Goal: Task Accomplishment & Management: Manage account settings

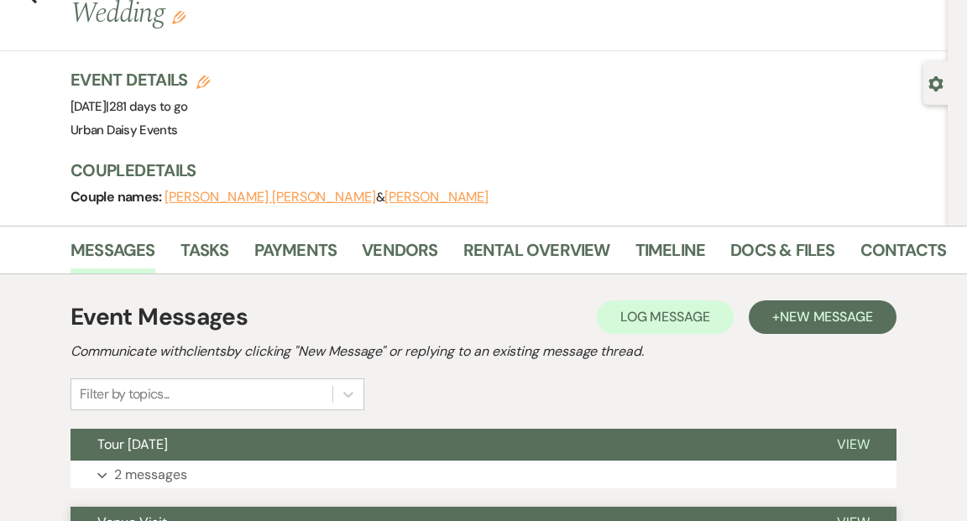
scroll to position [128, 0]
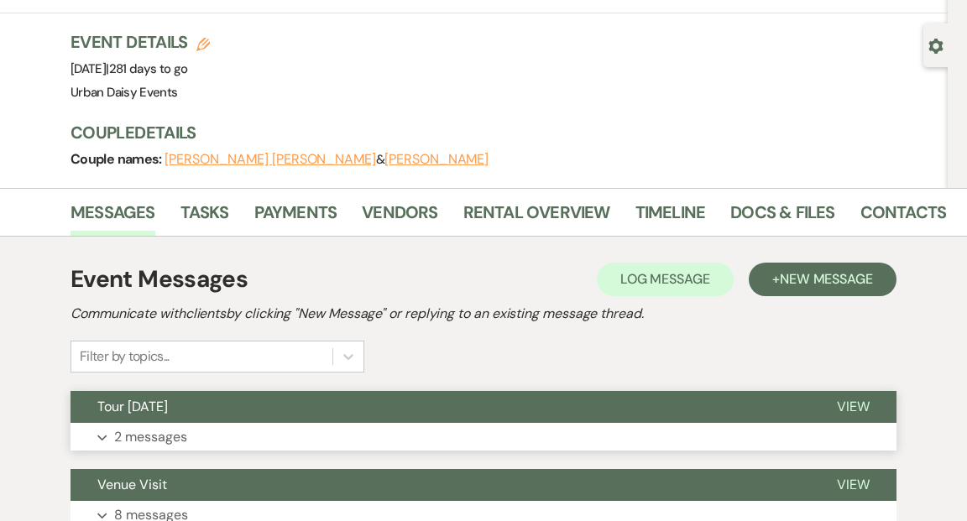
click at [858, 398] on span "View" at bounding box center [853, 407] width 33 height 18
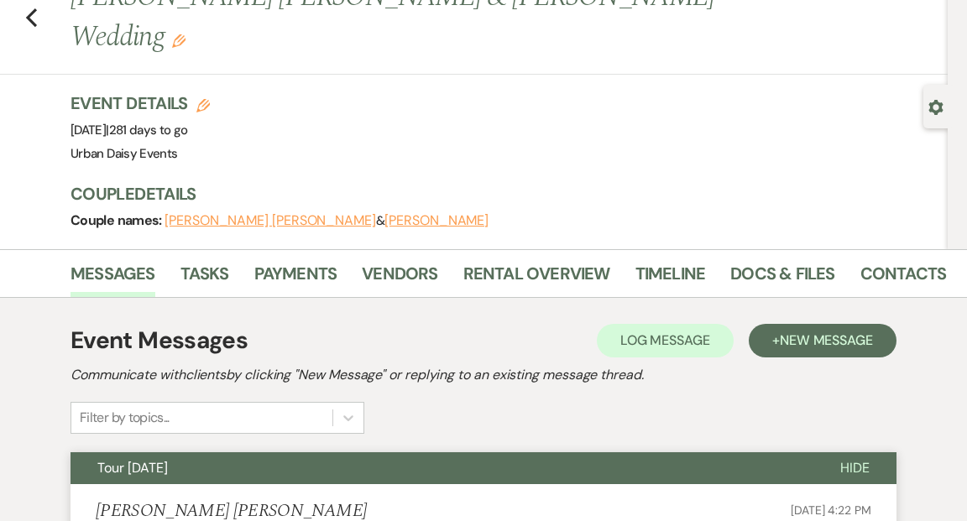
scroll to position [0, 0]
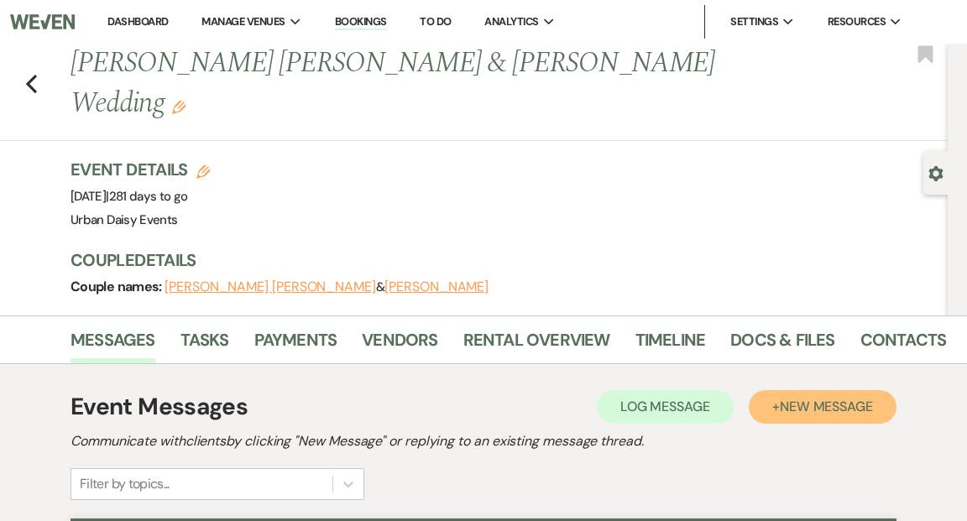
click at [827, 398] on span "New Message" at bounding box center [826, 407] width 93 height 18
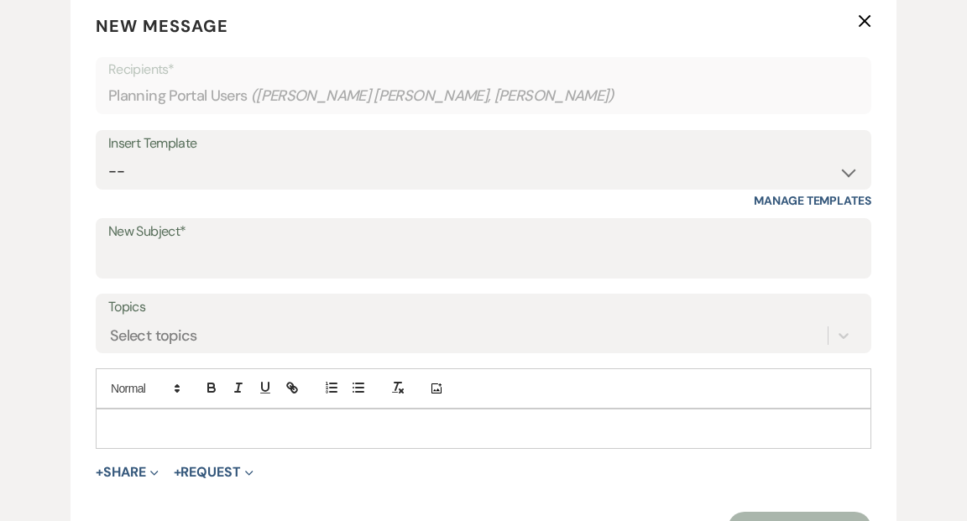
scroll to position [649, 0]
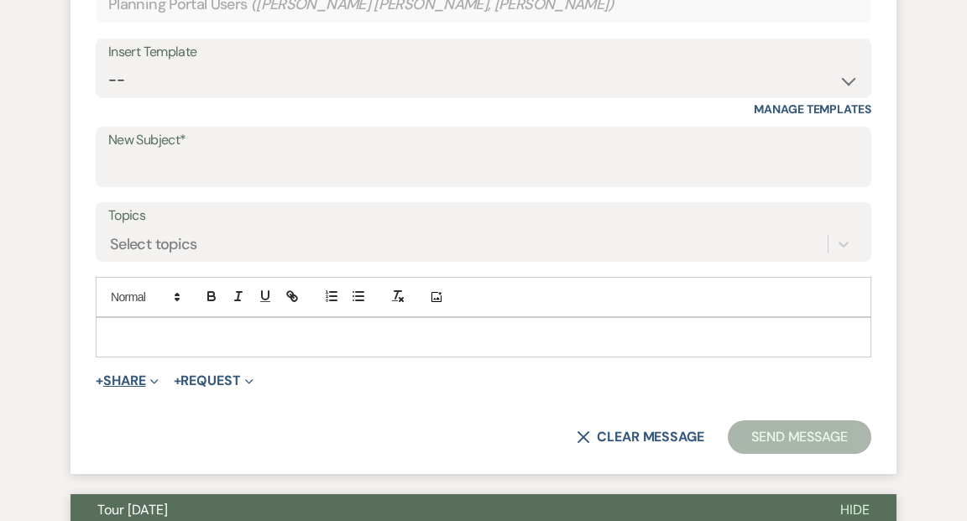
click at [155, 380] on use "button" at bounding box center [154, 382] width 8 height 5
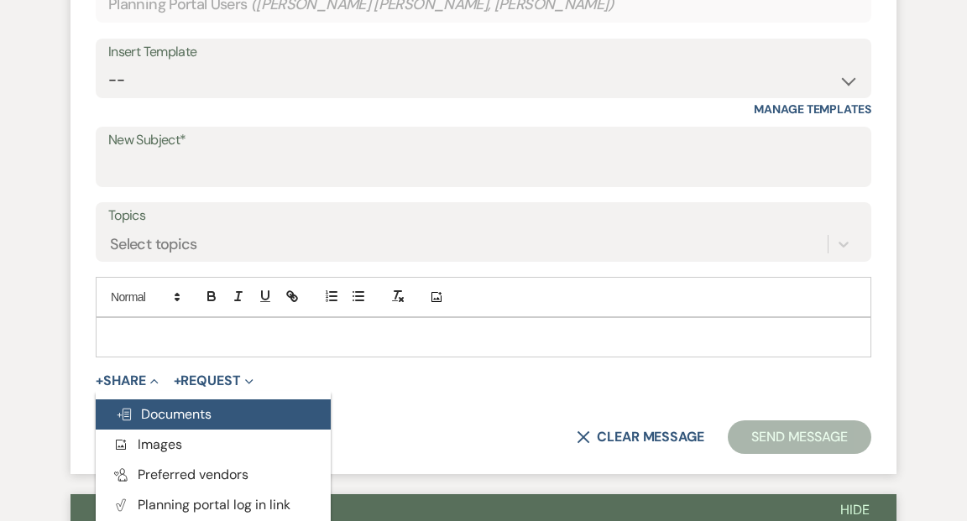
click at [204, 405] on span "Doc Upload Documents" at bounding box center [164, 414] width 96 height 18
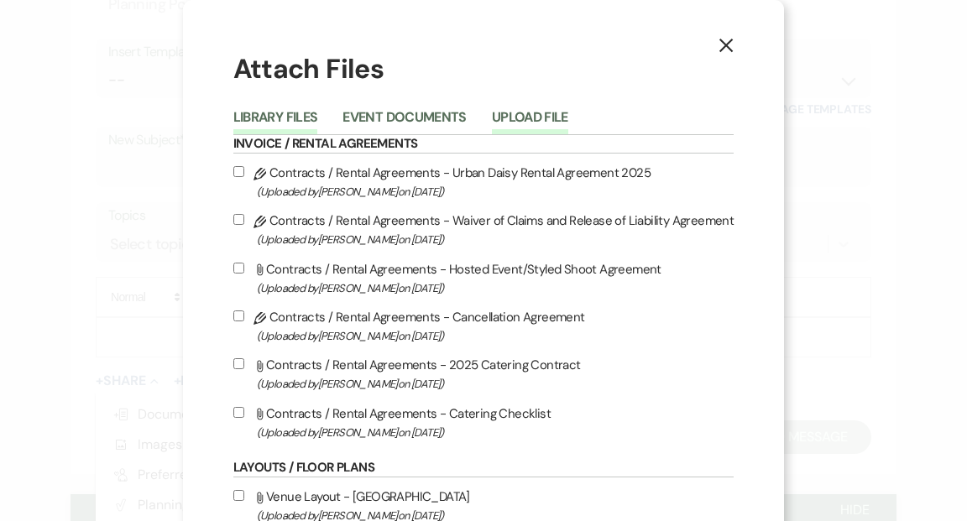
click at [543, 114] on button "Upload File" at bounding box center [530, 123] width 76 height 24
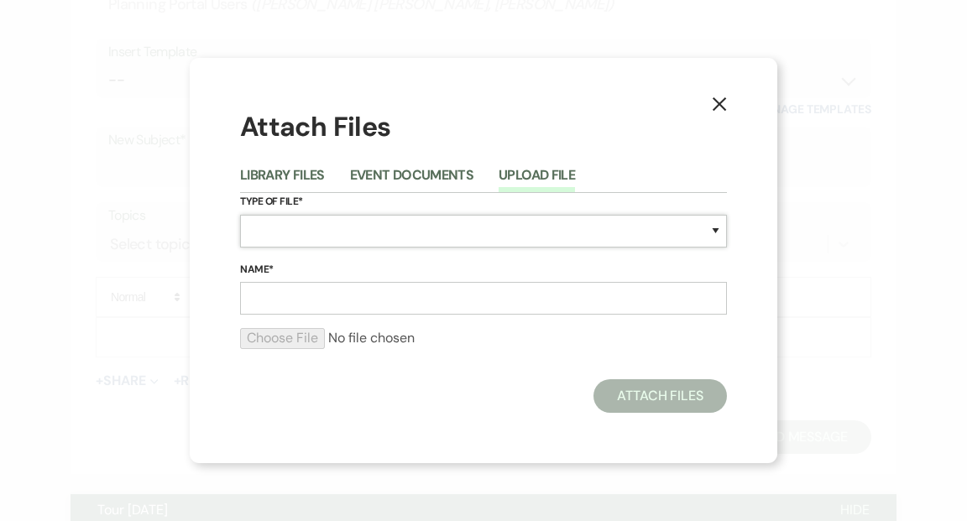
click at [714, 230] on select "Special Event Insurance Vendor Certificate of Insurance Contracts / Rental Agre…" at bounding box center [483, 231] width 487 height 33
select select "24"
click at [240, 215] on select "Special Event Insurance Vendor Certificate of Insurance Contracts / Rental Agre…" at bounding box center [483, 231] width 487 height 33
click at [661, 299] on input "Name*" at bounding box center [483, 298] width 487 height 33
type input "Floor Plan"
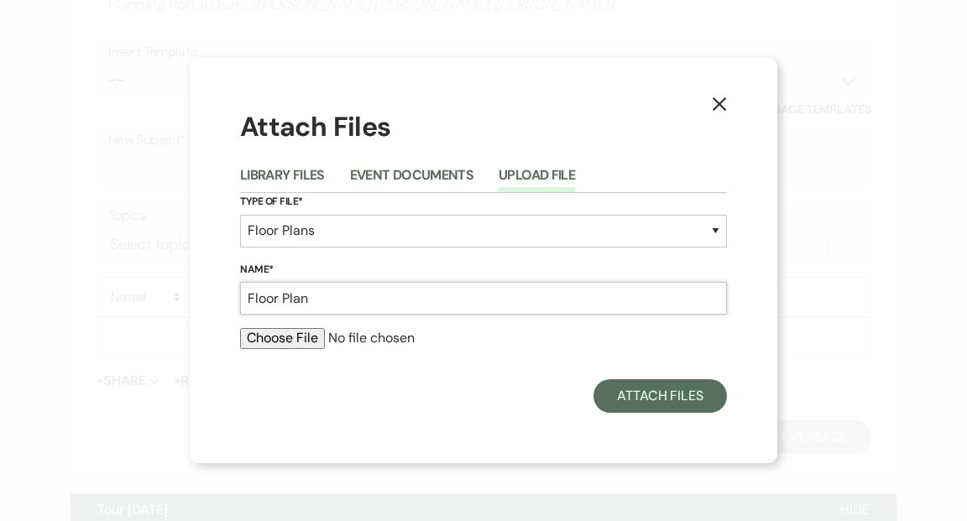
type input "C:\fakepath\Yunuen and Asa.pdf"
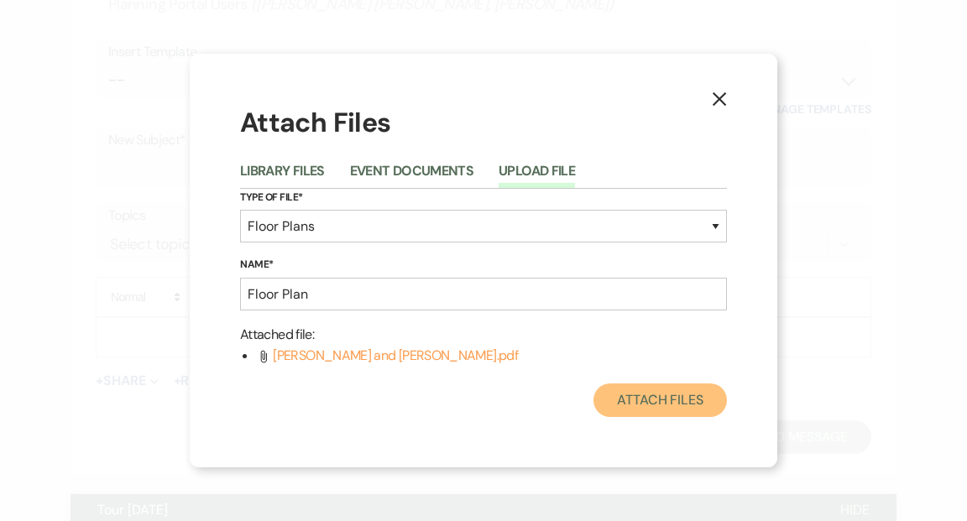
click at [646, 393] on button "Attach Files" at bounding box center [659, 401] width 133 height 34
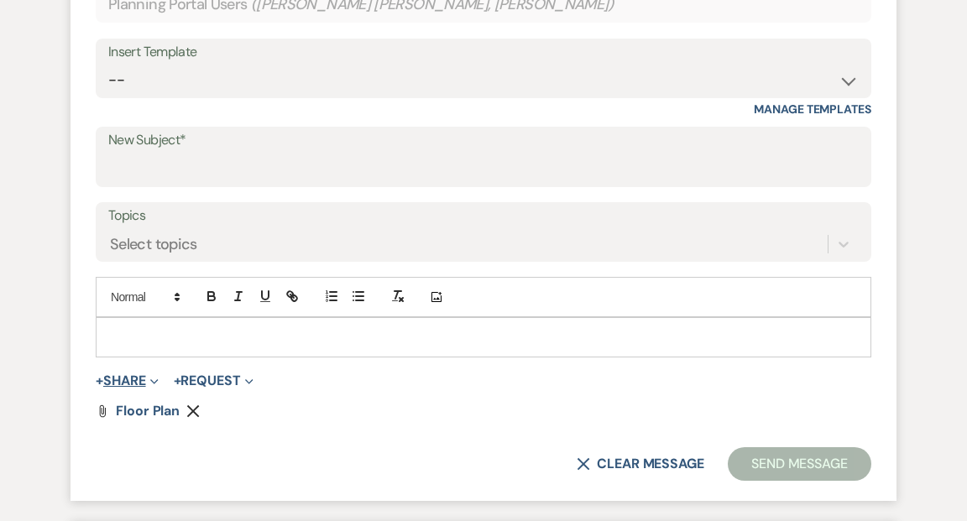
click at [154, 380] on use "button" at bounding box center [154, 382] width 8 height 5
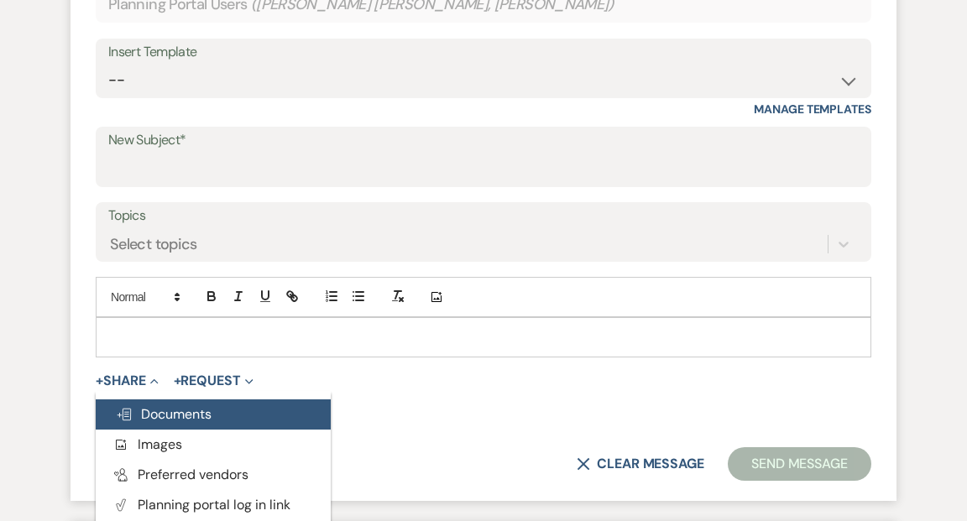
click at [163, 405] on span "Doc Upload Documents" at bounding box center [164, 414] width 96 height 18
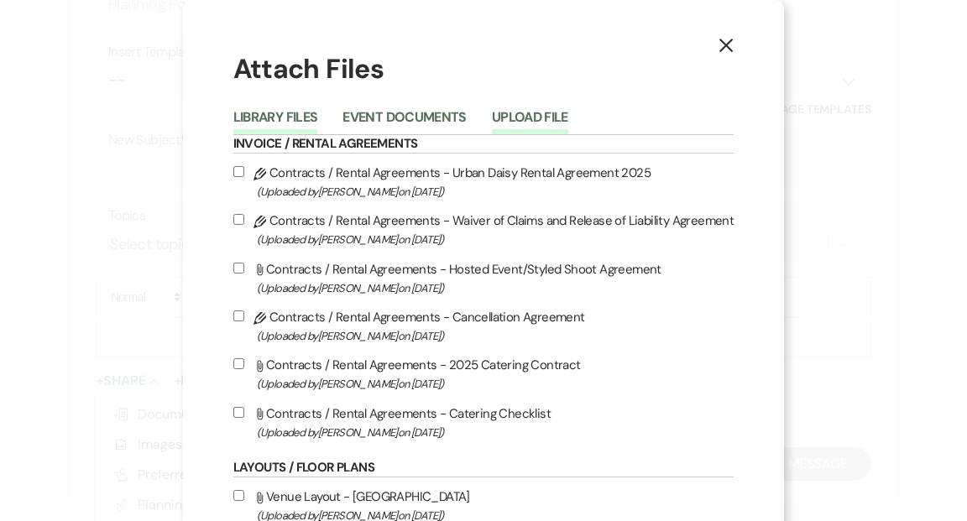
click at [536, 111] on button "Upload File" at bounding box center [530, 123] width 76 height 24
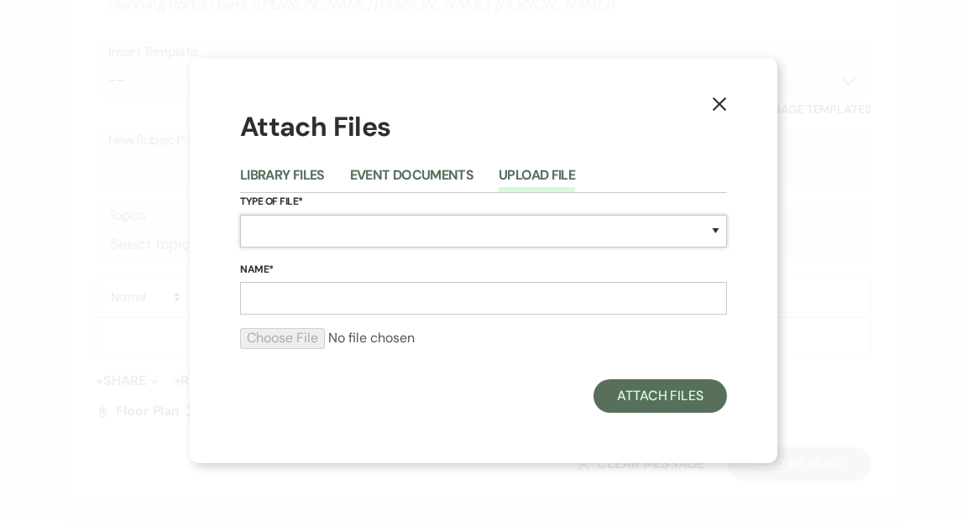
click at [716, 232] on select "Special Event Insurance Vendor Certificate of Insurance Contracts / Rental Agre…" at bounding box center [483, 231] width 487 height 33
select select "24"
click at [240, 215] on select "Special Event Insurance Vendor Certificate of Insurance Contracts / Rental Agre…" at bounding box center [483, 231] width 487 height 33
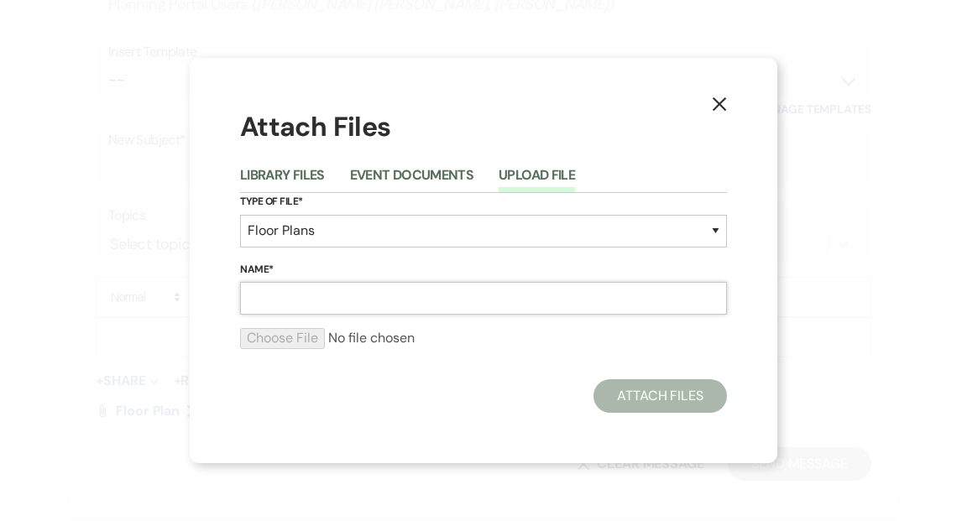
click at [675, 305] on input "Name*" at bounding box center [483, 298] width 487 height 33
type input "Floor Plan"
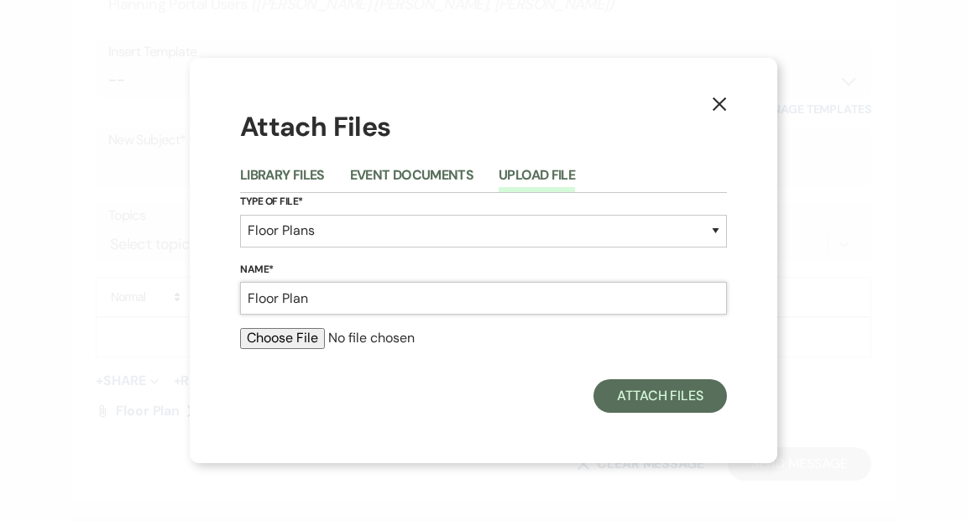
type input "C:\fakepath\Yunuen and Asa (1).pdf"
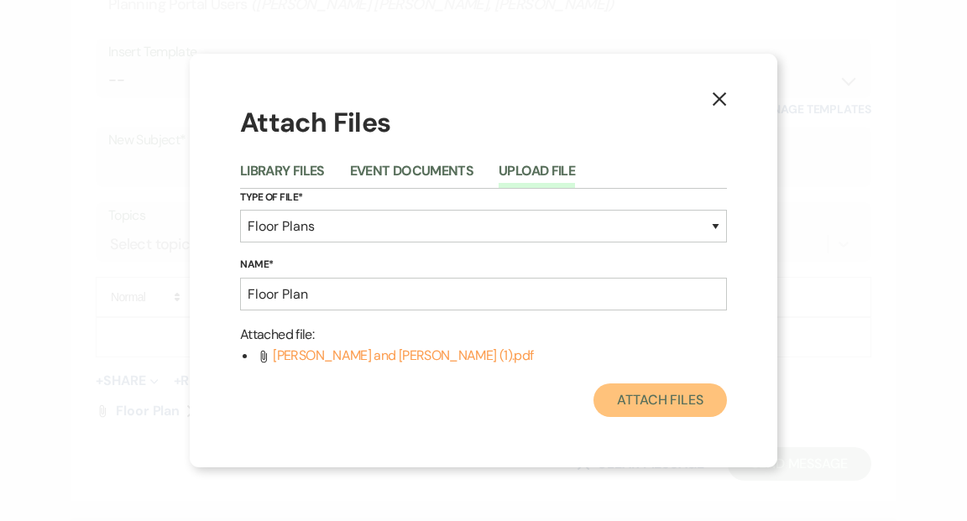
click at [667, 401] on button "Attach Files" at bounding box center [659, 401] width 133 height 34
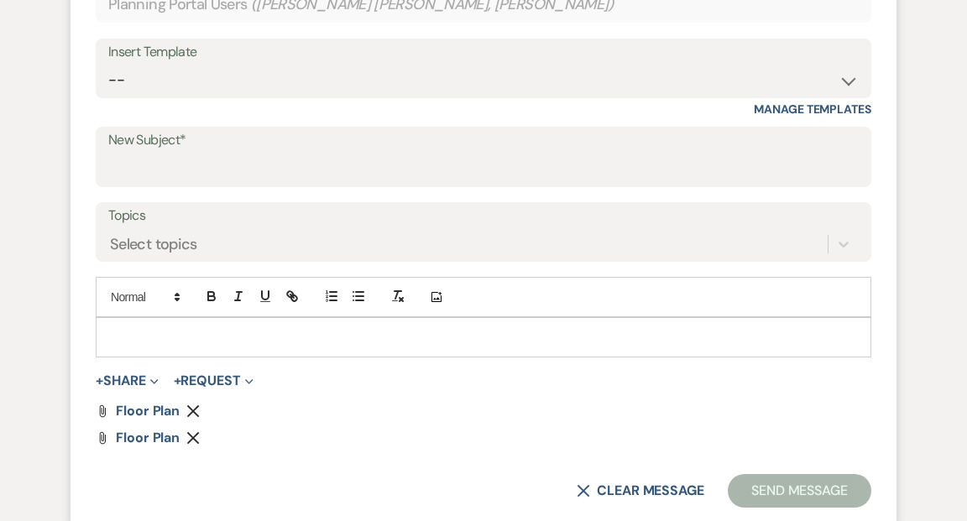
click at [188, 328] on p at bounding box center [483, 337] width 749 height 18
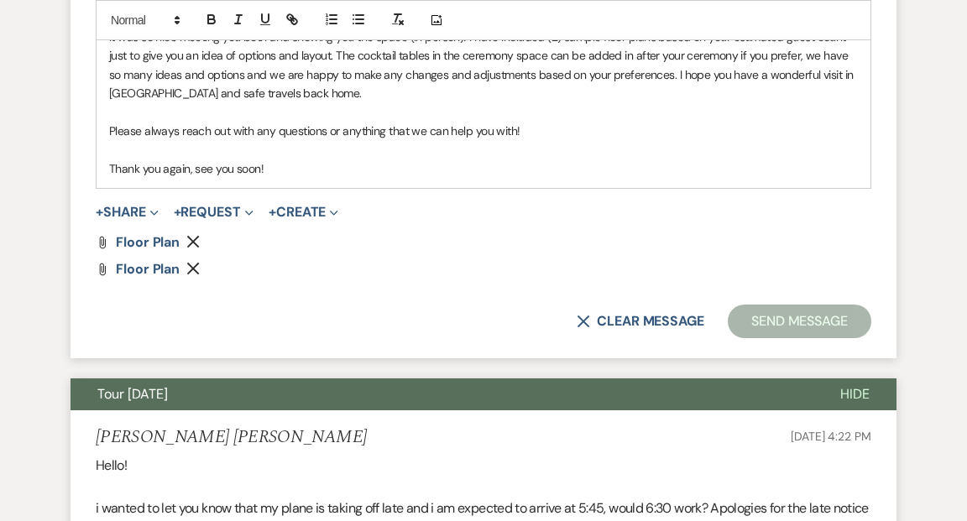
scroll to position [1027, 0]
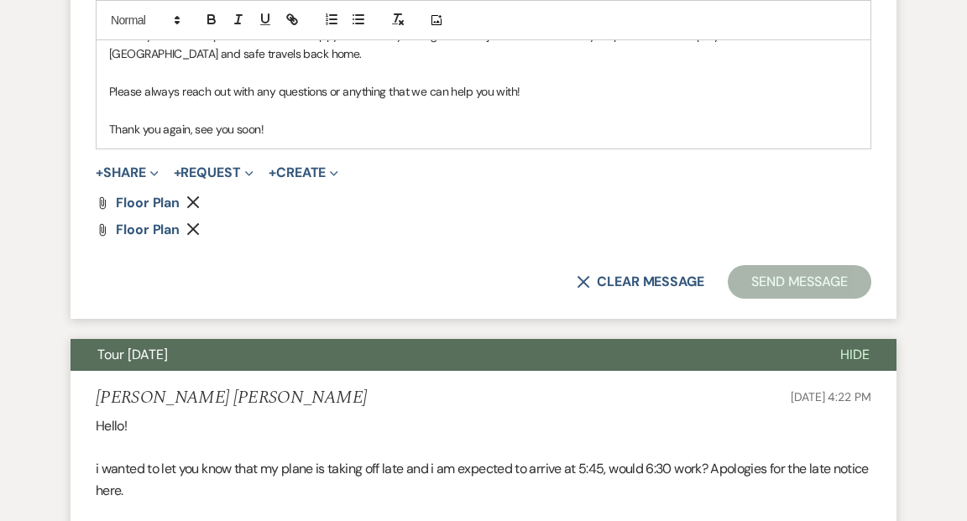
click at [813, 265] on button "Send Message" at bounding box center [800, 282] width 144 height 34
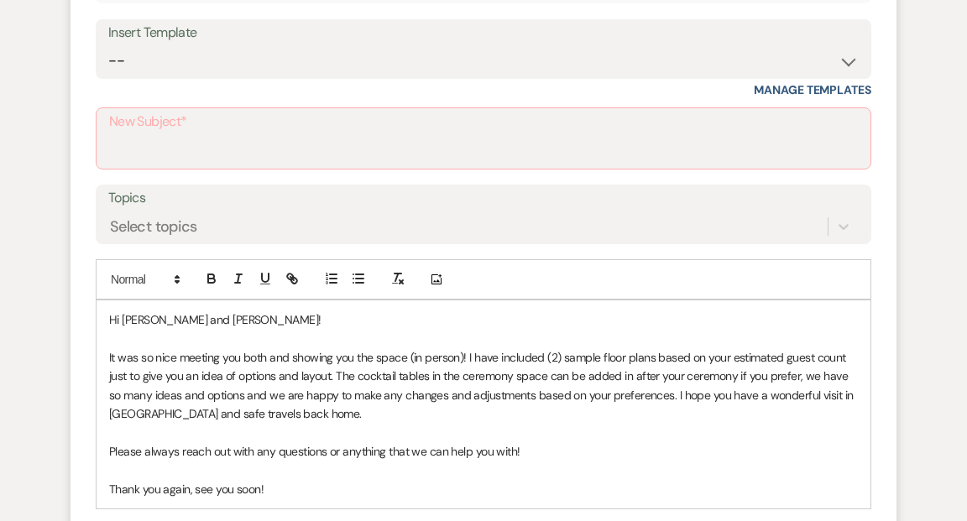
scroll to position [625, 0]
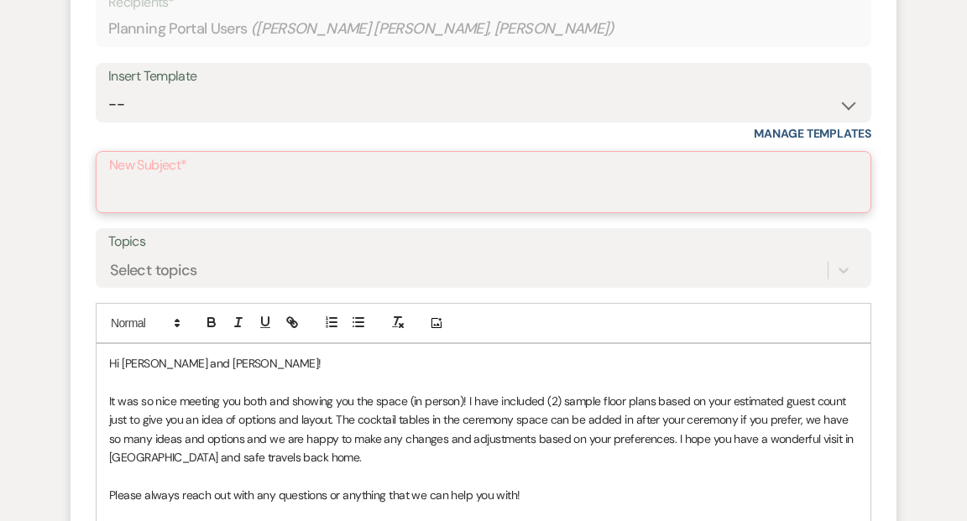
click at [776, 178] on input "New Subject*" at bounding box center [483, 194] width 749 height 33
type input "Thank you!"
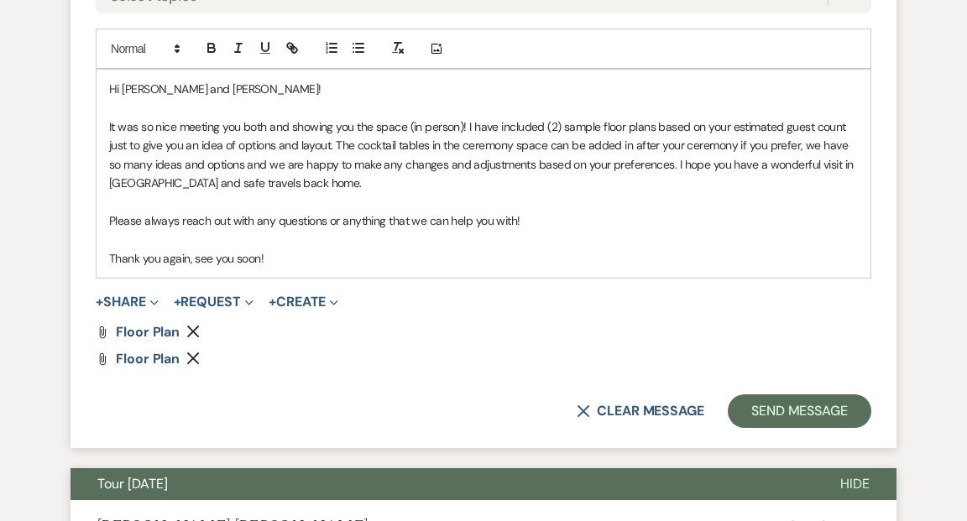
scroll to position [900, 0]
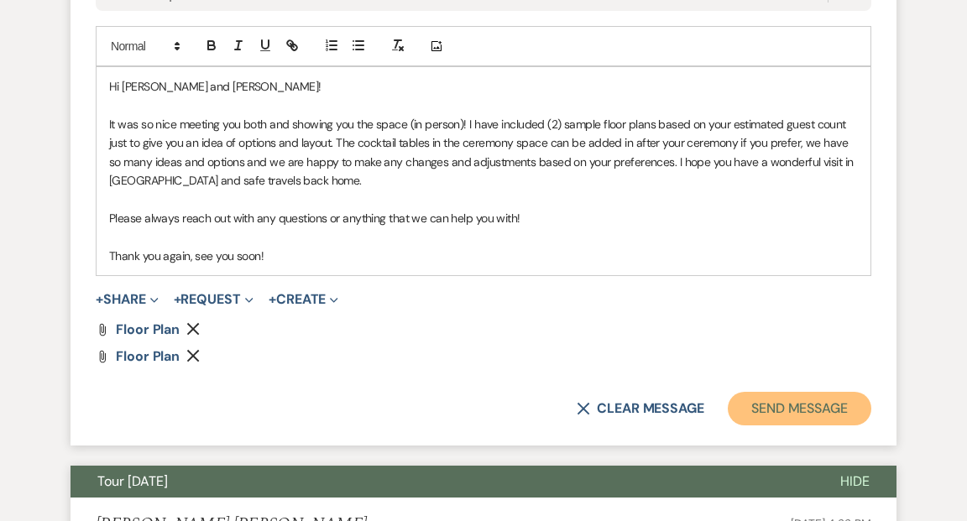
click at [750, 392] on button "Send Message" at bounding box center [800, 409] width 144 height 34
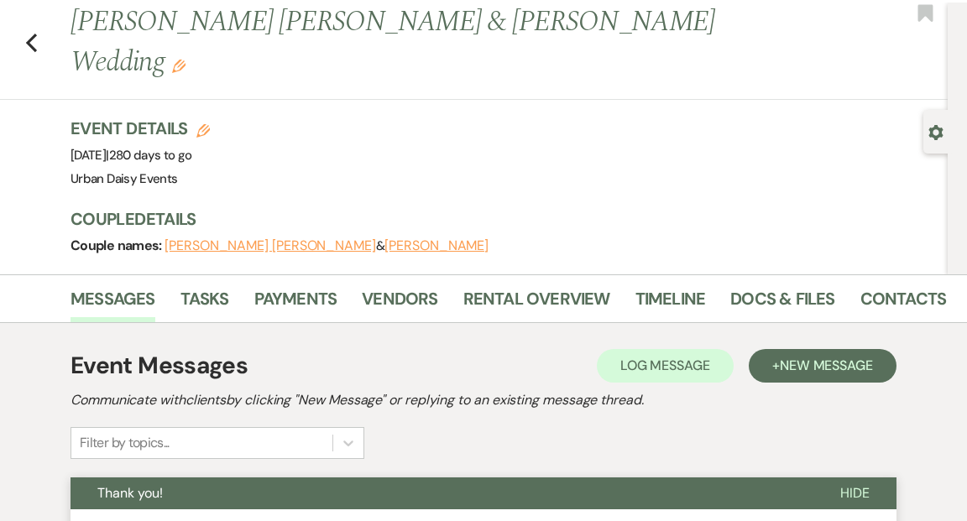
scroll to position [0, 0]
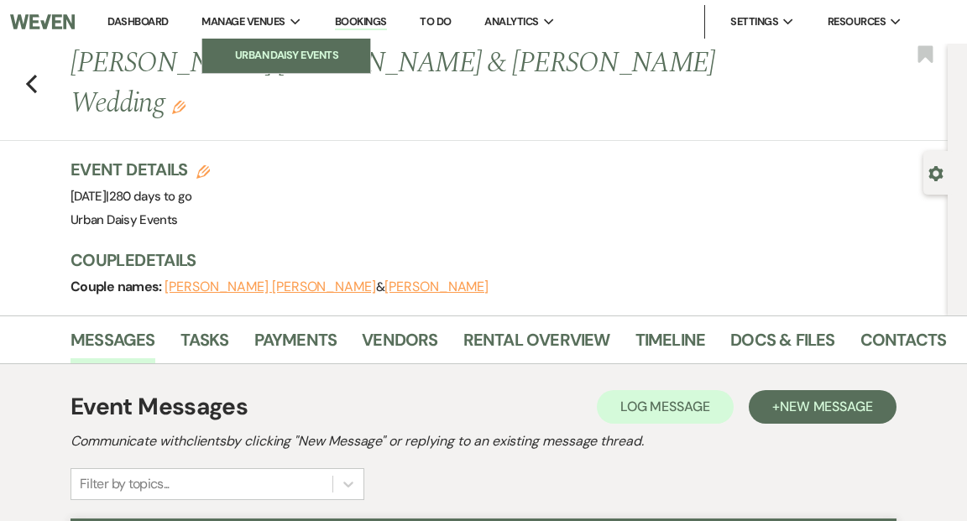
click at [270, 55] on li "Urban Daisy Events" at bounding box center [286, 55] width 151 height 17
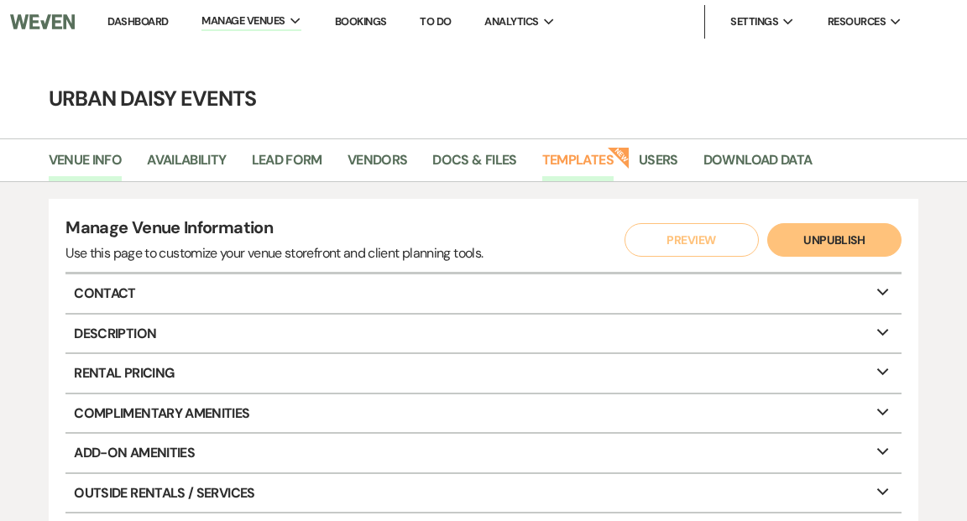
click at [578, 156] on link "Templates" at bounding box center [577, 165] width 71 height 32
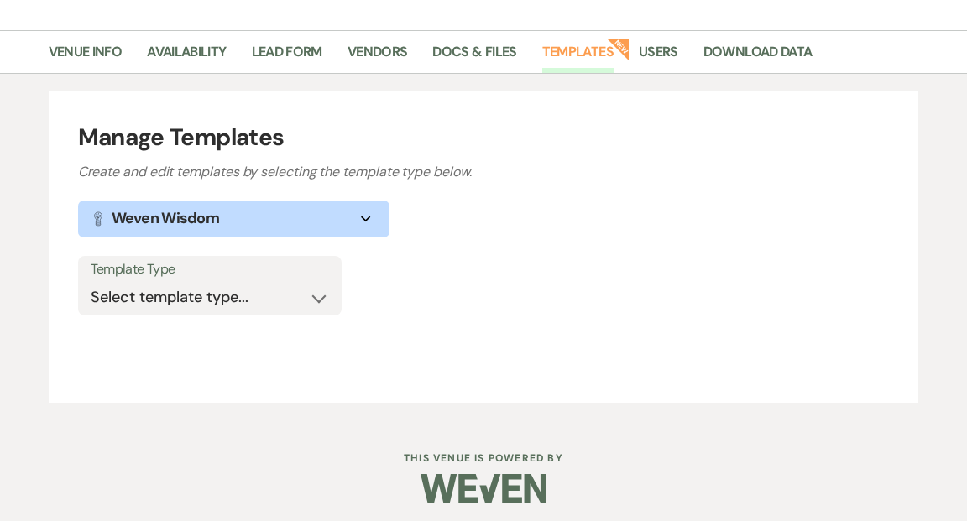
scroll to position [114, 0]
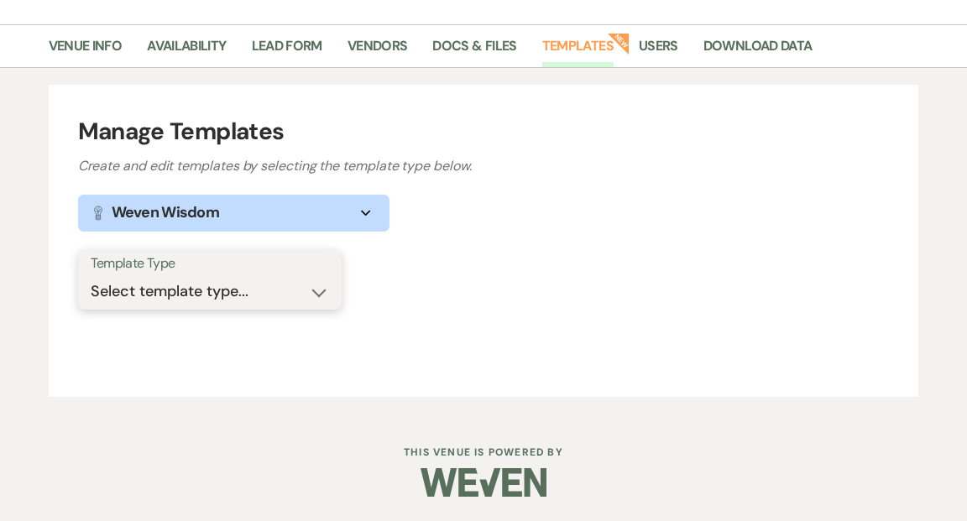
click at [319, 297] on select "Select template type... Task List Message Templates Payment Plan Inventory Item…" at bounding box center [210, 291] width 238 height 33
select select "Message Templates"
click at [91, 275] on select "Select template type... Task List Message Templates Payment Plan Inventory Item…" at bounding box center [210, 291] width 238 height 33
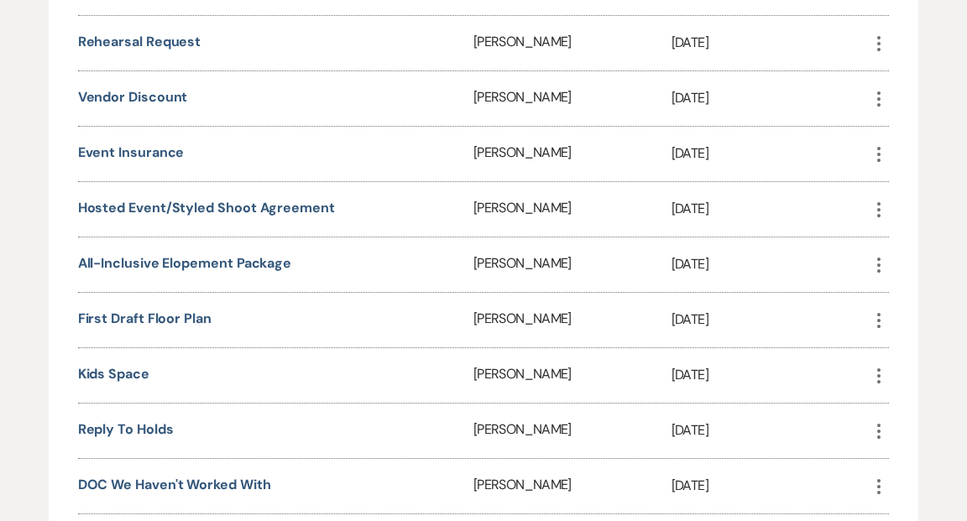
scroll to position [1247, 0]
click at [275, 254] on link "All-Inclusive Elopement Package" at bounding box center [185, 263] width 214 height 18
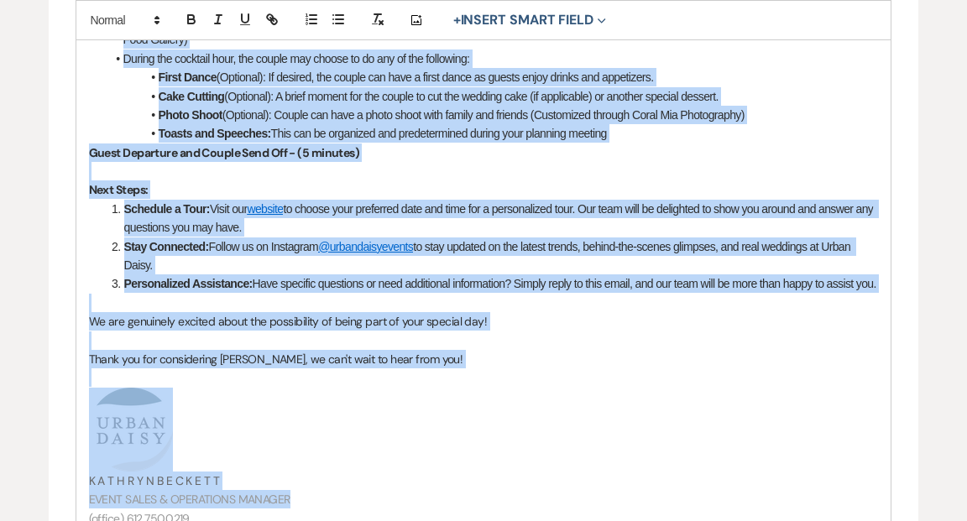
scroll to position [1198, 0]
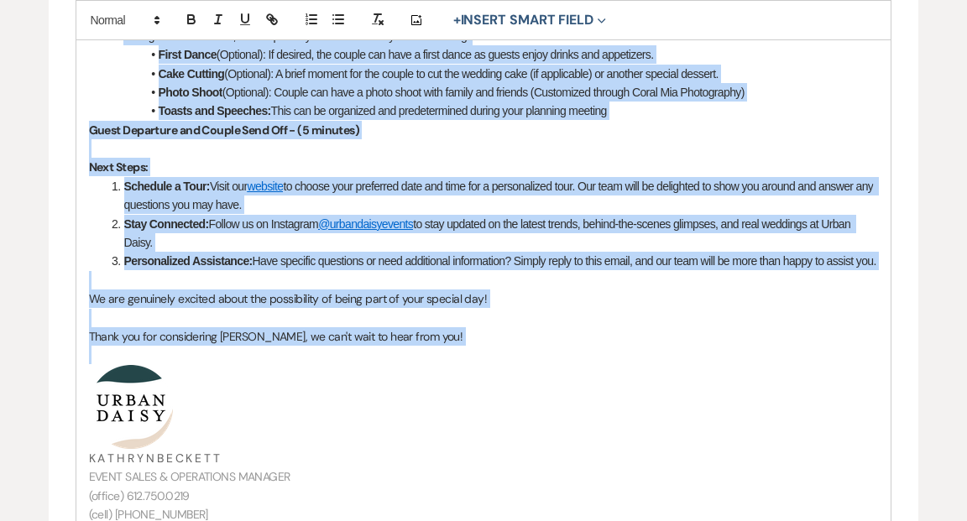
drag, startPoint x: 88, startPoint y: 131, endPoint x: 424, endPoint y: 369, distance: 411.8
copy div "Lo ips do sitamet co adipisci eli 0842 & 6096 Sed-Doeiusmod Temporinc Utlab etd…"
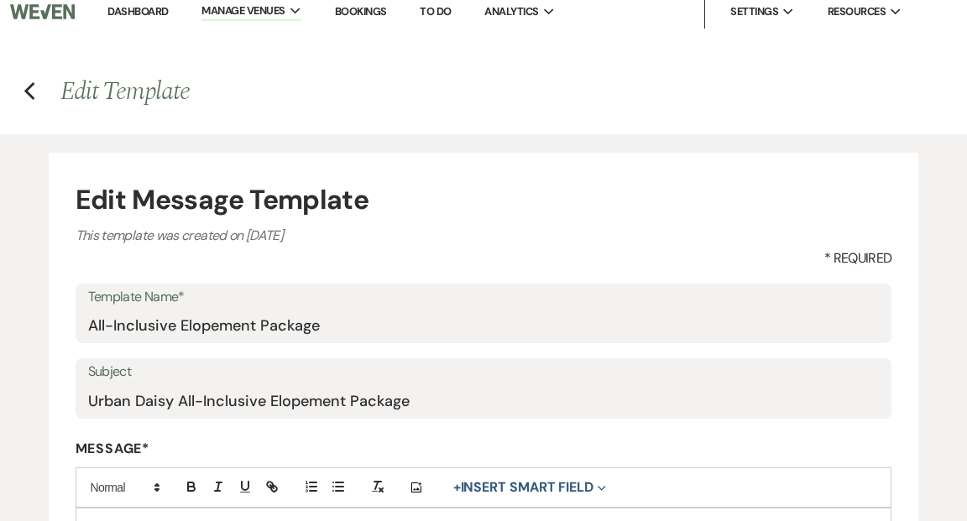
scroll to position [0, 0]
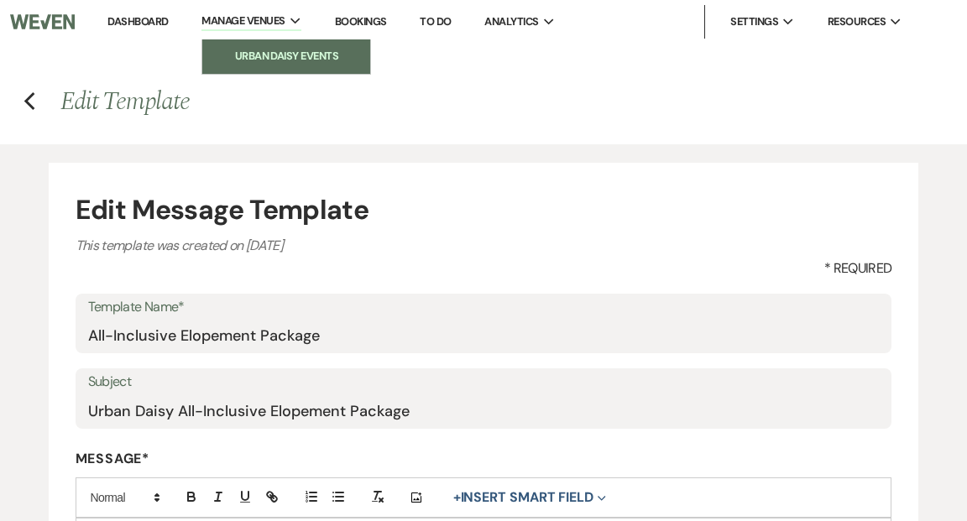
click at [257, 55] on li "Urban Daisy Events" at bounding box center [286, 56] width 151 height 17
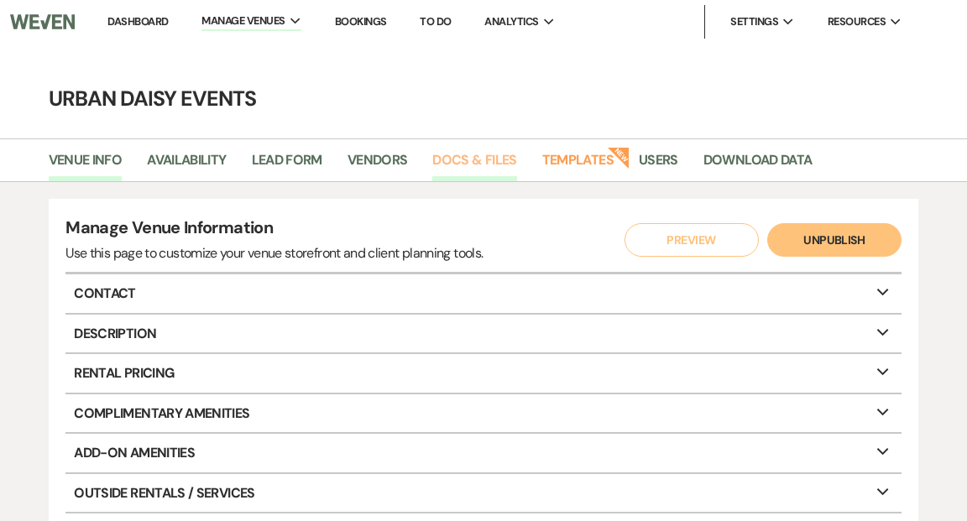
click at [478, 161] on link "Docs & Files" at bounding box center [474, 165] width 84 height 32
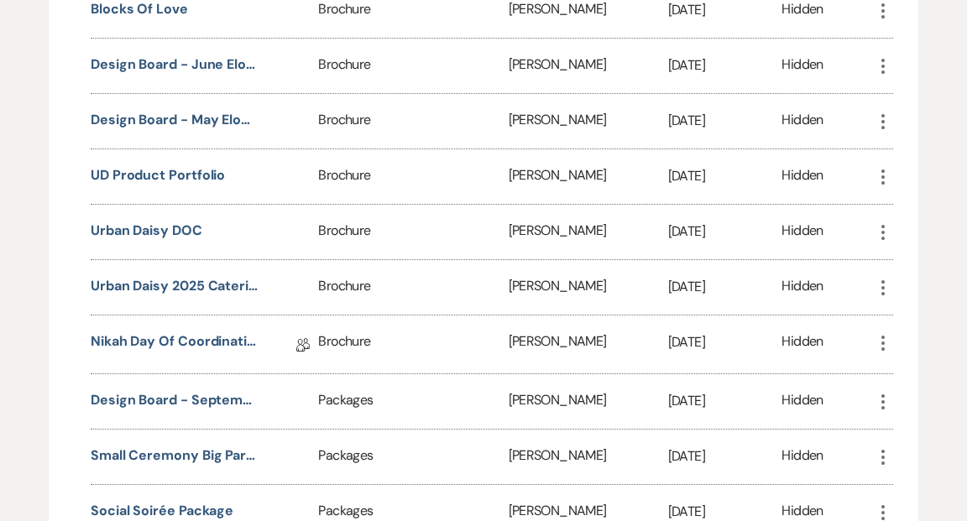
scroll to position [1601, 0]
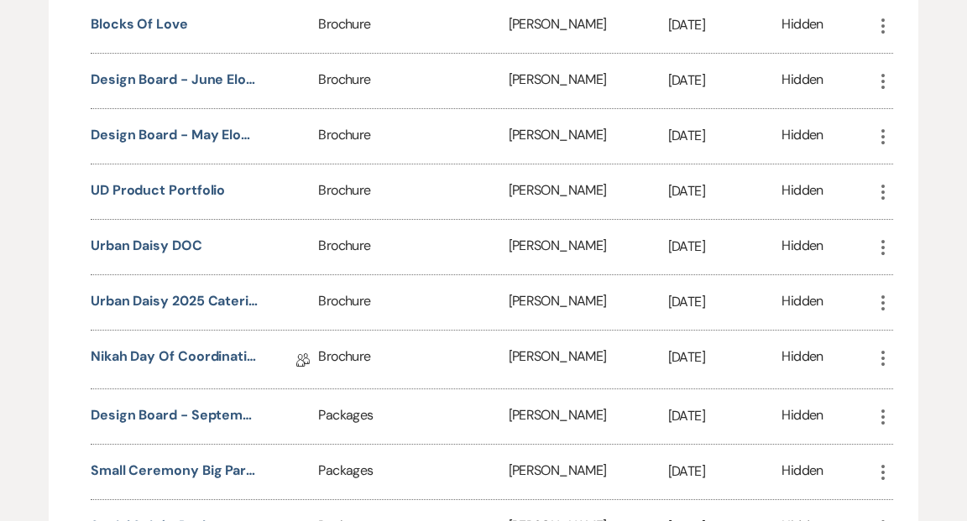
click at [882, 74] on use "button" at bounding box center [882, 81] width 3 height 15
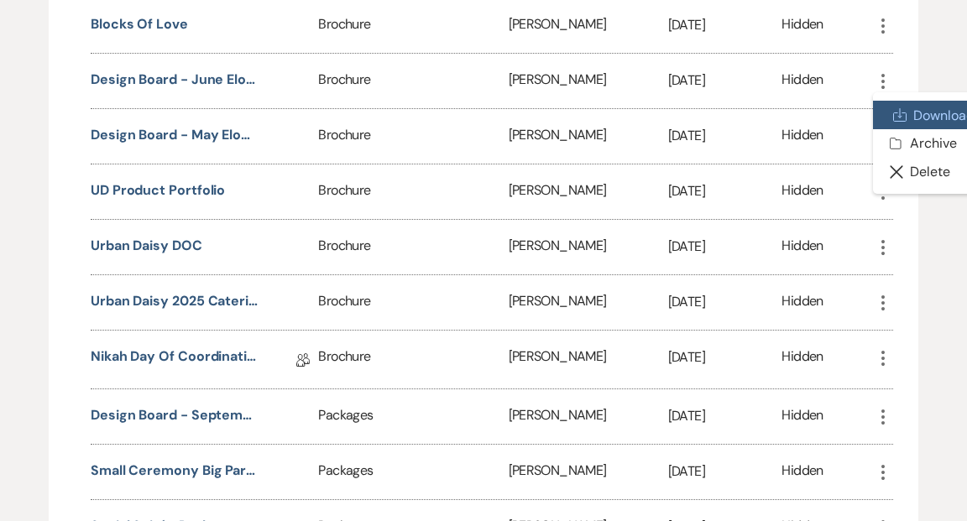
click at [923, 101] on link "Download Download" at bounding box center [930, 115] width 114 height 29
click at [754, 125] on p "Apr 30, 2025" at bounding box center [725, 136] width 114 height 22
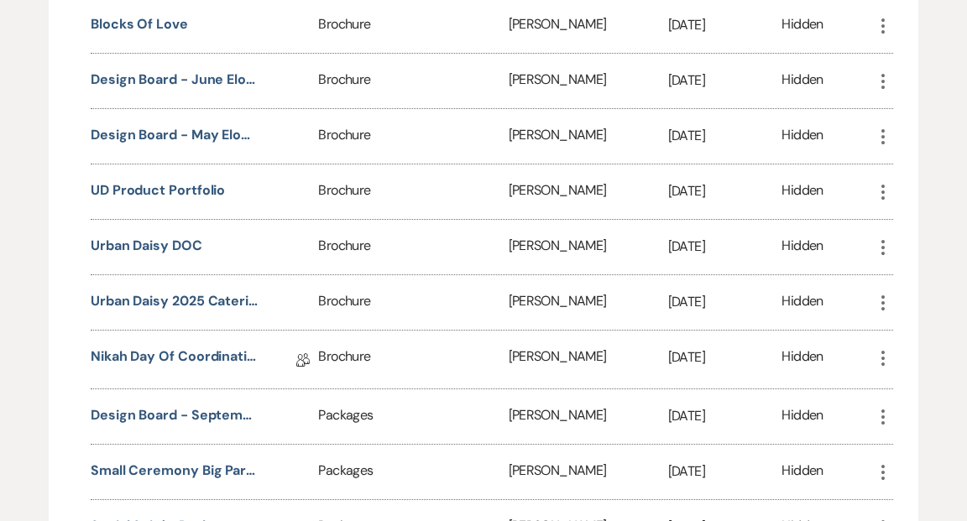
click at [877, 127] on icon "More" at bounding box center [883, 137] width 20 height 20
click at [914, 156] on link "Download Download" at bounding box center [930, 170] width 114 height 29
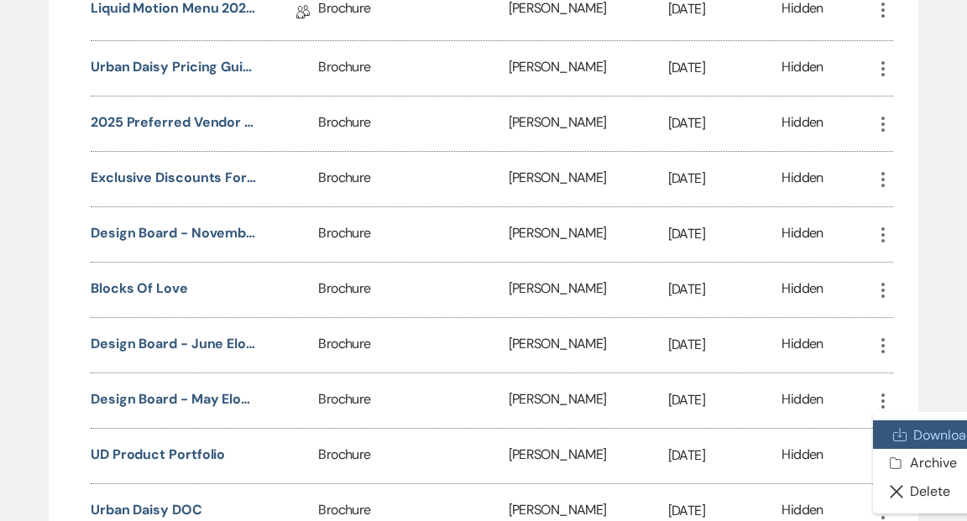
scroll to position [1111, 0]
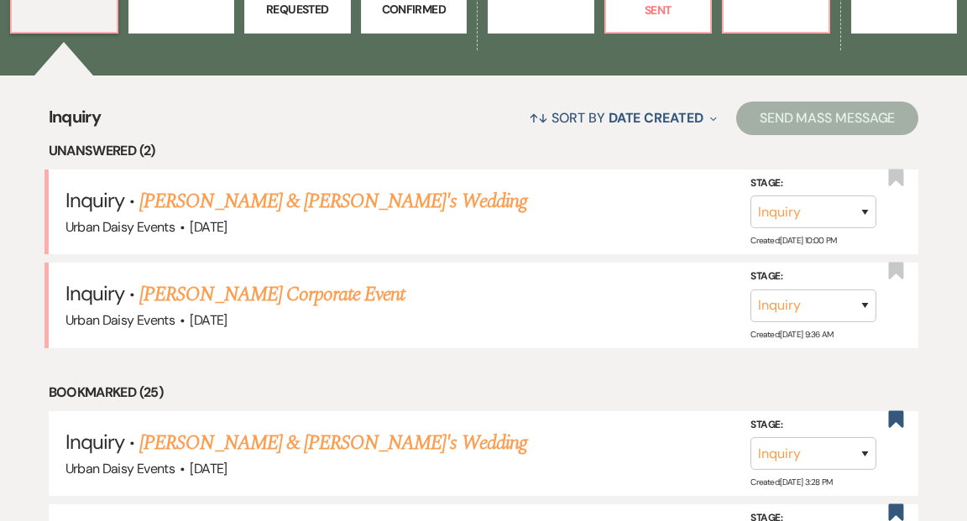
scroll to position [626, 0]
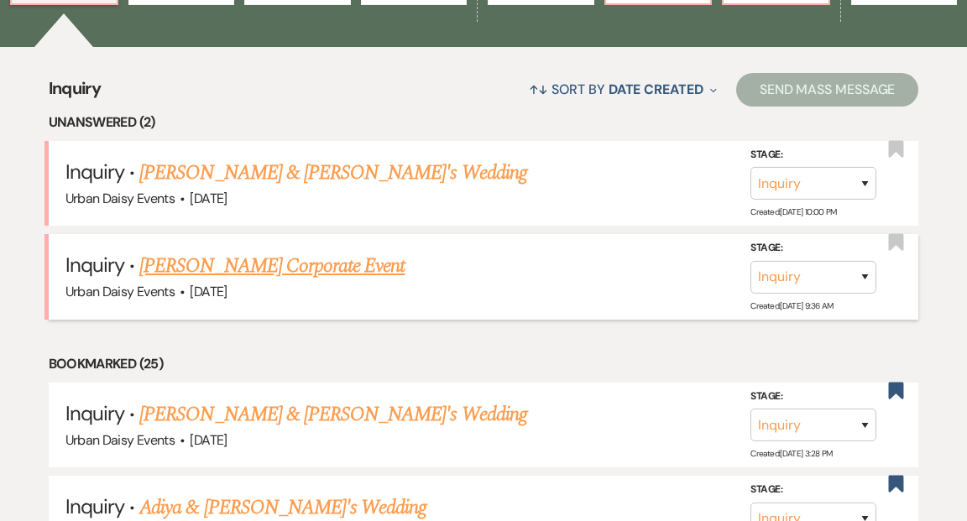
click at [305, 251] on link "Tamra Pfannkuch's Corporate Event" at bounding box center [271, 266] width 265 height 30
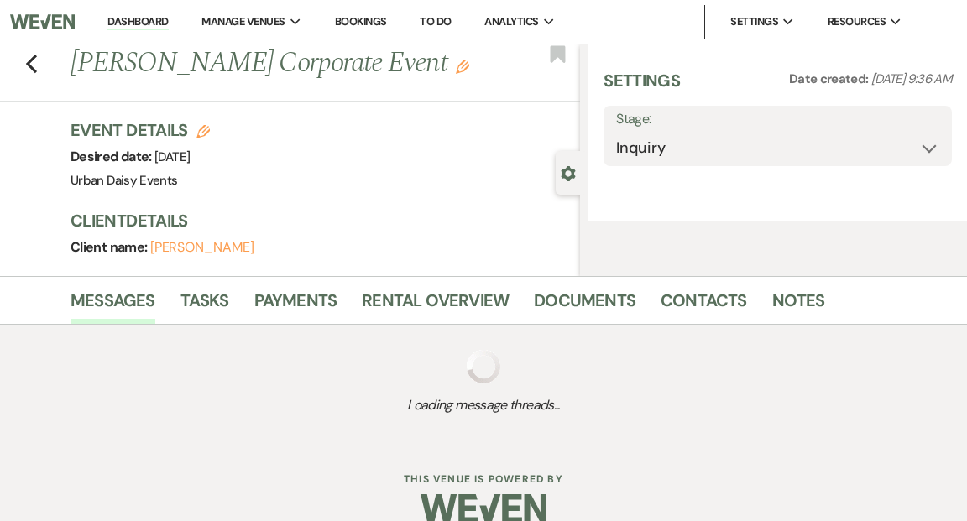
select select "5"
select select "9"
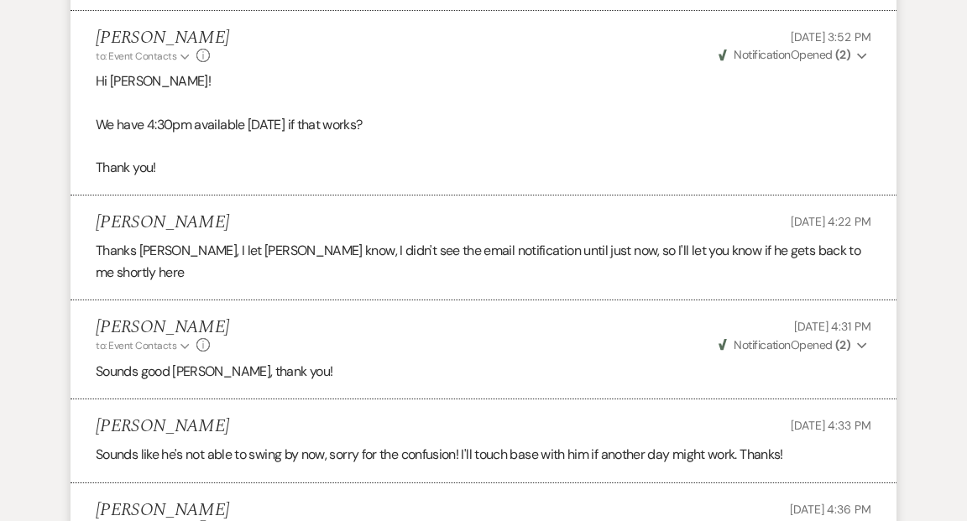
scroll to position [3038, 0]
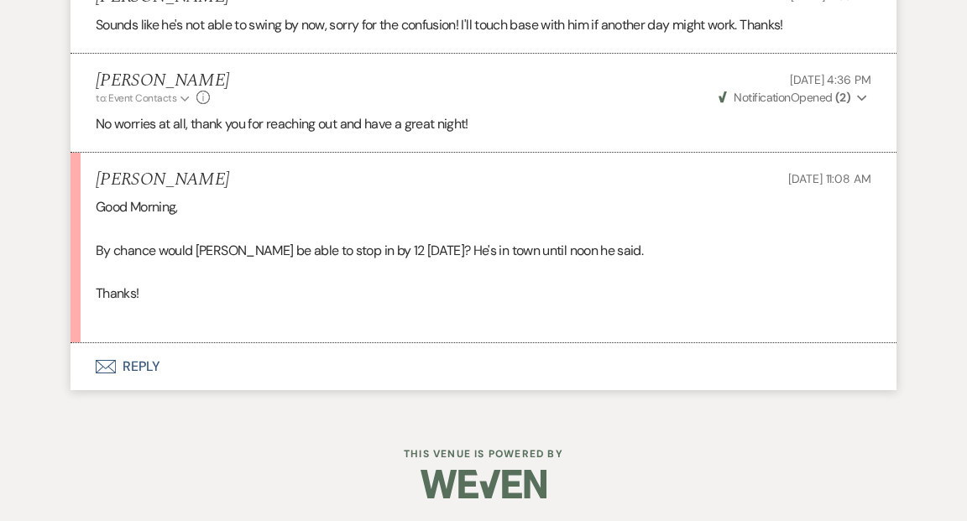
click at [144, 363] on button "Envelope Reply" at bounding box center [484, 366] width 826 height 47
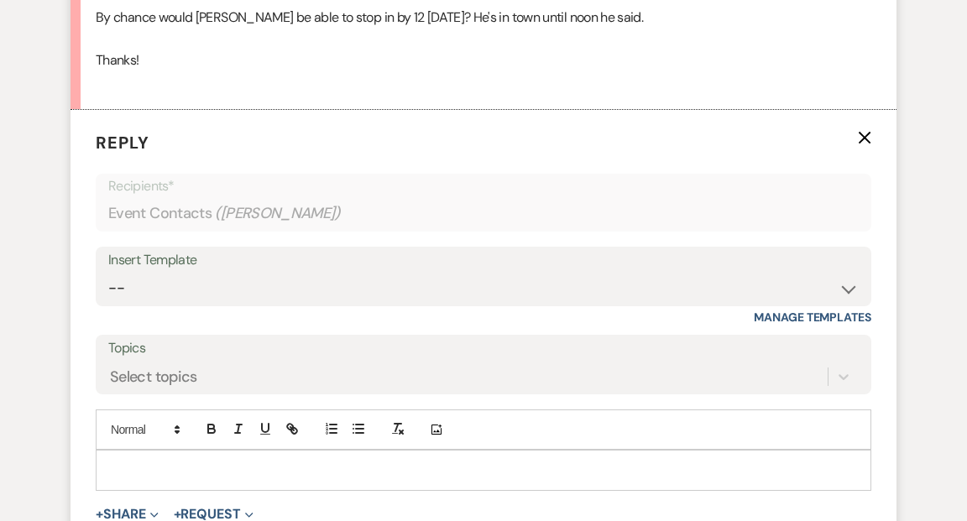
scroll to position [3292, 0]
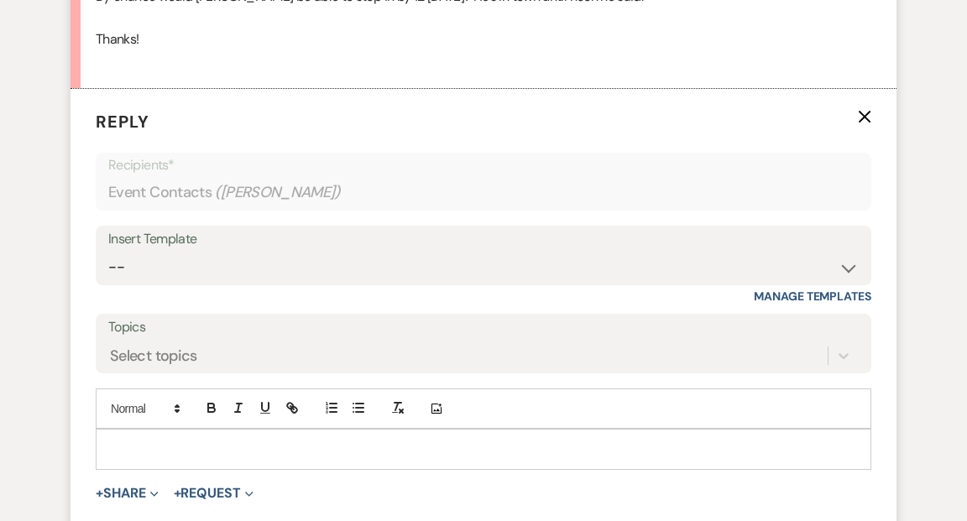
click at [132, 436] on div at bounding box center [484, 449] width 774 height 39
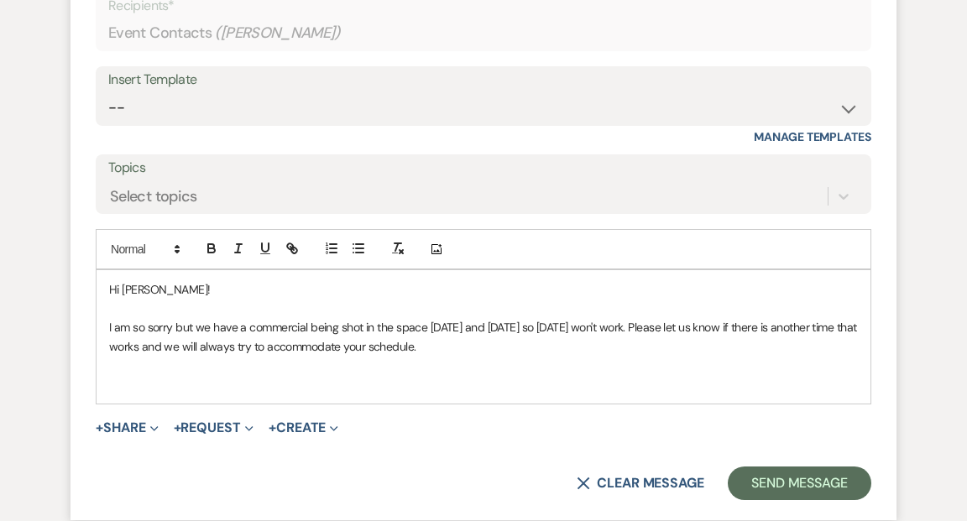
scroll to position [3463, 0]
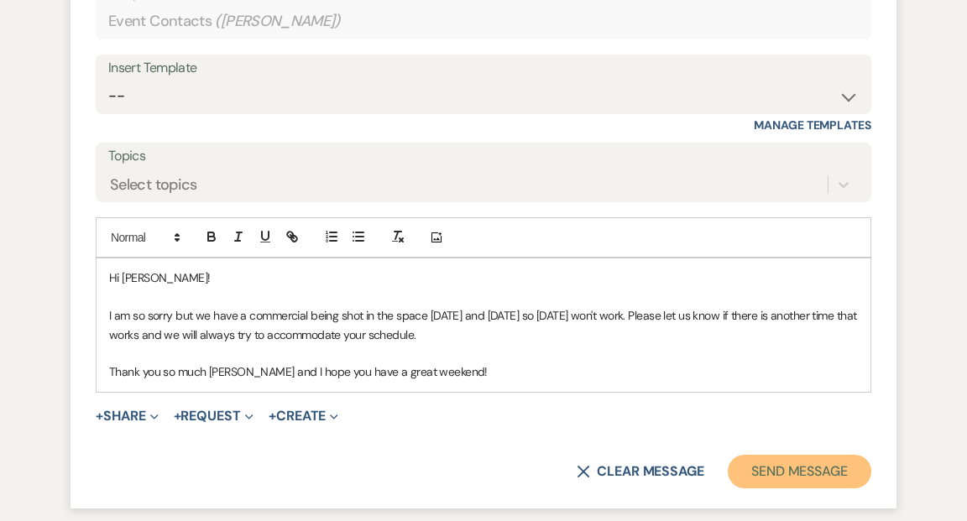
click at [790, 469] on button "Send Message" at bounding box center [800, 472] width 144 height 34
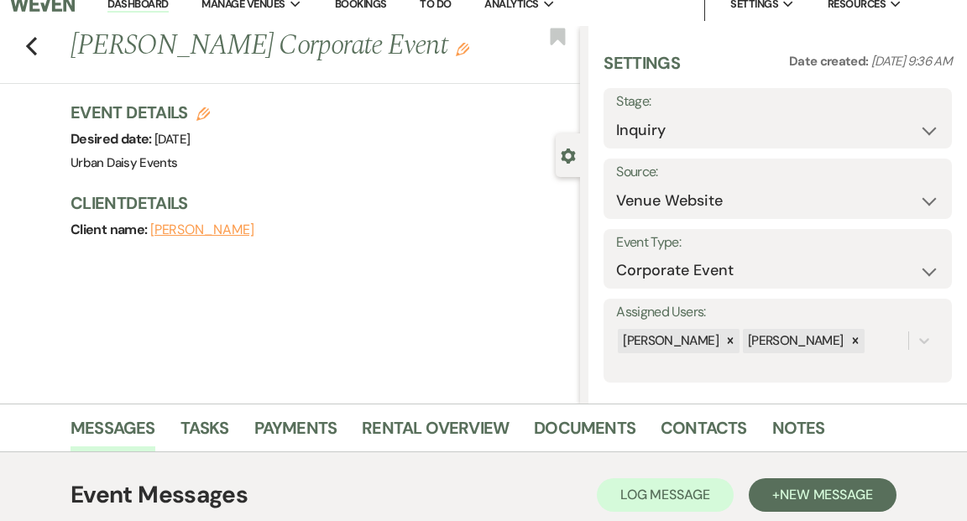
scroll to position [0, 0]
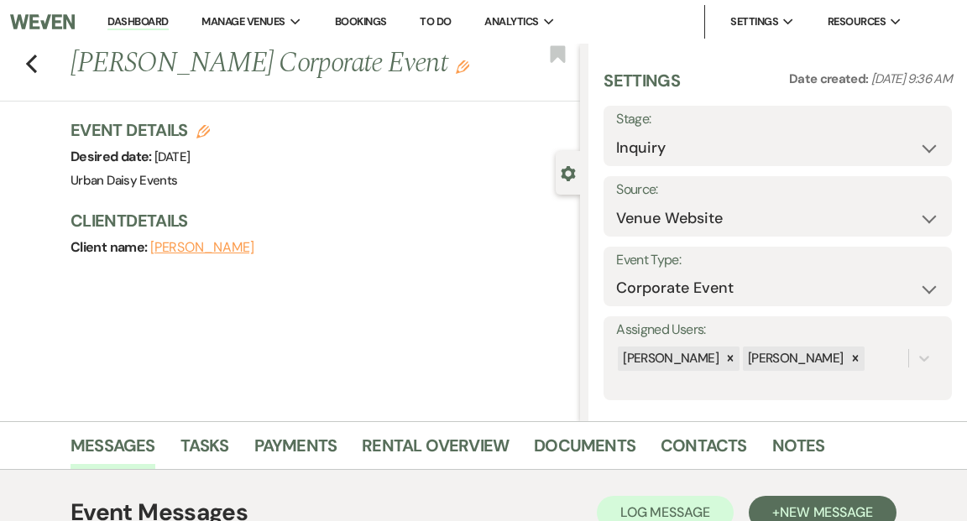
click at [159, 18] on link "Dashboard" at bounding box center [137, 22] width 60 height 16
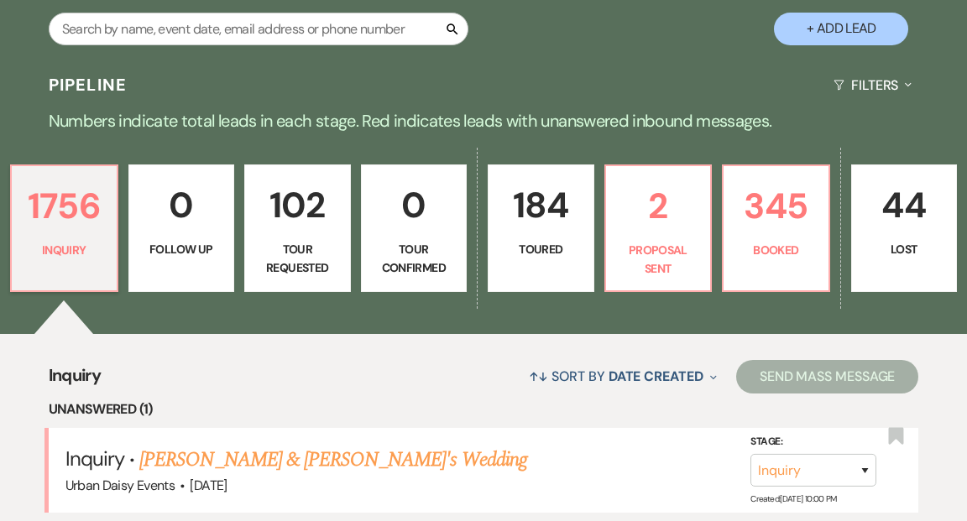
scroll to position [374, 0]
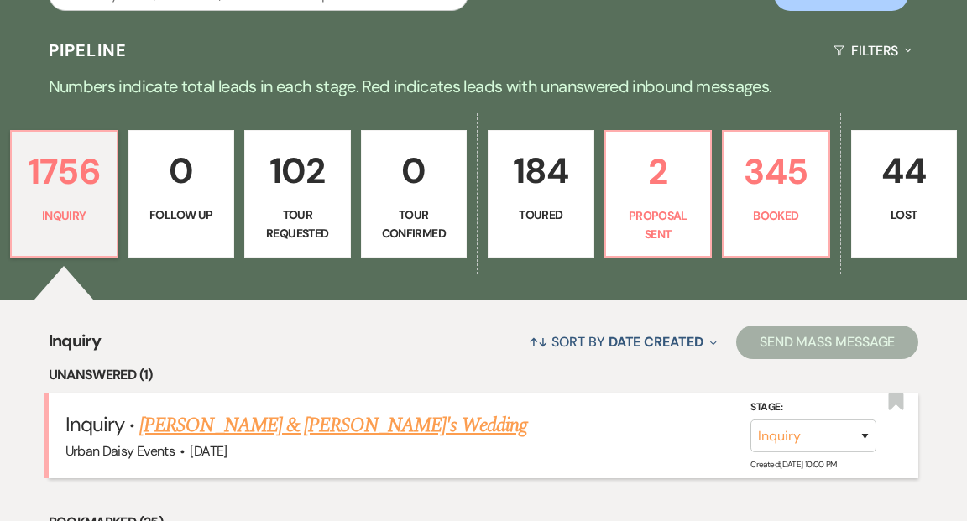
click at [270, 410] on link "Sharmilla Somaia & Fiance's Wedding" at bounding box center [333, 425] width 388 height 30
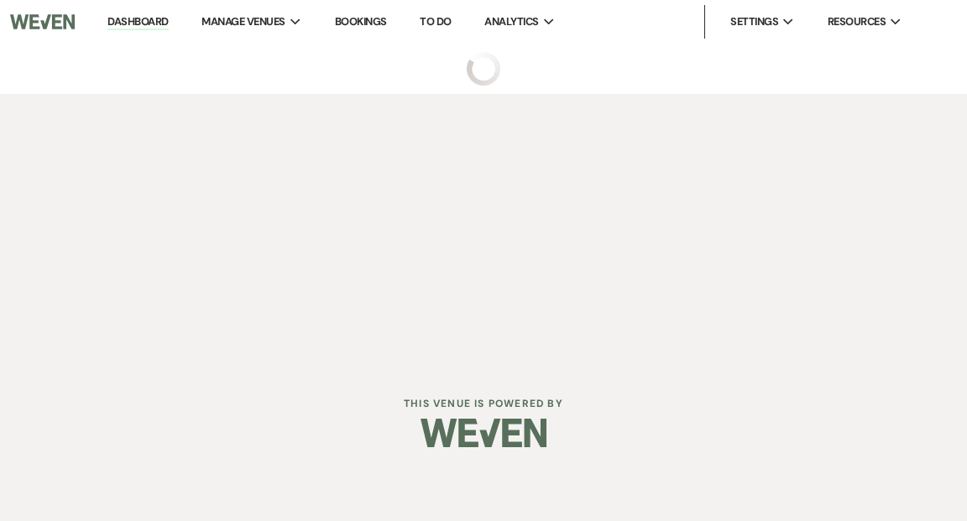
select select "5"
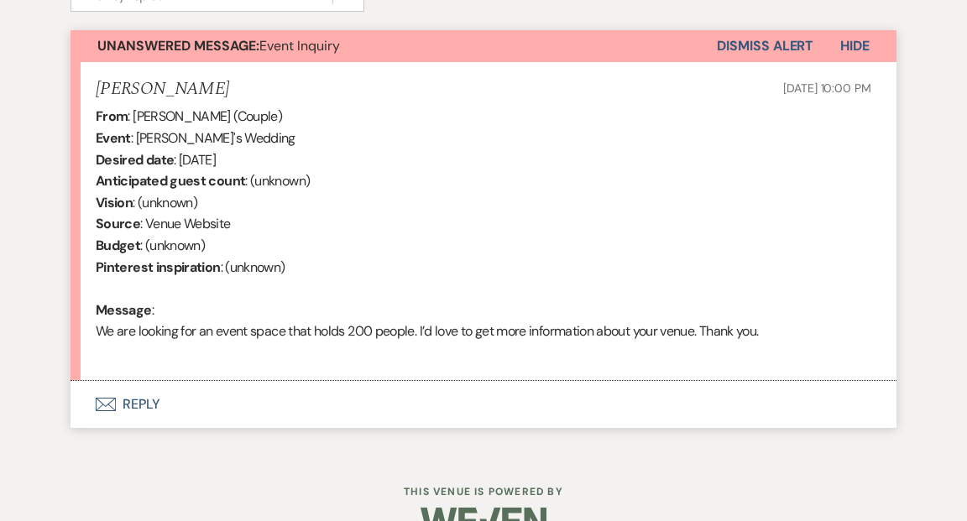
scroll to position [611, 0]
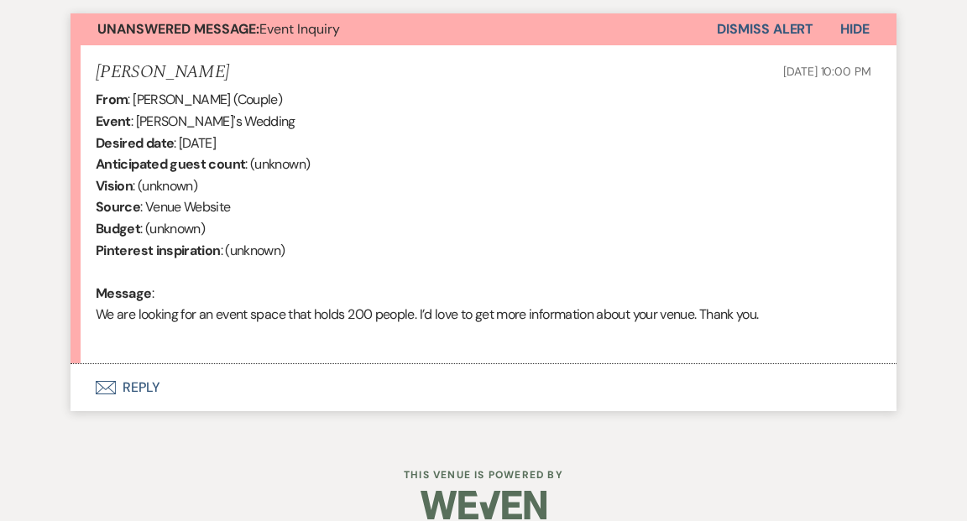
click at [147, 384] on button "Envelope Reply" at bounding box center [484, 387] width 826 height 47
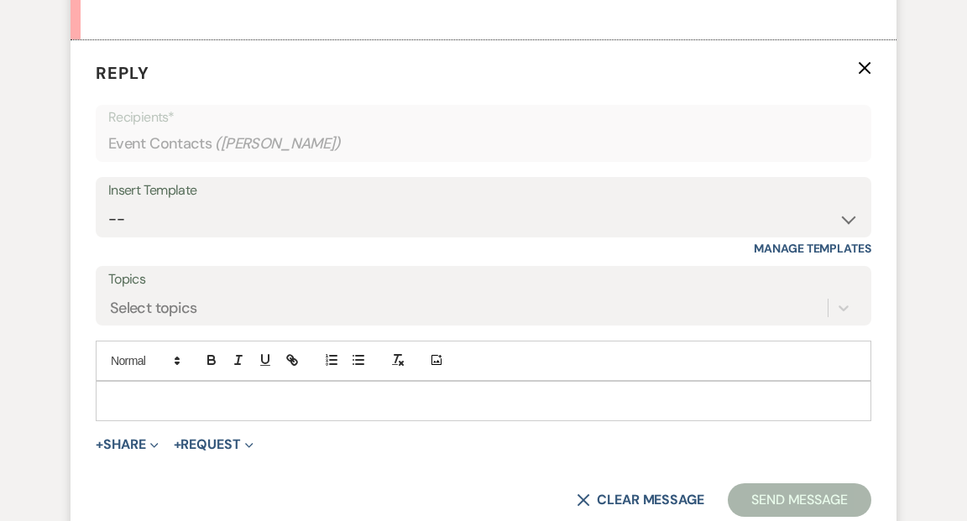
scroll to position [962, 0]
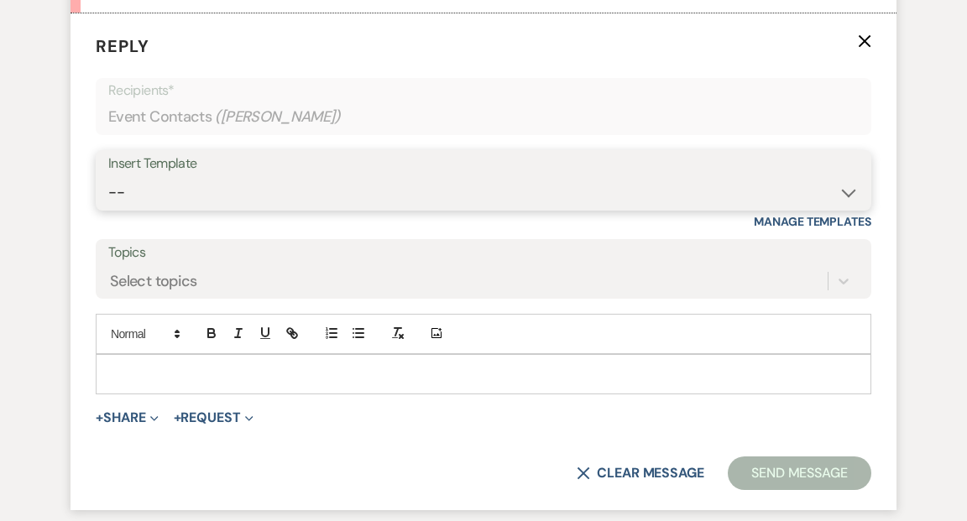
click at [845, 194] on select "-- Payment Past Due Rental Agreement and First Payment Urban Daisy Initial Resp…" at bounding box center [483, 192] width 750 height 33
select select "1243"
click at [108, 176] on select "-- Payment Past Due Rental Agreement and First Payment Urban Daisy Initial Resp…" at bounding box center [483, 192] width 750 height 33
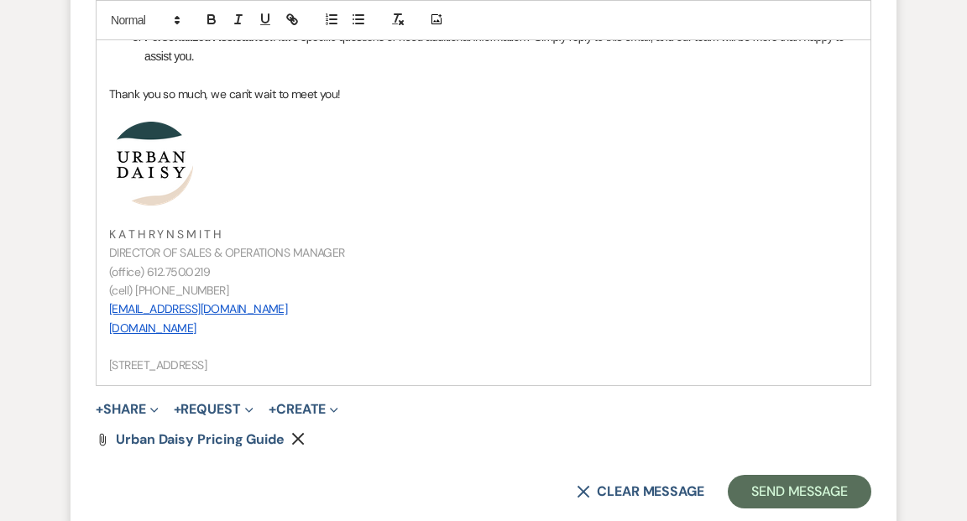
scroll to position [1880, 0]
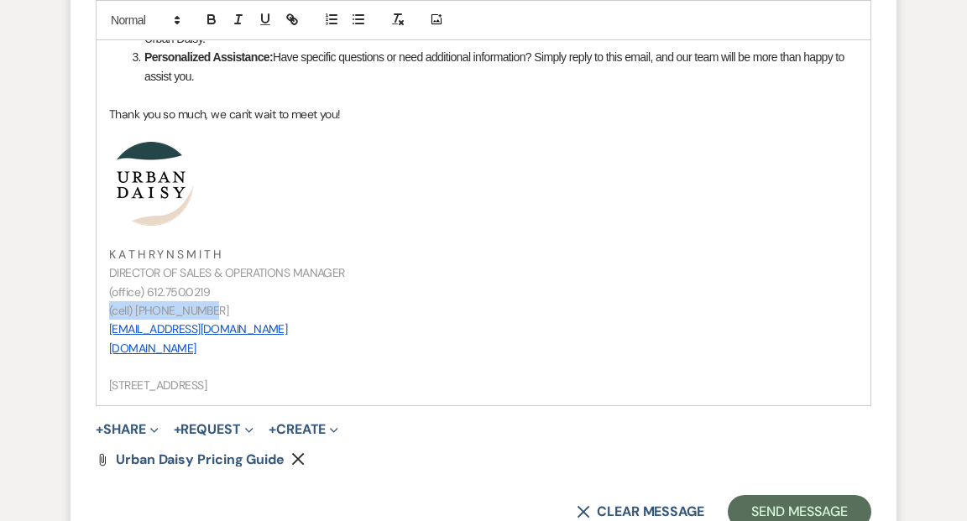
drag, startPoint x: 203, startPoint y: 308, endPoint x: 104, endPoint y: 308, distance: 99.1
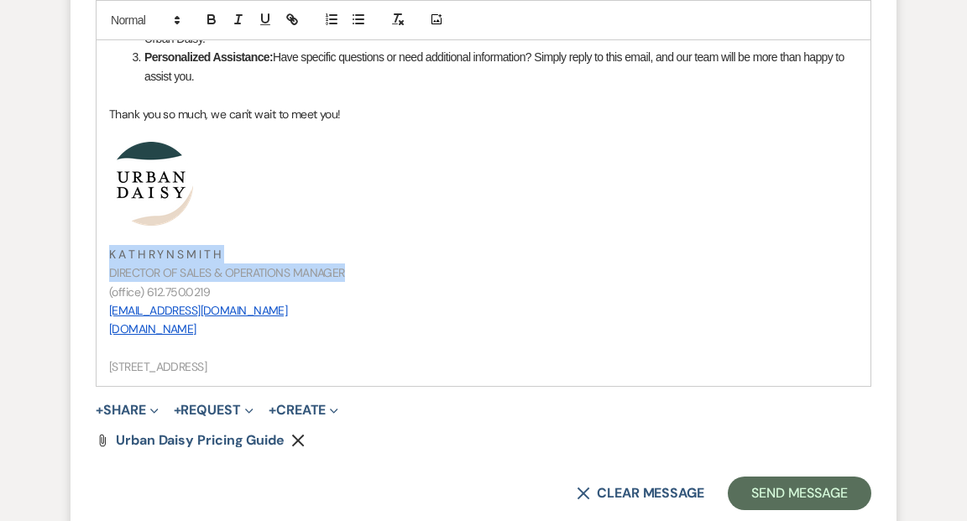
drag, startPoint x: 347, startPoint y: 271, endPoint x: 105, endPoint y: 245, distance: 243.2
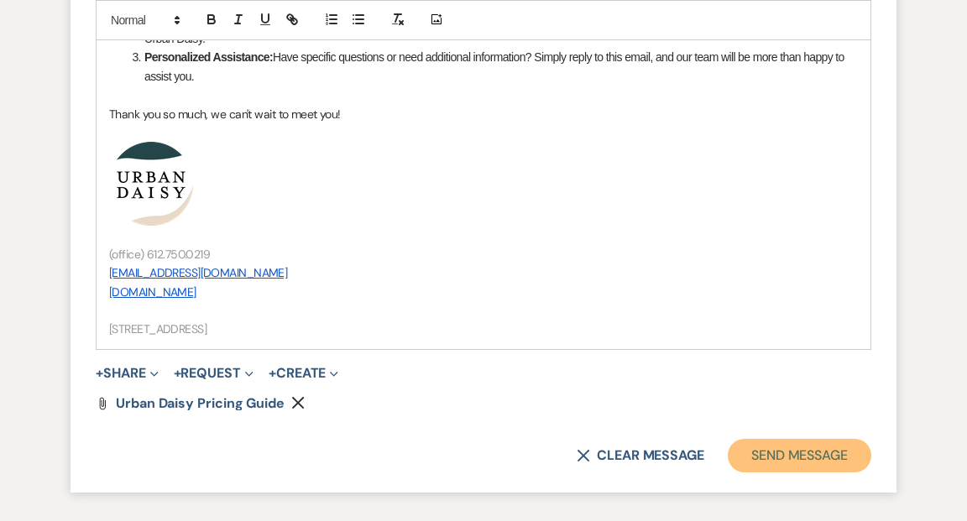
click at [774, 448] on button "Send Message" at bounding box center [800, 456] width 144 height 34
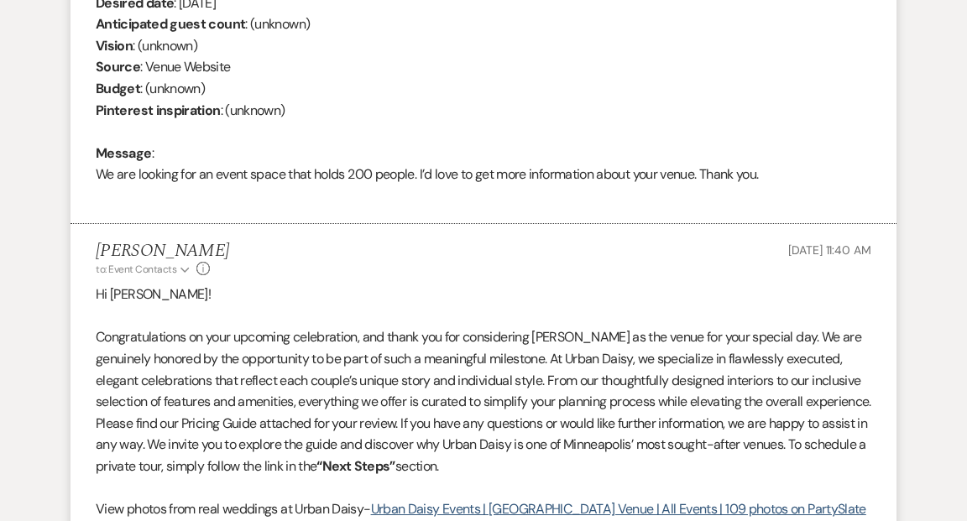
scroll to position [0, 0]
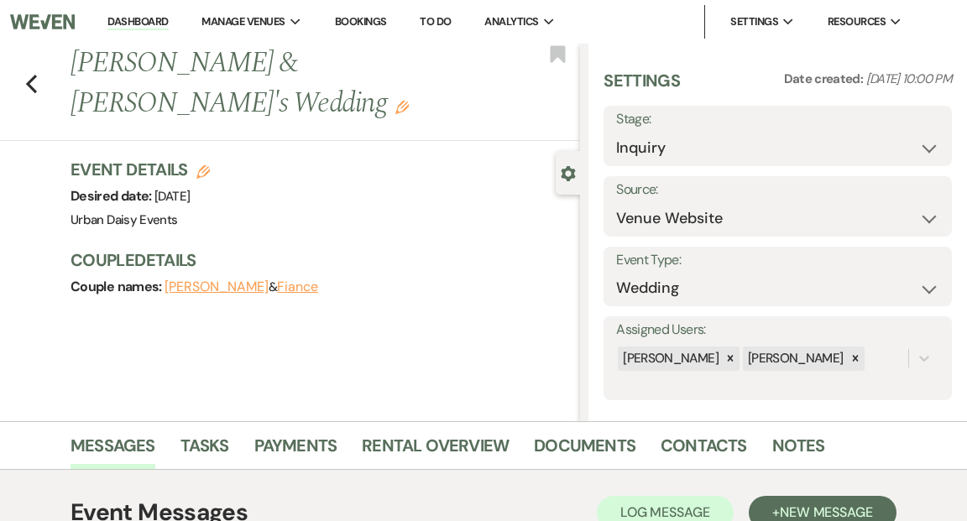
click at [145, 19] on link "Dashboard" at bounding box center [137, 22] width 60 height 16
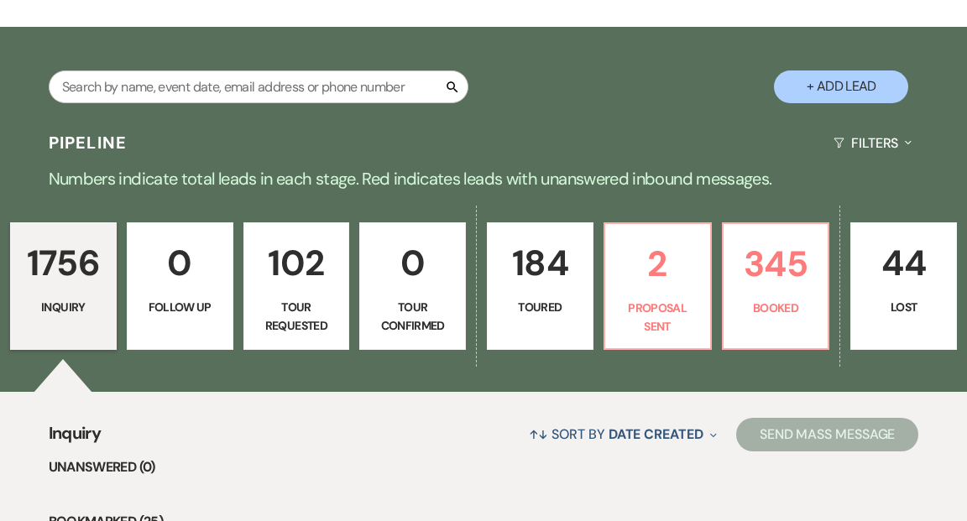
scroll to position [356, 0]
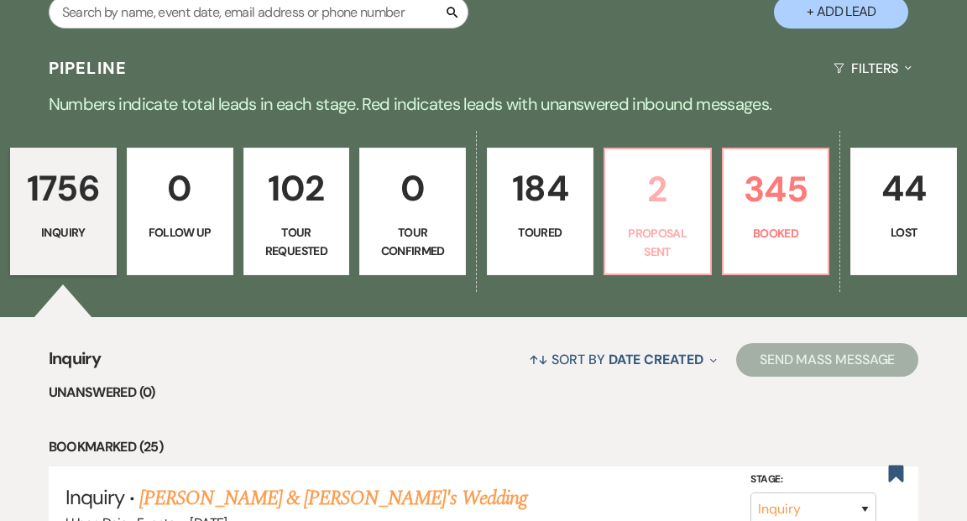
click at [667, 161] on p "2" at bounding box center [657, 189] width 85 height 56
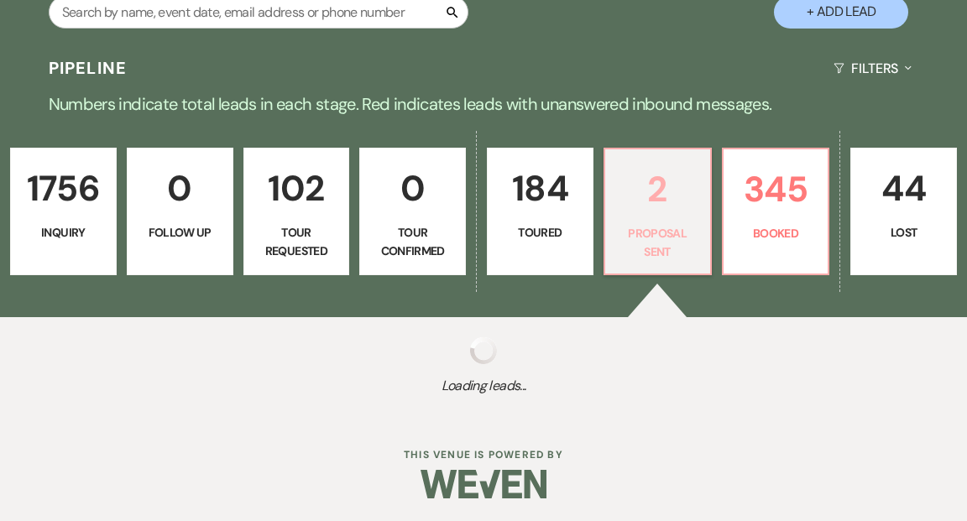
select select "6"
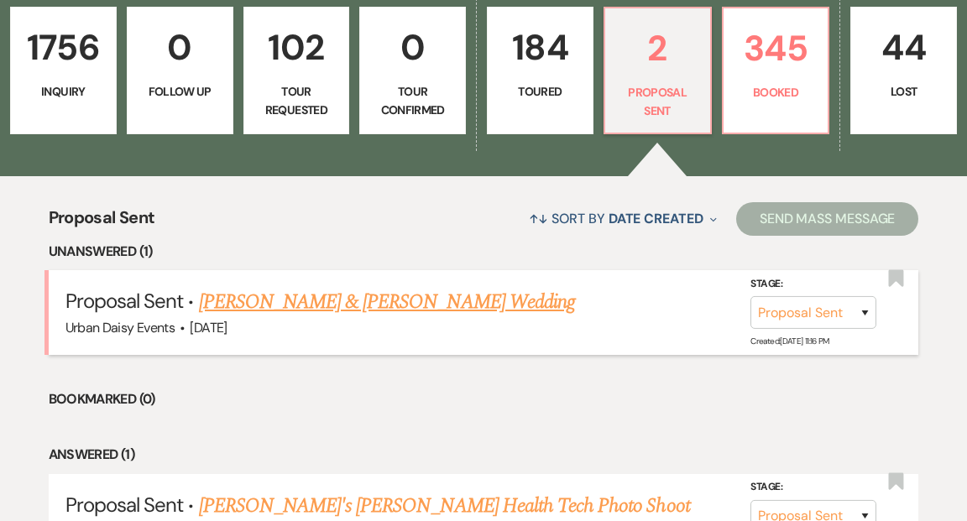
scroll to position [530, 0]
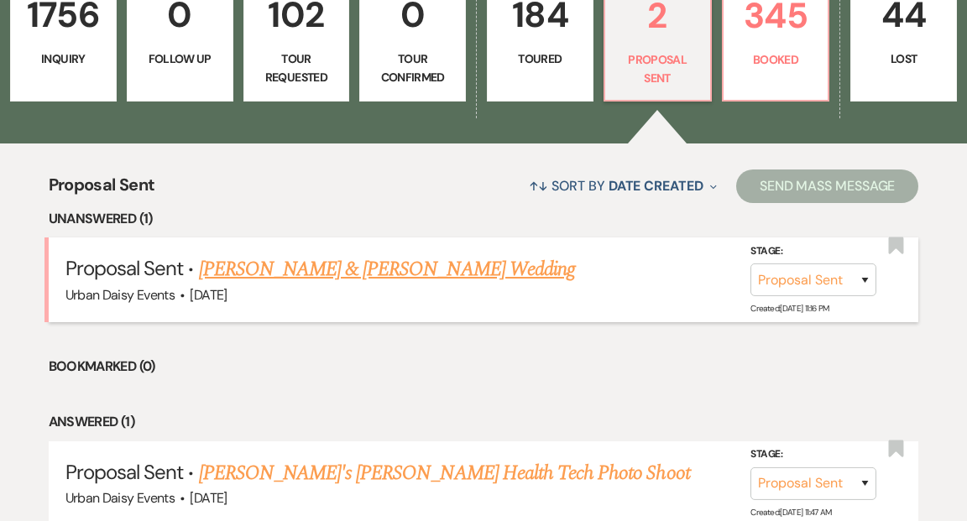
click at [384, 254] on link "Taylor Clarke & Mason's Wedding" at bounding box center [387, 269] width 376 height 30
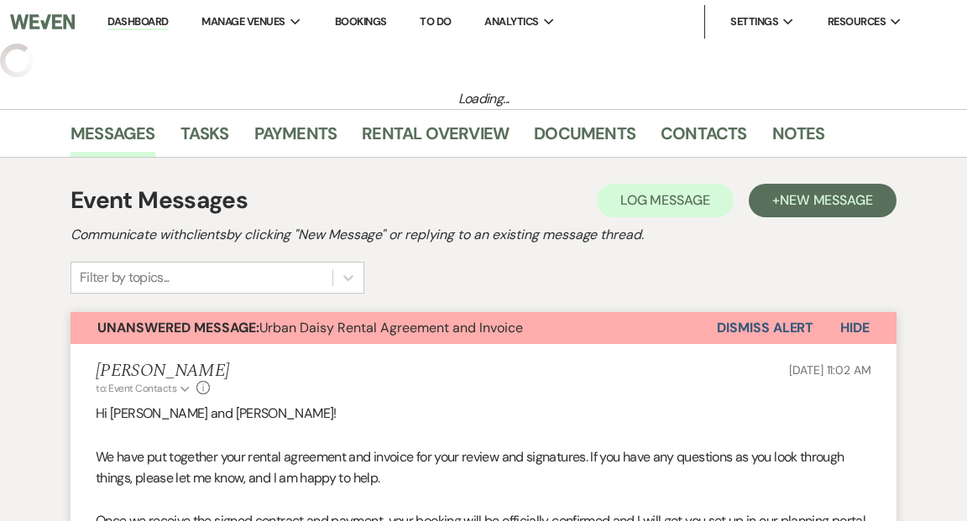
select select "6"
select select "19"
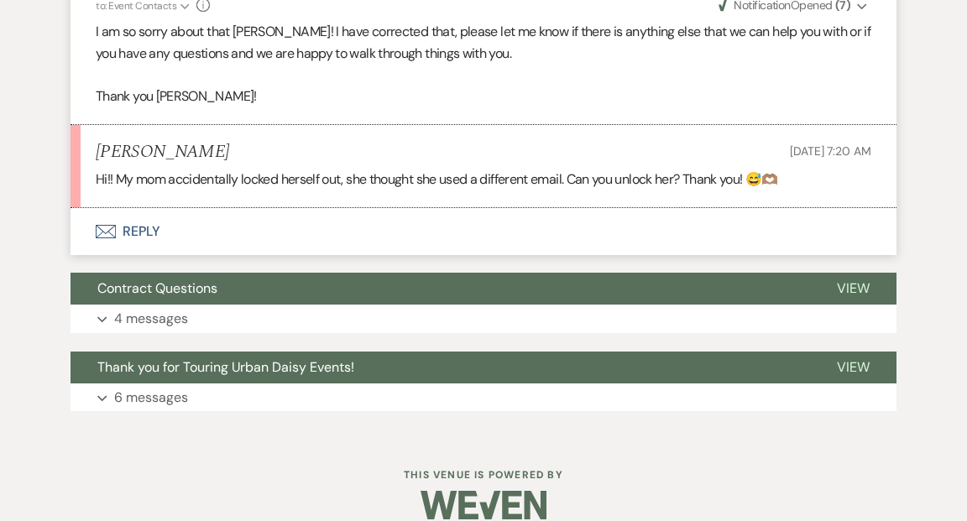
scroll to position [1583, 0]
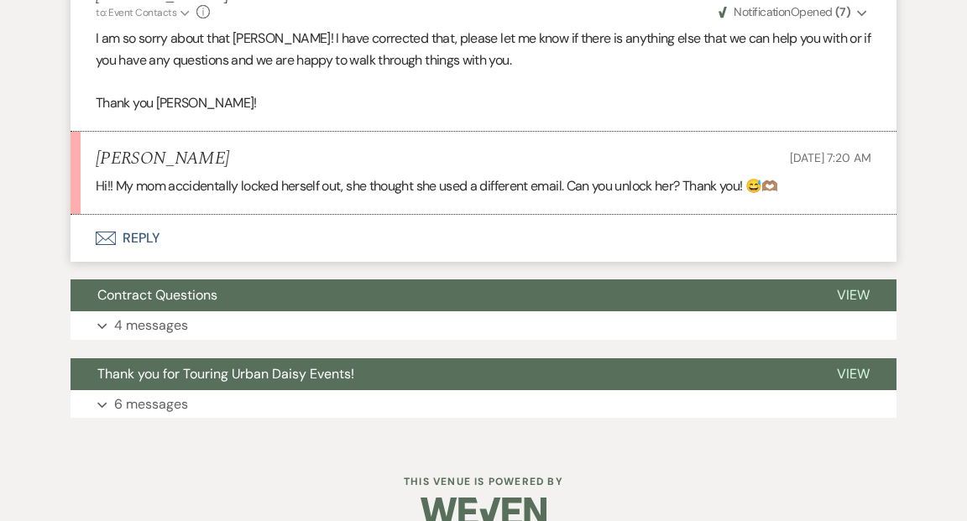
click at [146, 215] on button "Envelope Reply" at bounding box center [484, 238] width 826 height 47
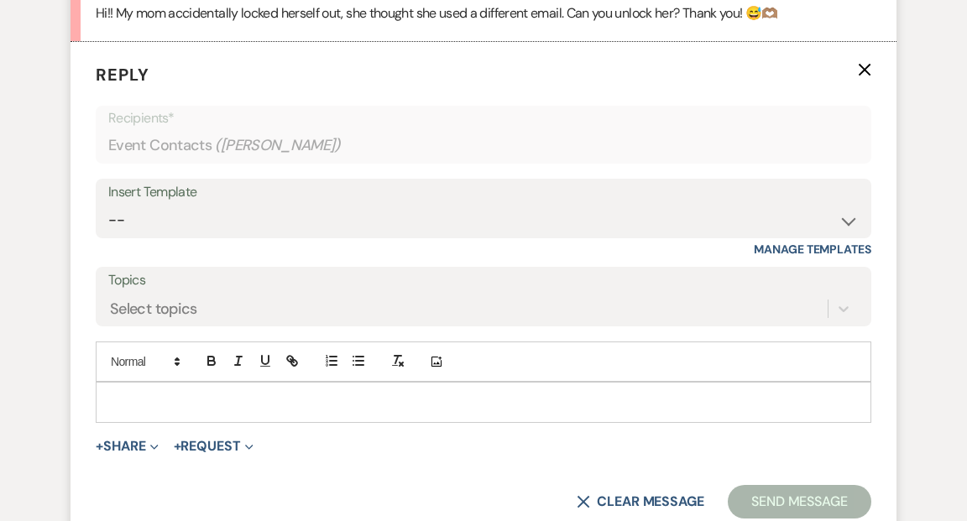
scroll to position [1763, 0]
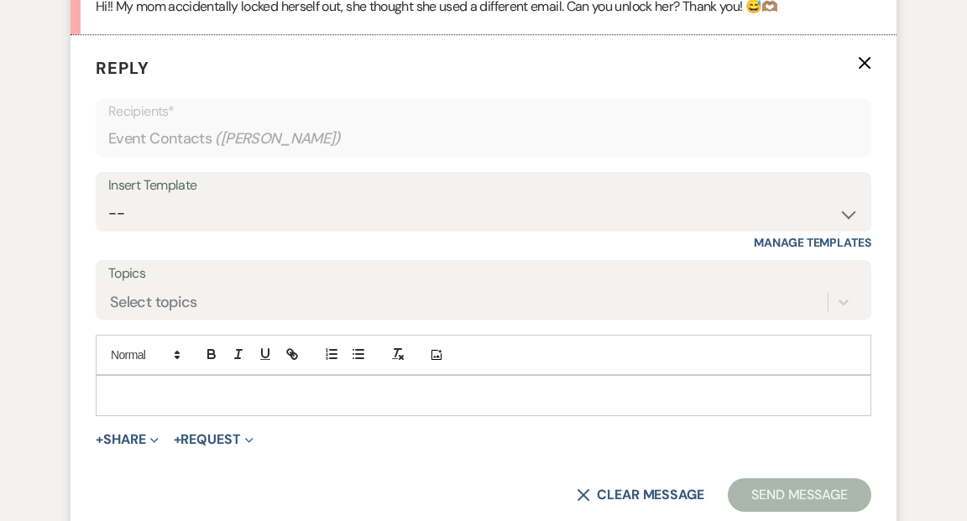
click at [154, 376] on div at bounding box center [484, 395] width 774 height 39
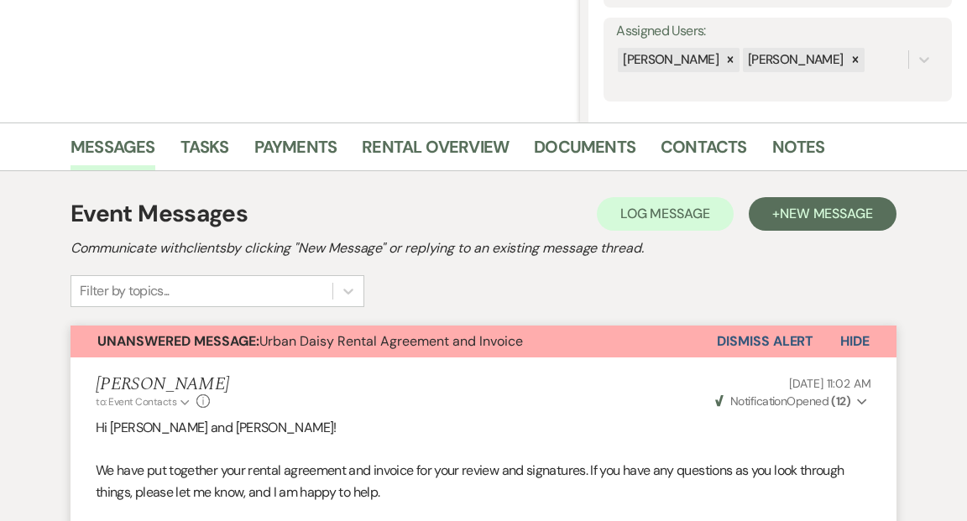
scroll to position [292, 0]
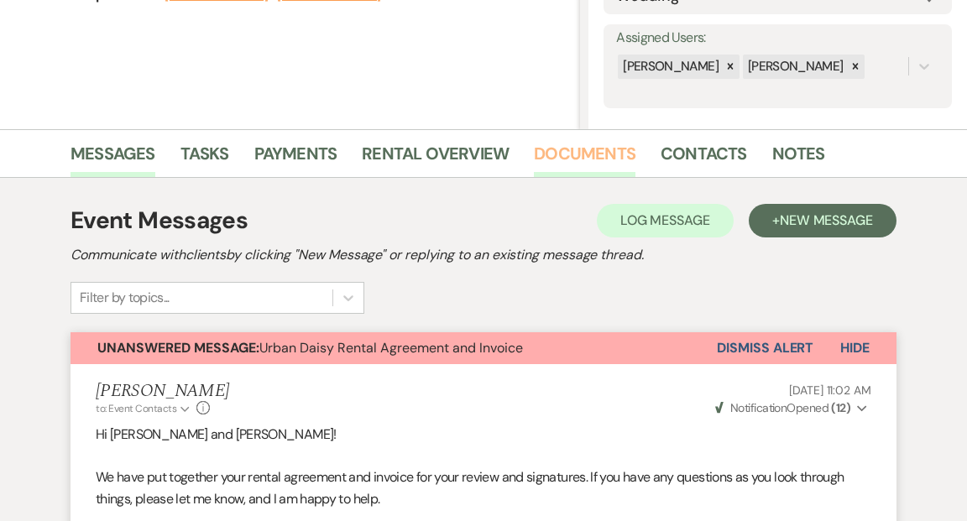
click at [563, 155] on link "Documents" at bounding box center [585, 158] width 102 height 37
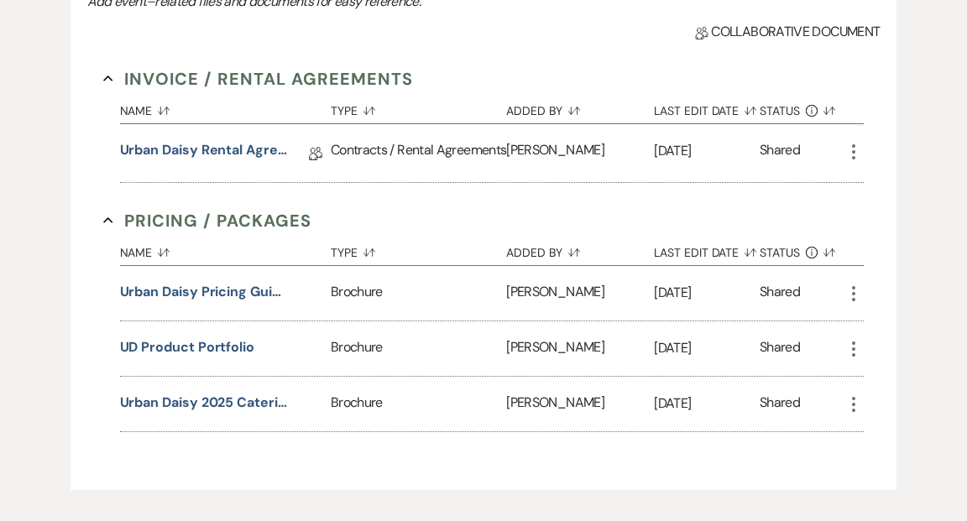
scroll to position [566, 0]
click at [229, 144] on link "Urban Daisy Rental Agreement 2025" at bounding box center [204, 152] width 168 height 26
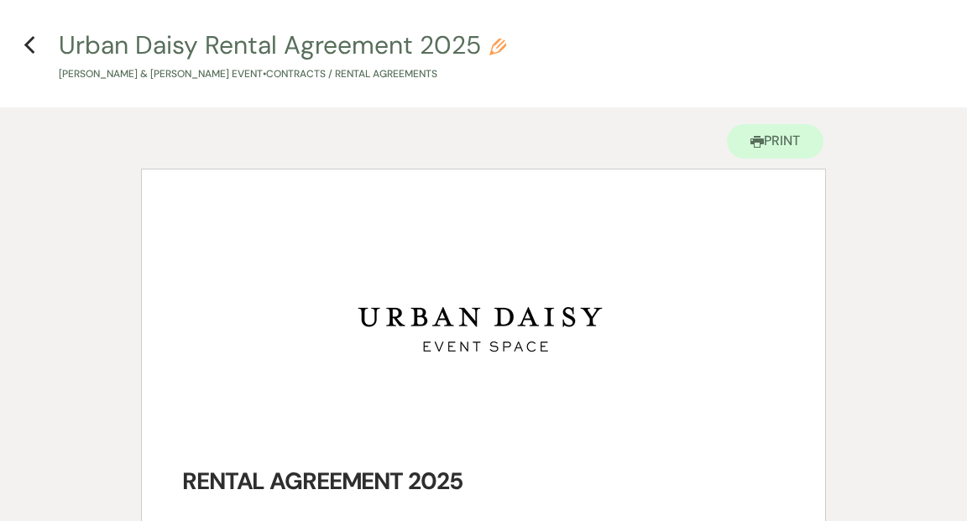
scroll to position [58, 0]
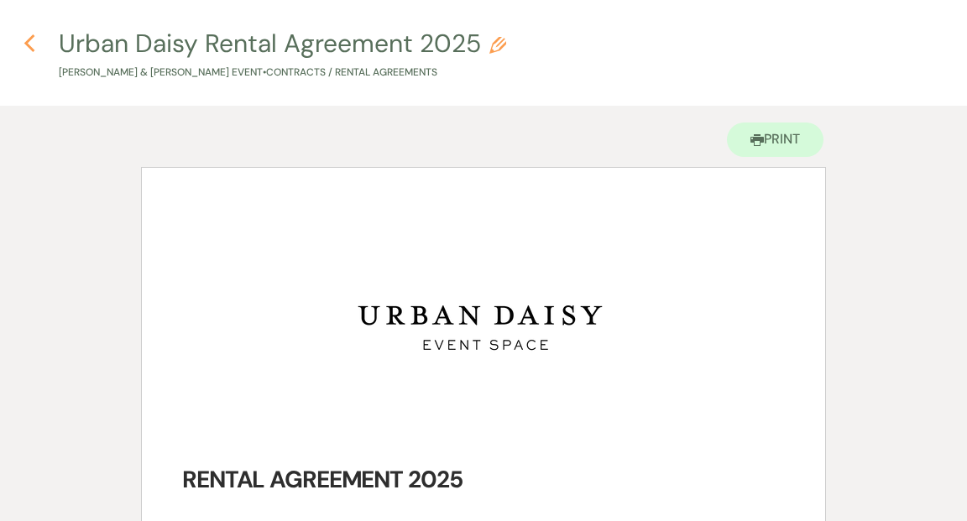
click at [32, 46] on icon "Previous" at bounding box center [30, 44] width 13 height 20
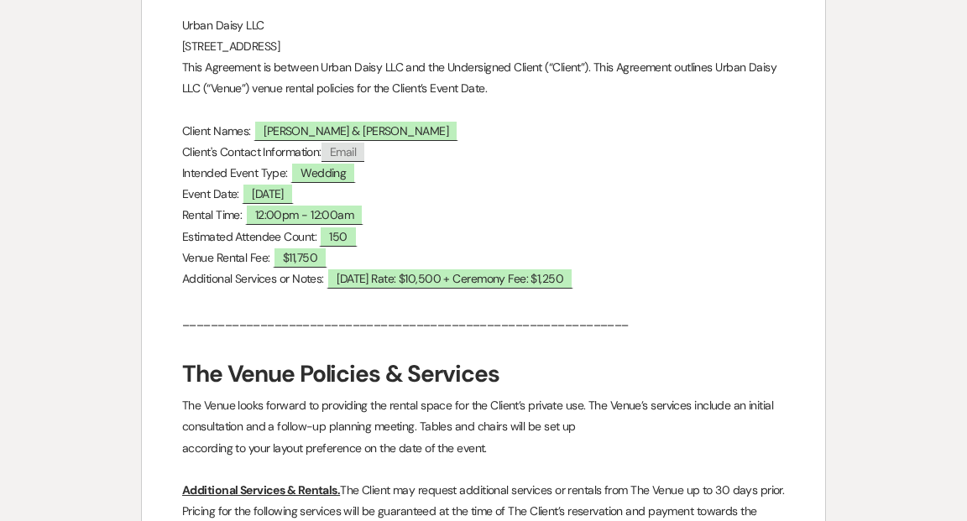
select select "6"
select select "19"
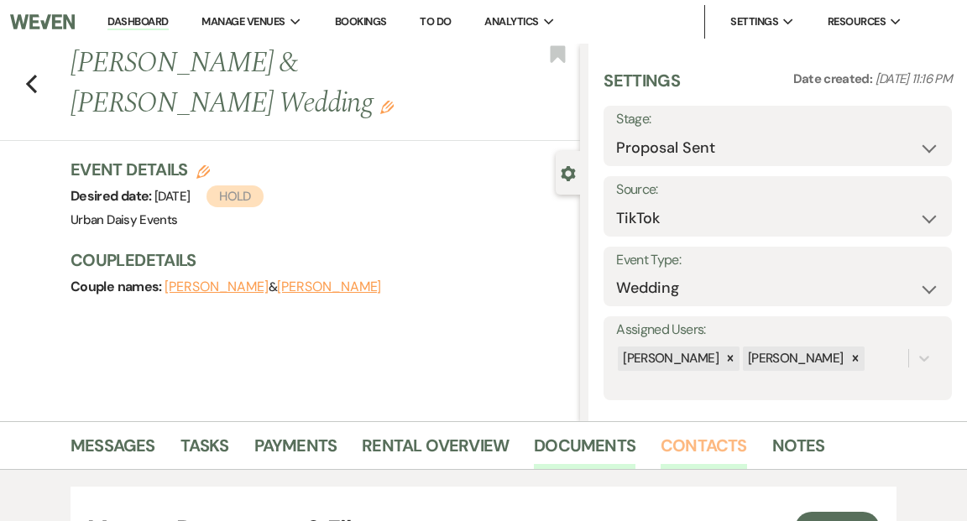
click at [698, 447] on link "Contacts" at bounding box center [704, 450] width 86 height 37
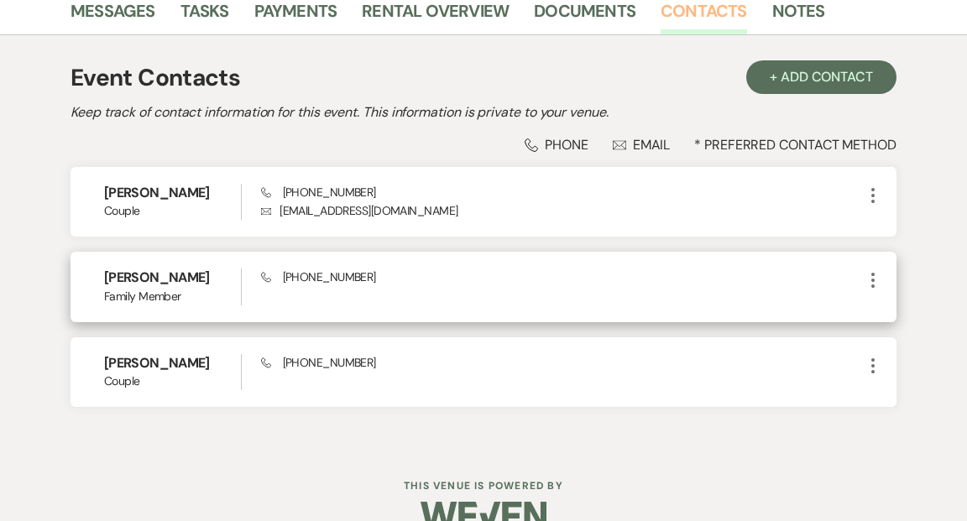
scroll to position [434, 0]
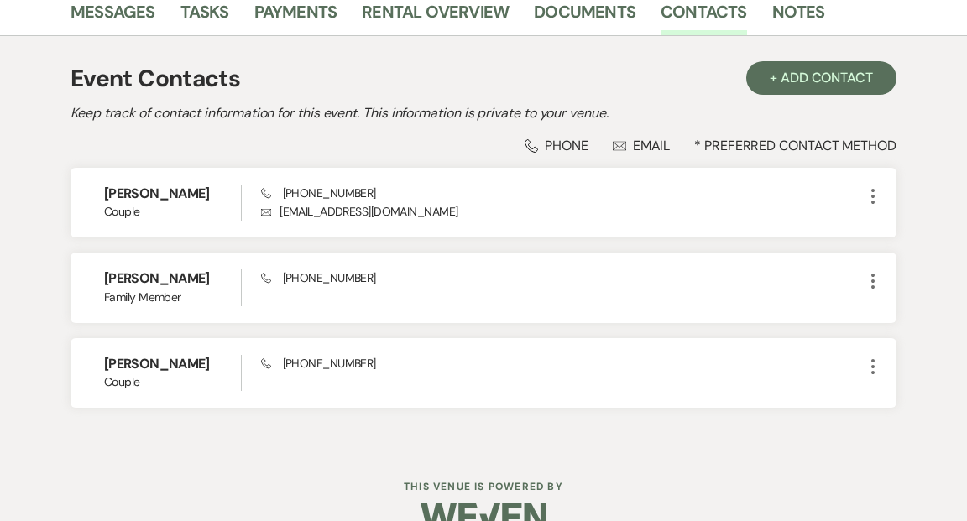
select select "6"
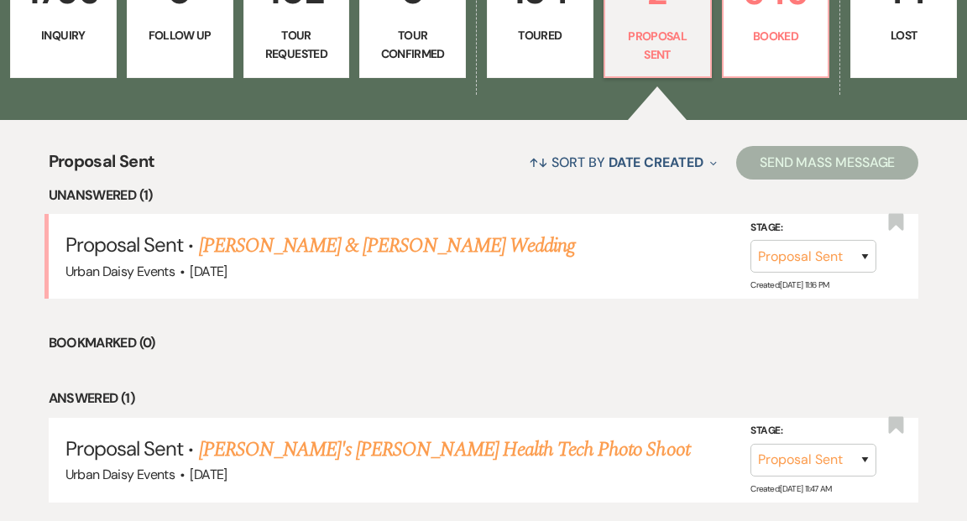
scroll to position [531, 0]
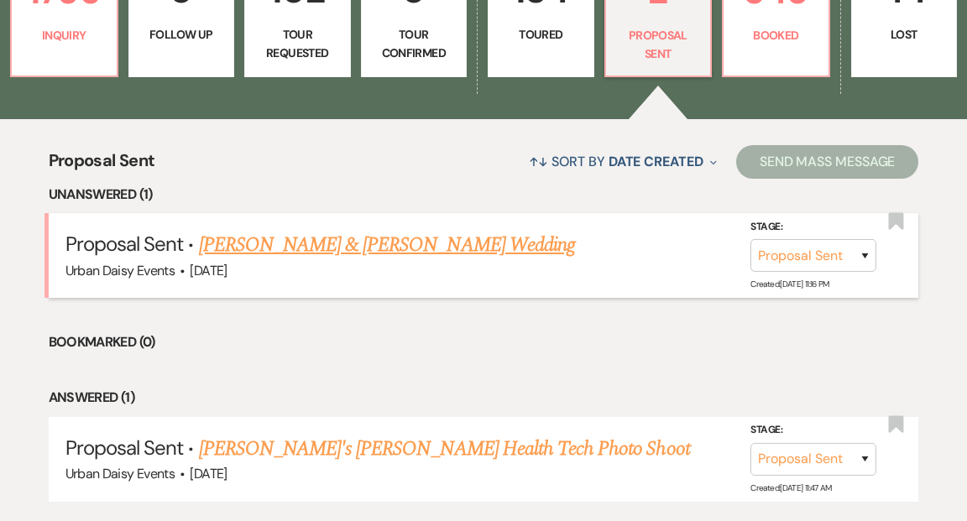
click at [305, 230] on link "Taylor Clarke & Mason's Wedding" at bounding box center [387, 245] width 376 height 30
select select "6"
select select "19"
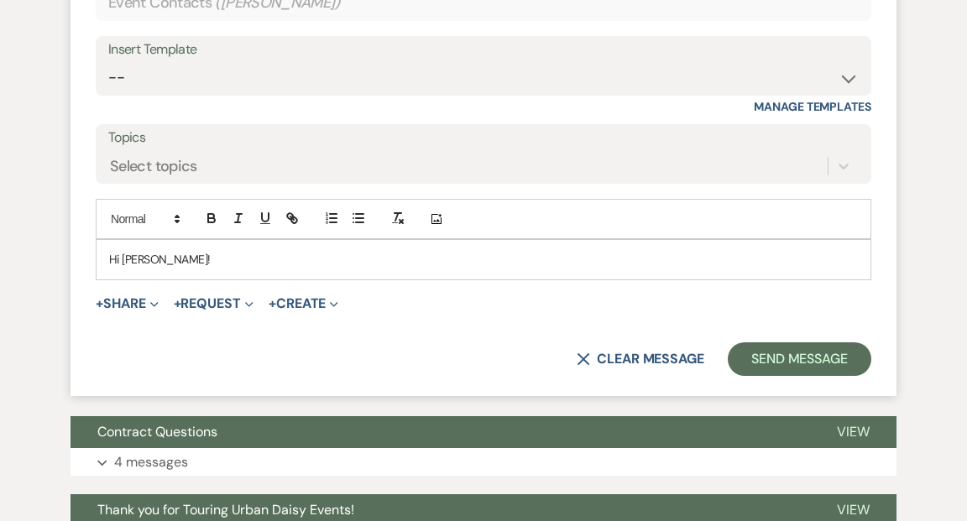
scroll to position [1902, 0]
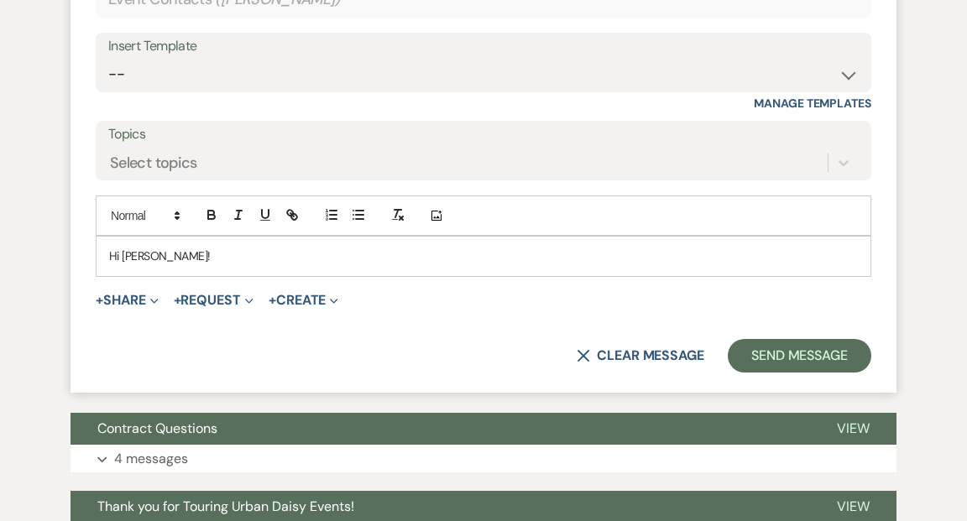
click at [202, 247] on p "Hi Taylor!" at bounding box center [483, 256] width 749 height 18
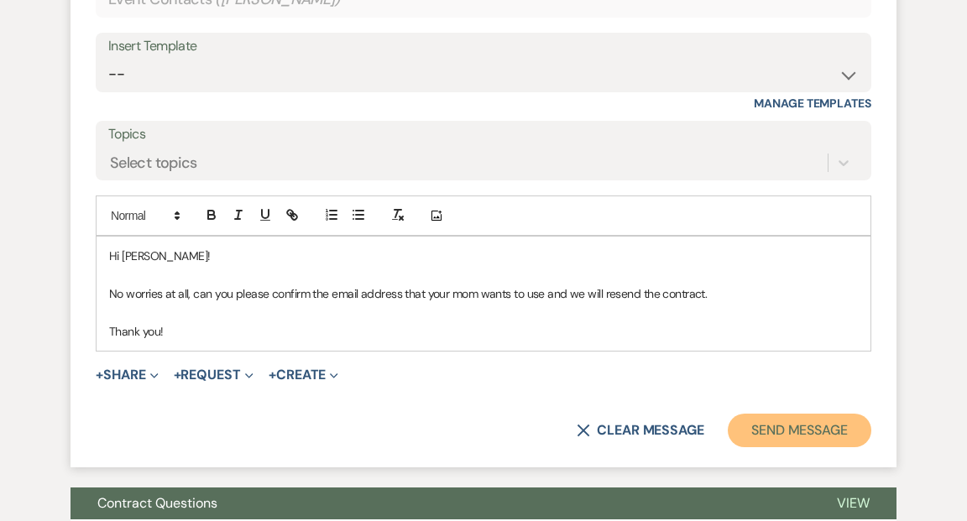
click at [779, 414] on button "Send Message" at bounding box center [800, 431] width 144 height 34
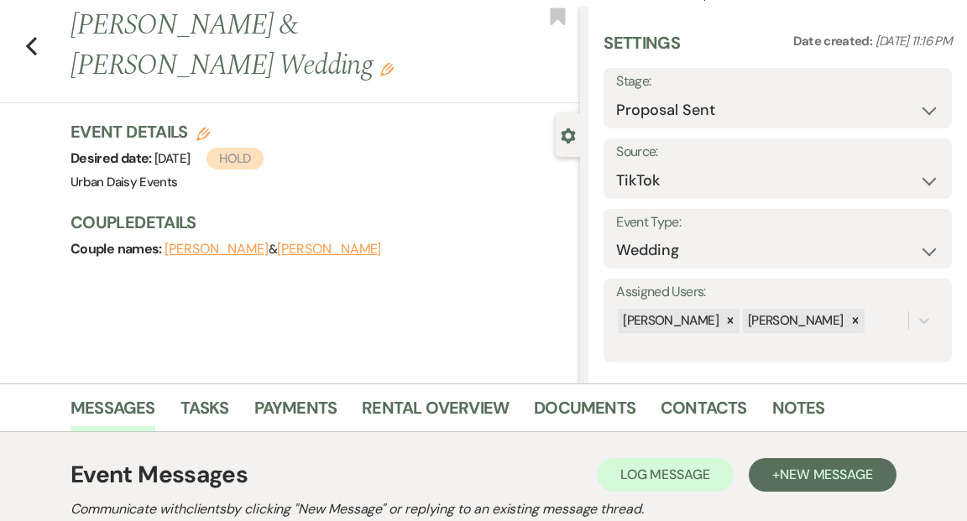
scroll to position [0, 0]
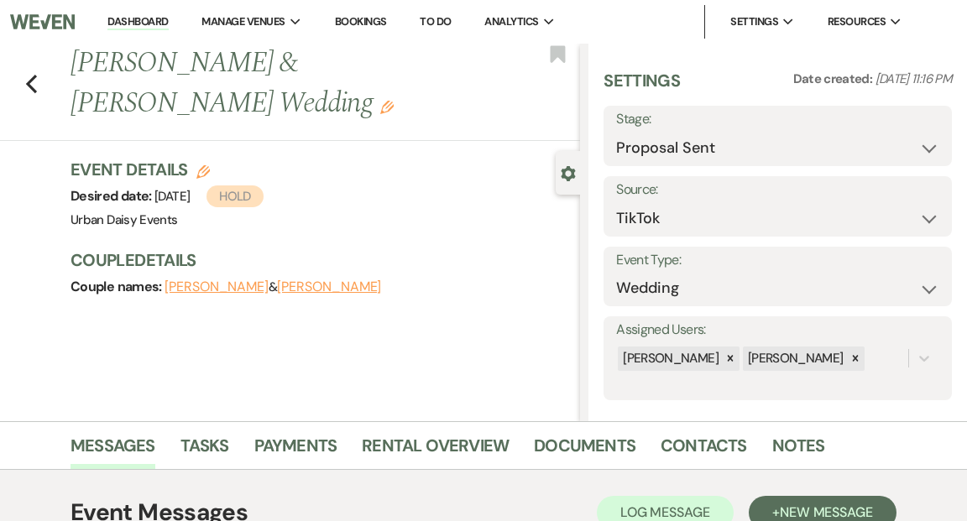
click at [55, 22] on img at bounding box center [42, 21] width 65 height 35
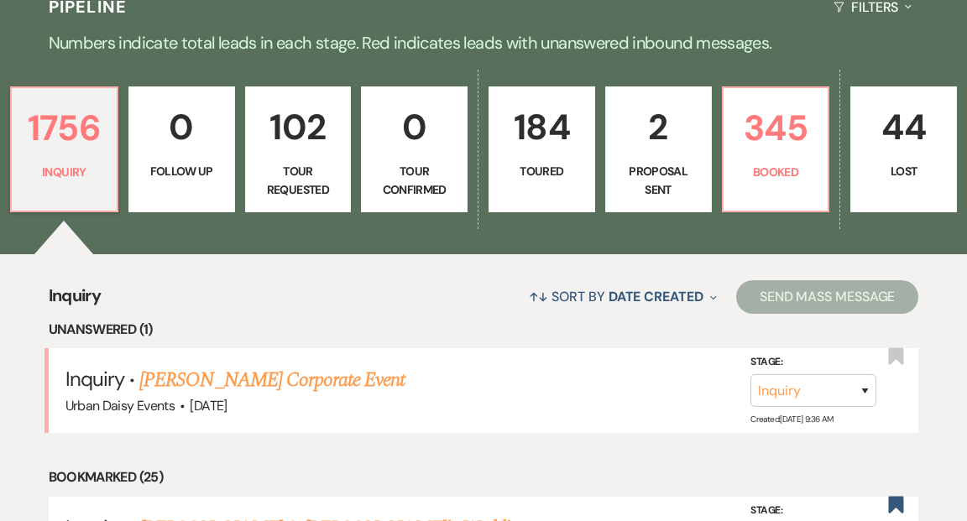
scroll to position [449, 0]
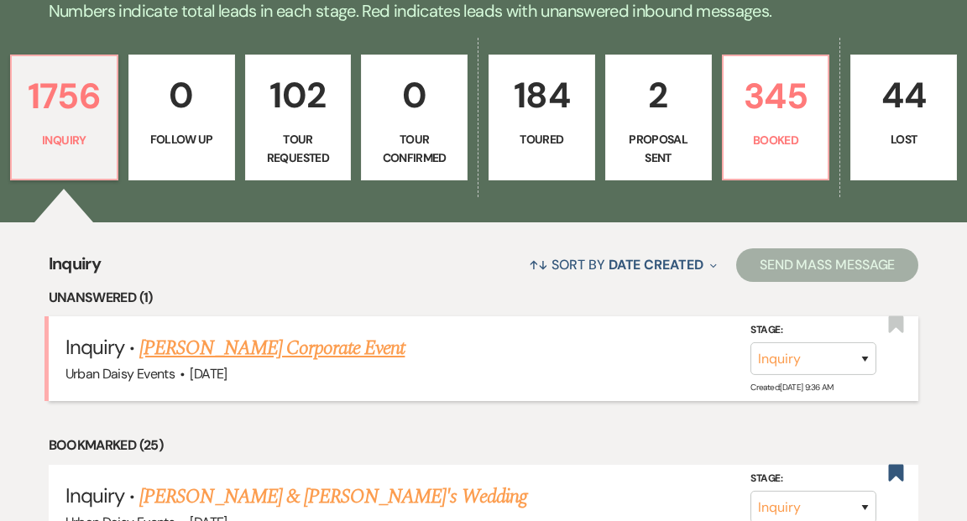
click at [304, 333] on link "Tamra Pfannkuch's Corporate Event" at bounding box center [271, 348] width 265 height 30
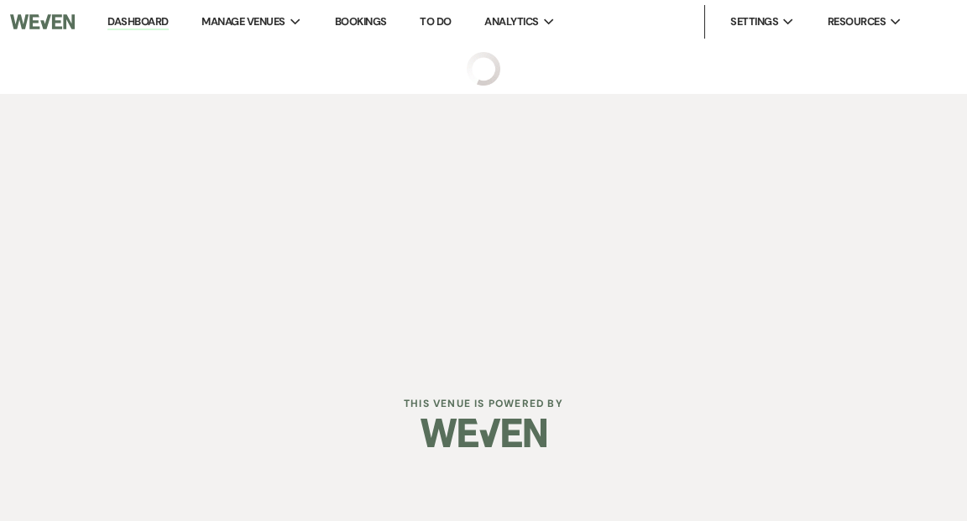
select select "9"
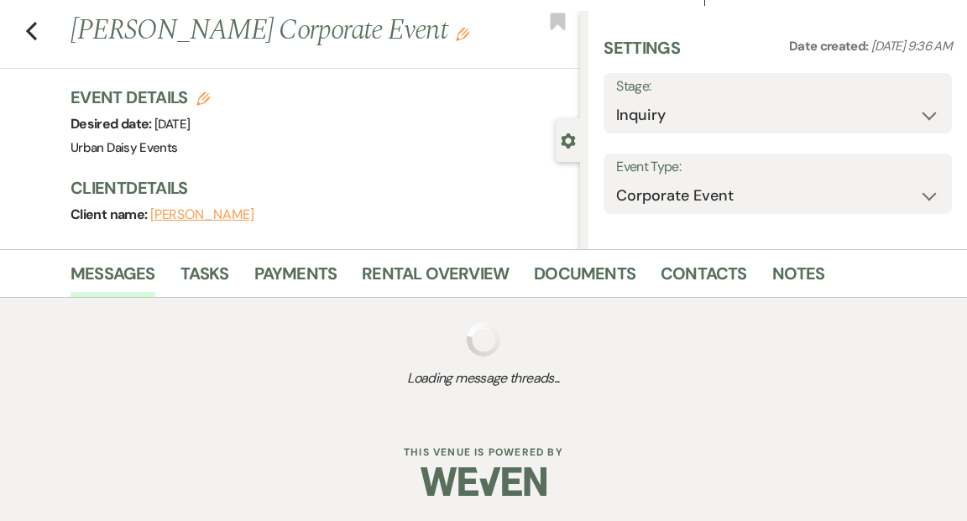
select select "5"
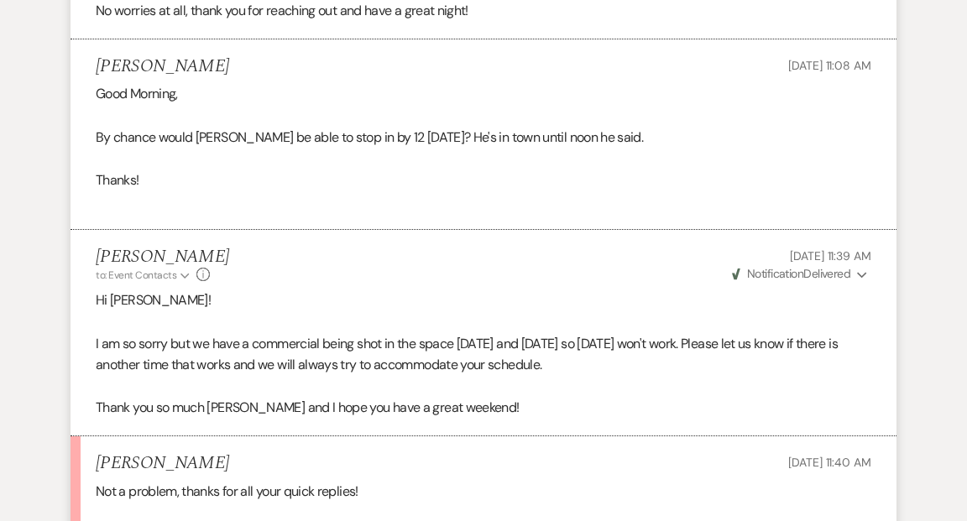
scroll to position [3348, 0]
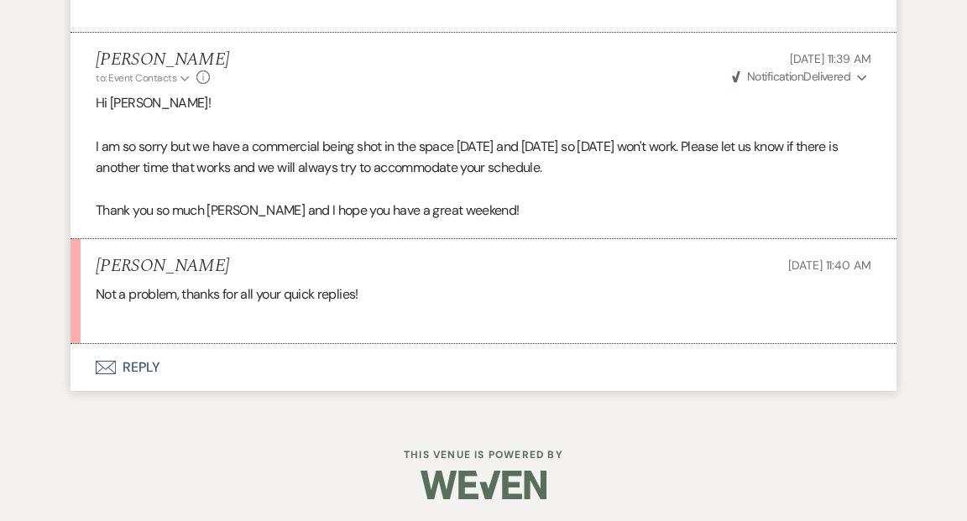
click at [137, 360] on button "Envelope Reply" at bounding box center [484, 367] width 826 height 47
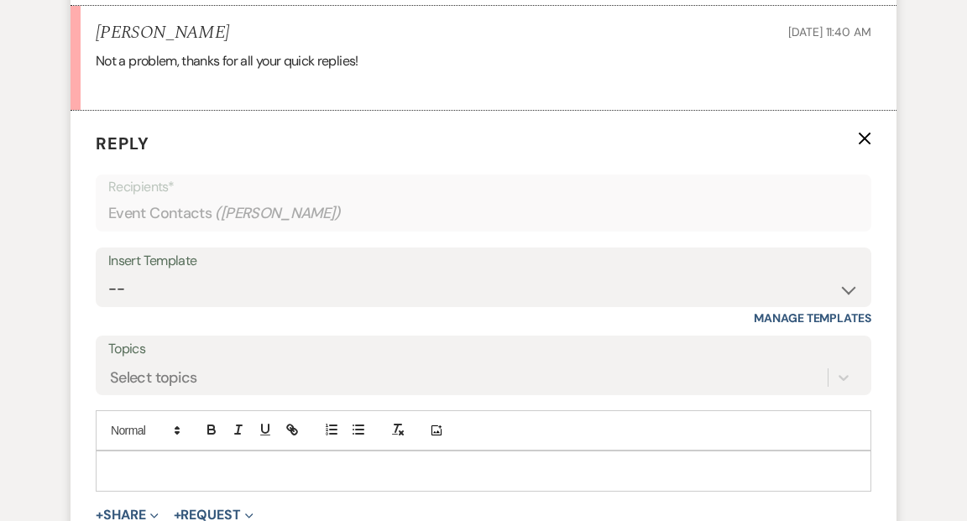
scroll to position [3603, 0]
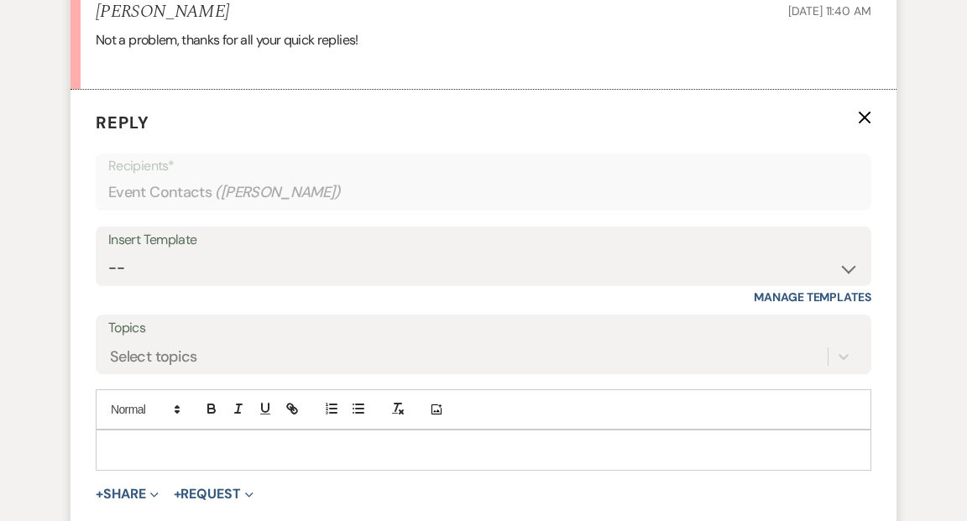
click at [142, 443] on p at bounding box center [483, 450] width 749 height 18
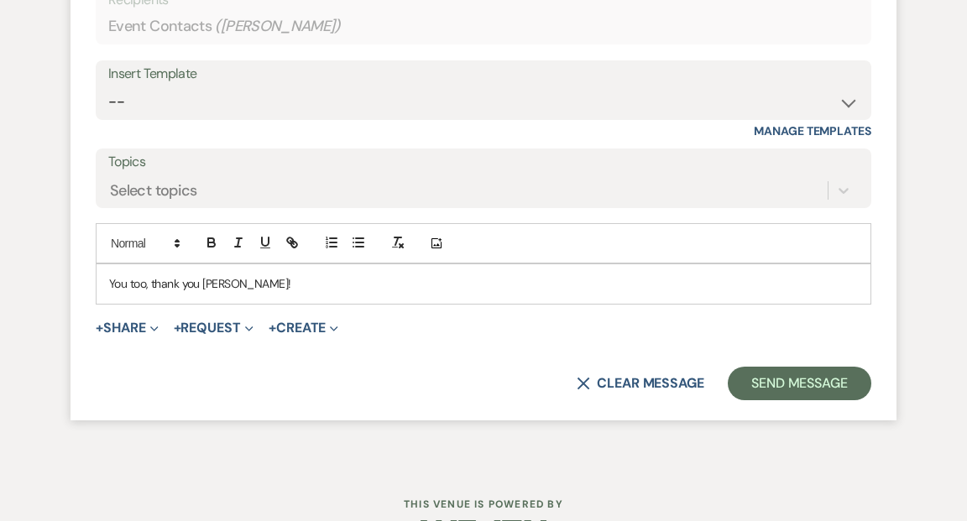
scroll to position [3818, 0]
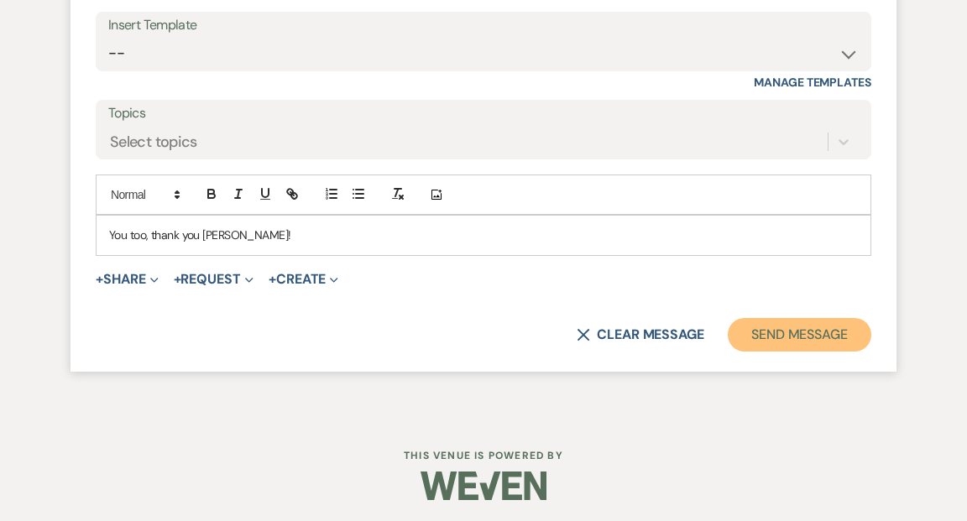
click at [774, 342] on button "Send Message" at bounding box center [800, 335] width 144 height 34
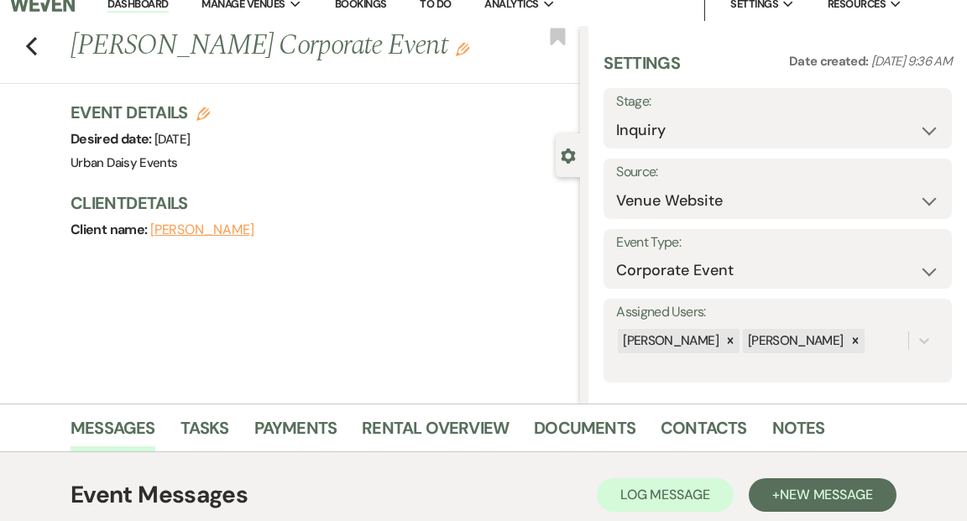
scroll to position [0, 0]
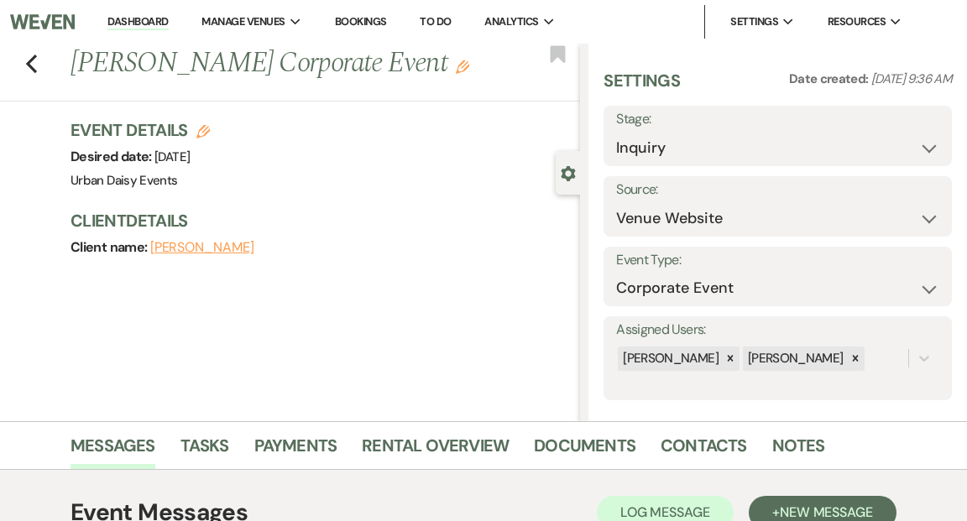
click at [156, 18] on link "Dashboard" at bounding box center [137, 22] width 60 height 16
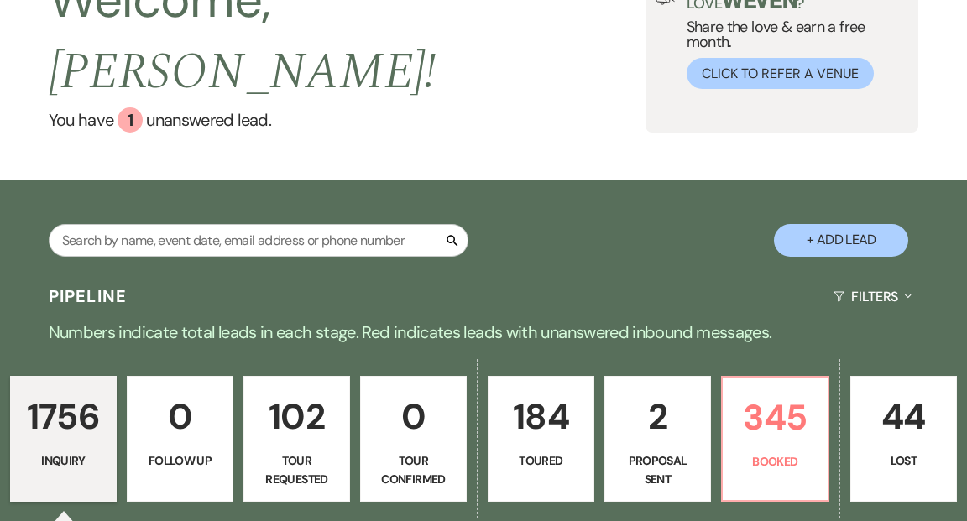
scroll to position [175, 0]
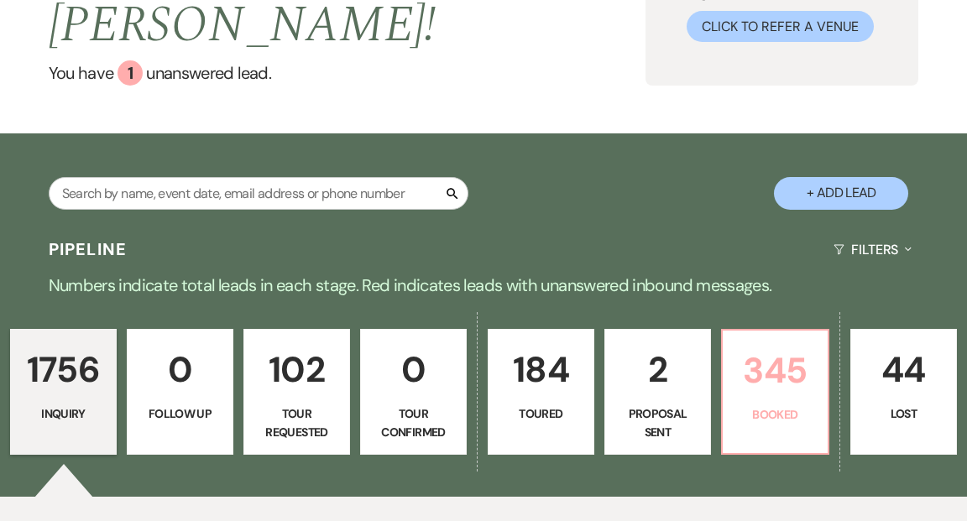
click at [779, 405] on p "Booked" at bounding box center [775, 414] width 85 height 18
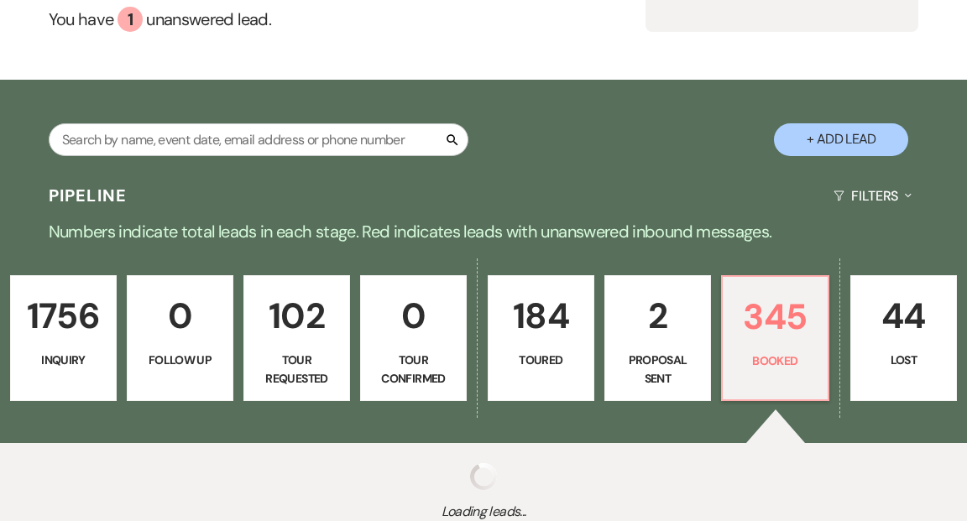
scroll to position [317, 0]
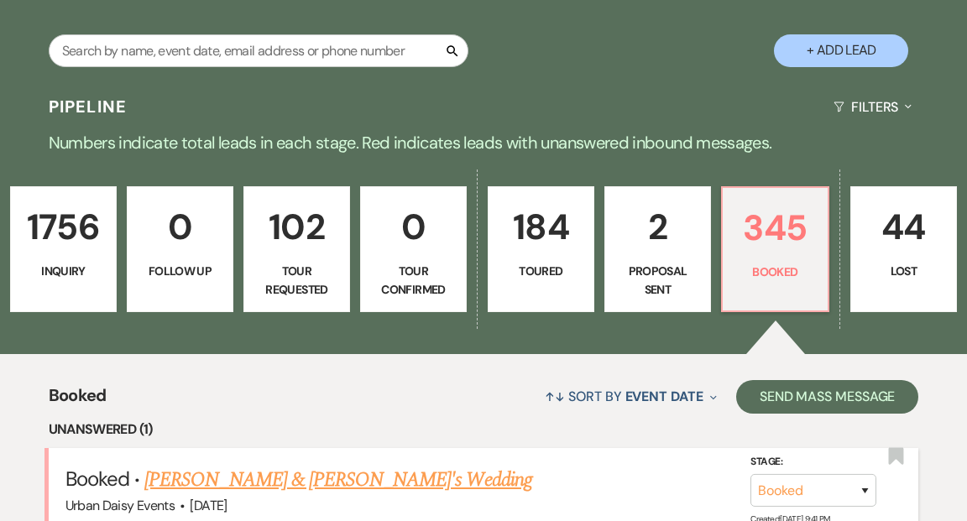
click at [438, 465] on link "Ashmit Sanil & Anushka Mankunath's Wedding" at bounding box center [338, 480] width 388 height 30
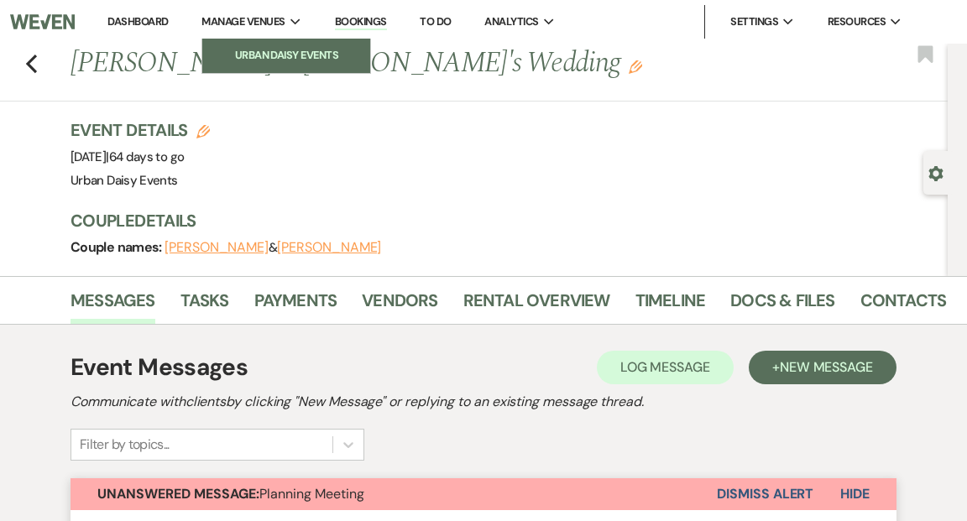
click at [282, 50] on li "Urban Daisy Events" at bounding box center [286, 55] width 151 height 17
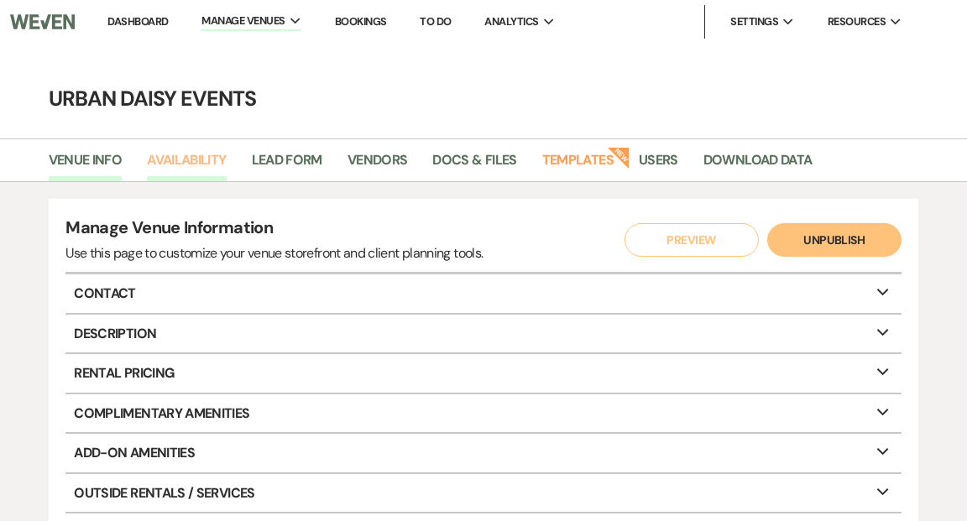
click at [195, 154] on link "Availability" at bounding box center [186, 165] width 79 height 32
select select "2"
select select "2026"
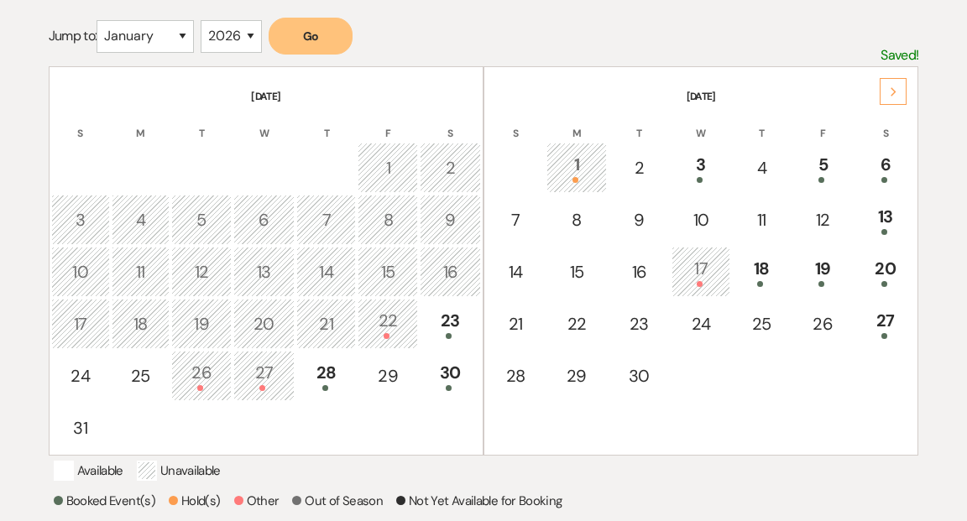
scroll to position [253, 0]
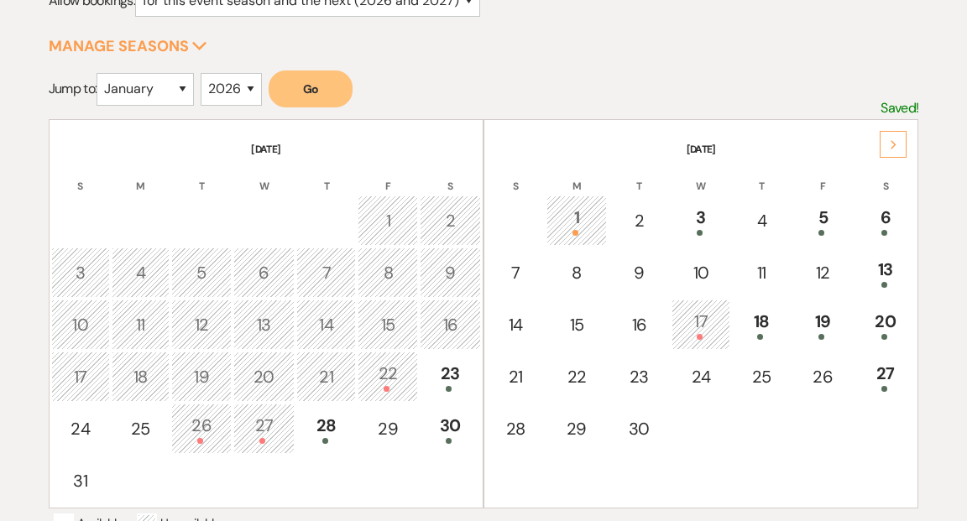
click at [890, 143] on icon "Next" at bounding box center [894, 145] width 8 height 10
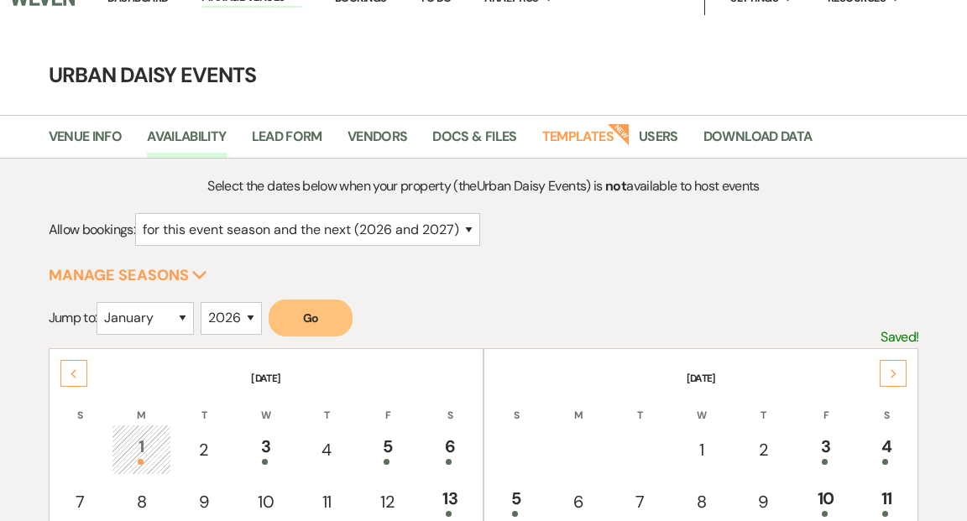
scroll to position [0, 0]
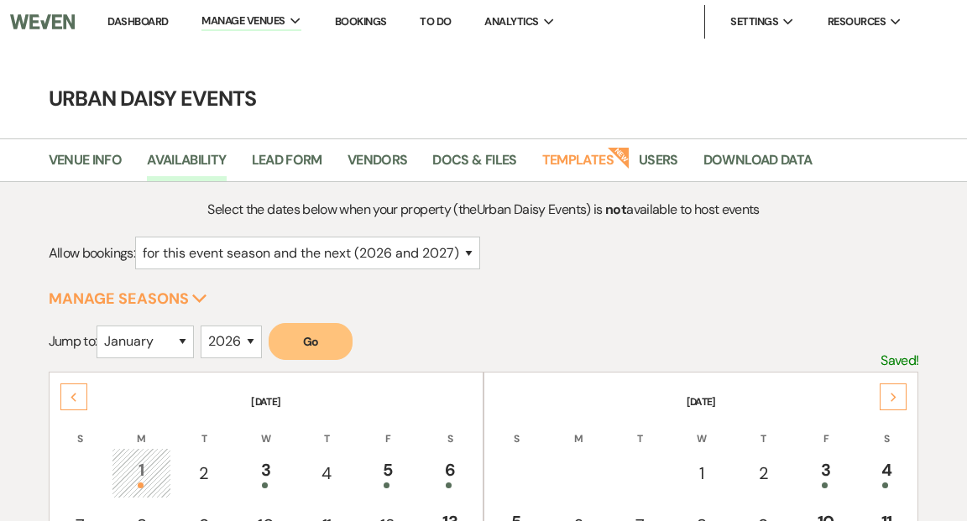
click at [151, 18] on link "Dashboard" at bounding box center [137, 21] width 60 height 14
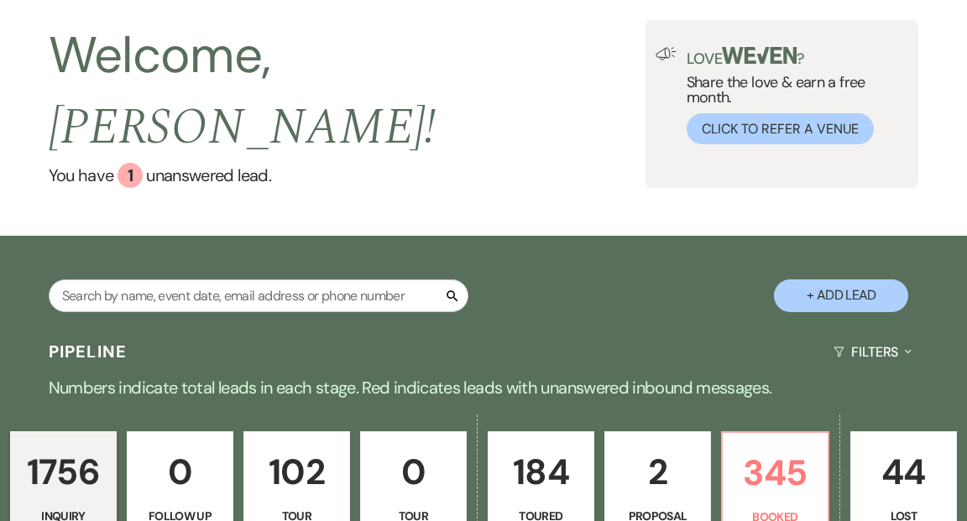
scroll to position [123, 0]
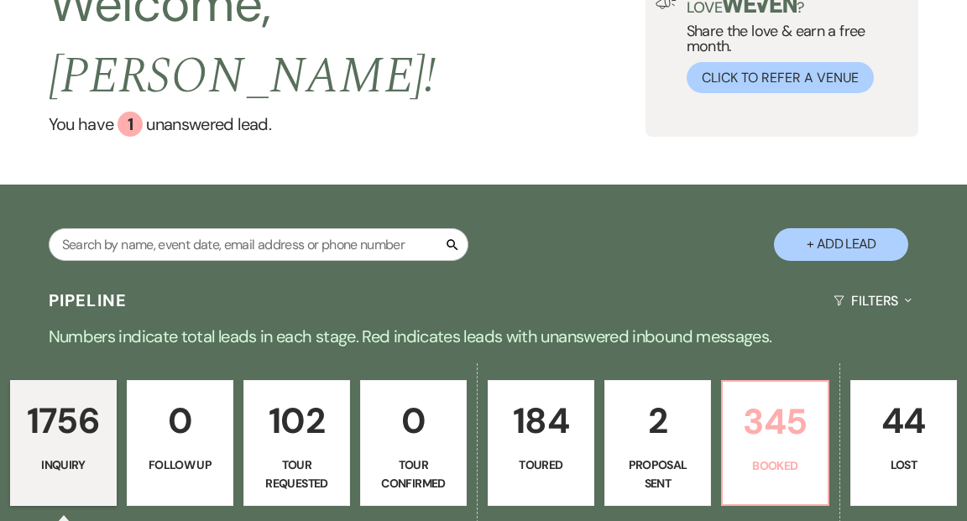
click at [799, 394] on p "345" at bounding box center [775, 422] width 85 height 56
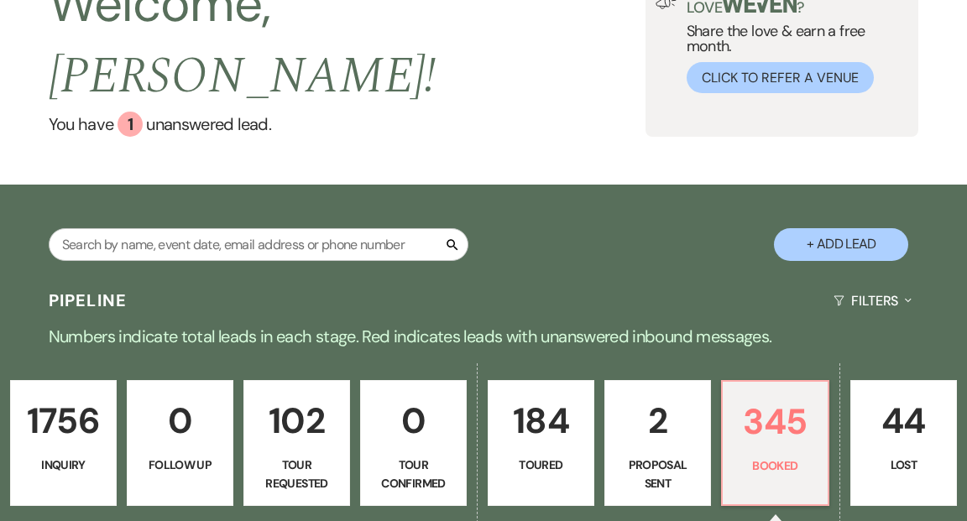
scroll to position [410, 0]
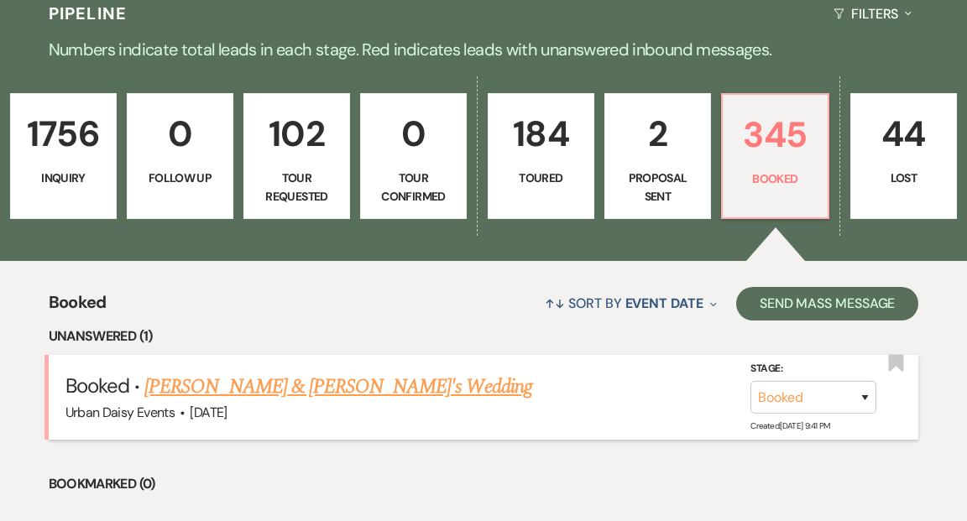
click at [380, 372] on link "Ashmit Sanil & Anushka Mankunath's Wedding" at bounding box center [338, 387] width 388 height 30
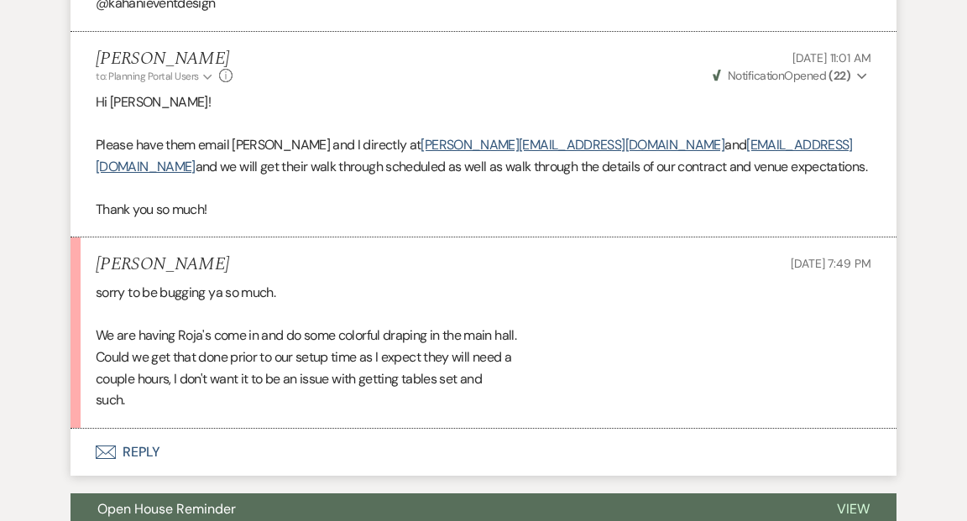
scroll to position [3368, 0]
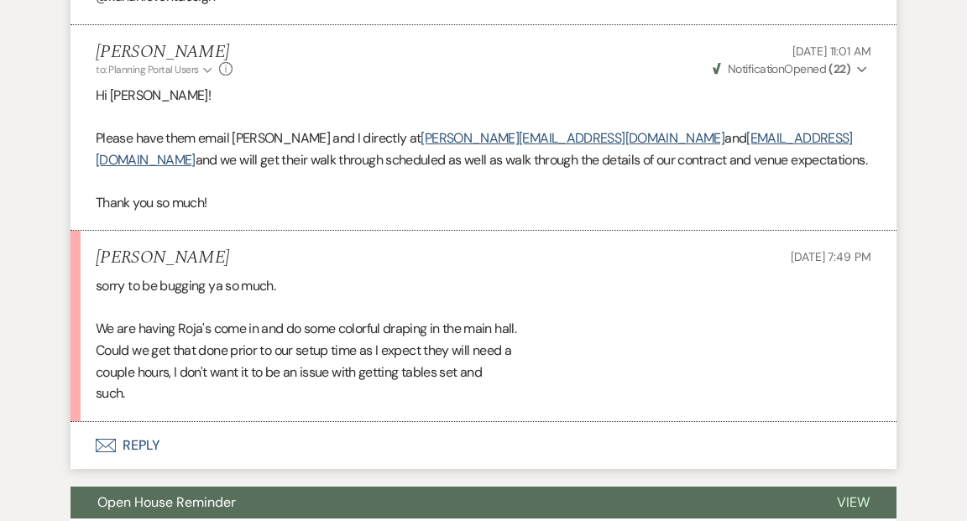
click at [144, 442] on button "Envelope Reply" at bounding box center [484, 445] width 826 height 47
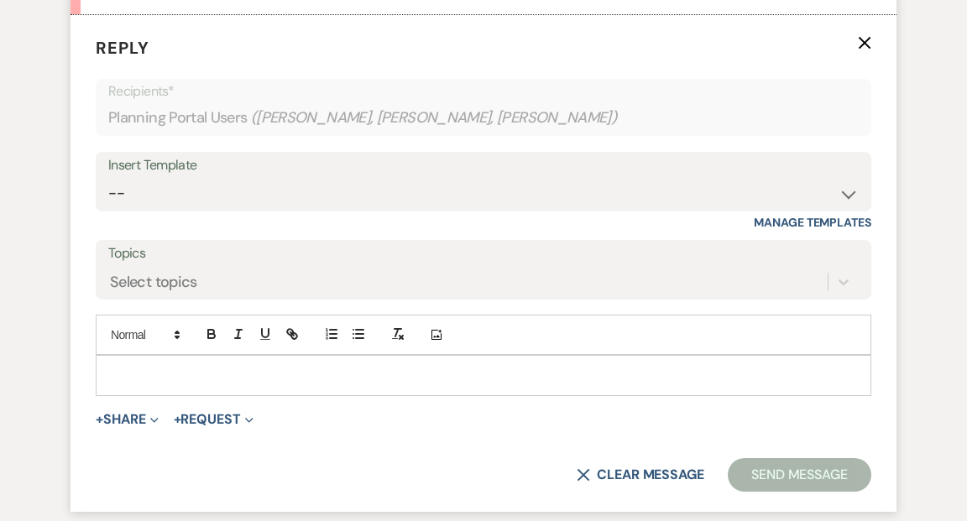
scroll to position [3775, 0]
click at [129, 361] on div at bounding box center [484, 375] width 774 height 39
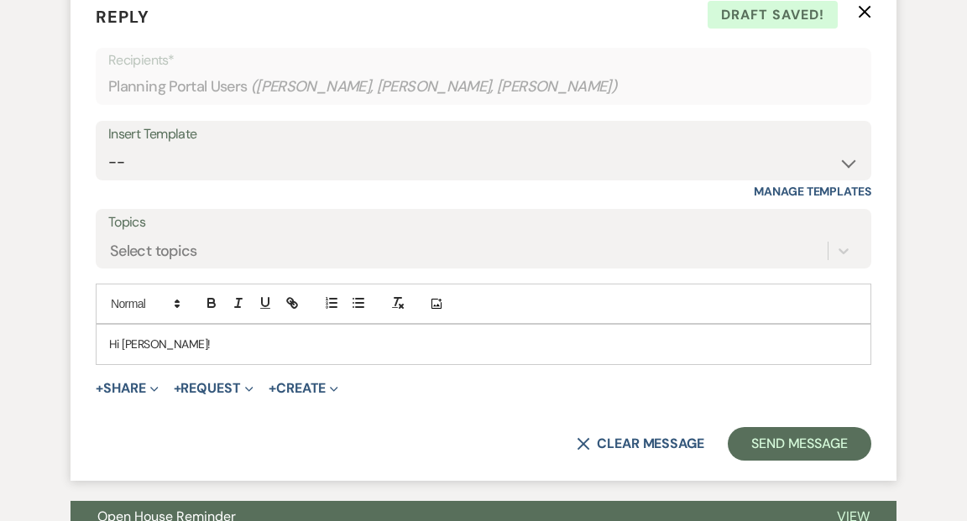
scroll to position [3991, 0]
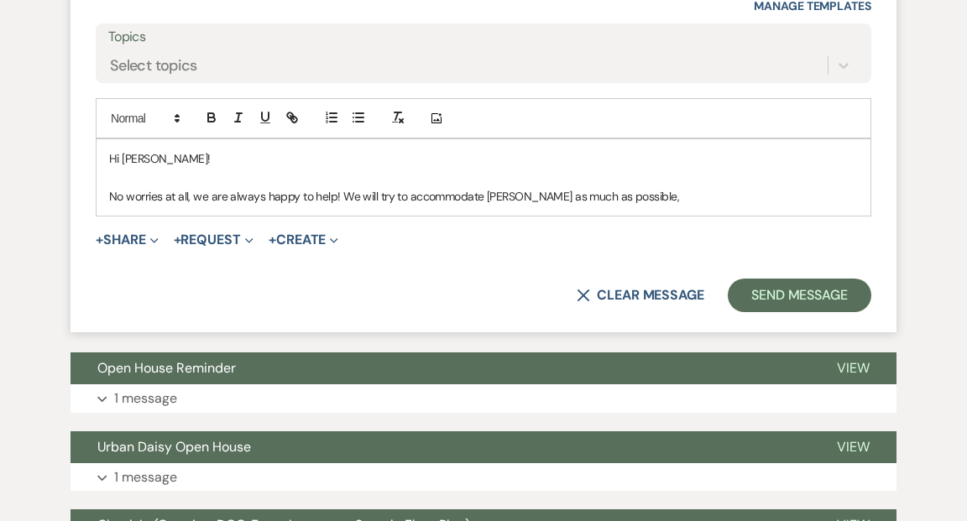
click at [510, 194] on p "No worries at all, we are always happy to help! We will try to accommodate Roja…" at bounding box center [483, 196] width 749 height 18
click at [750, 196] on p "No worries at all, we are always happy to help! We will try to accommodate Roja…" at bounding box center [483, 196] width 749 height 18
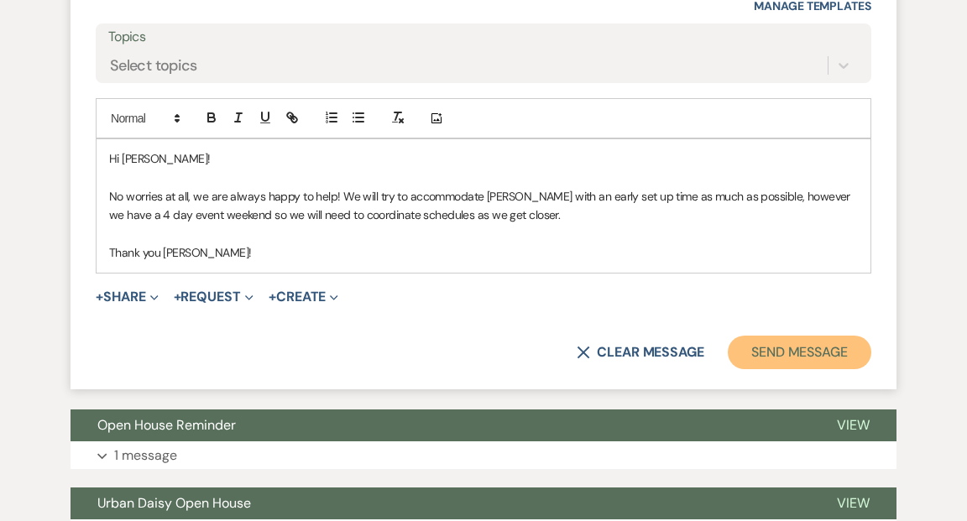
click at [775, 353] on button "Send Message" at bounding box center [800, 353] width 144 height 34
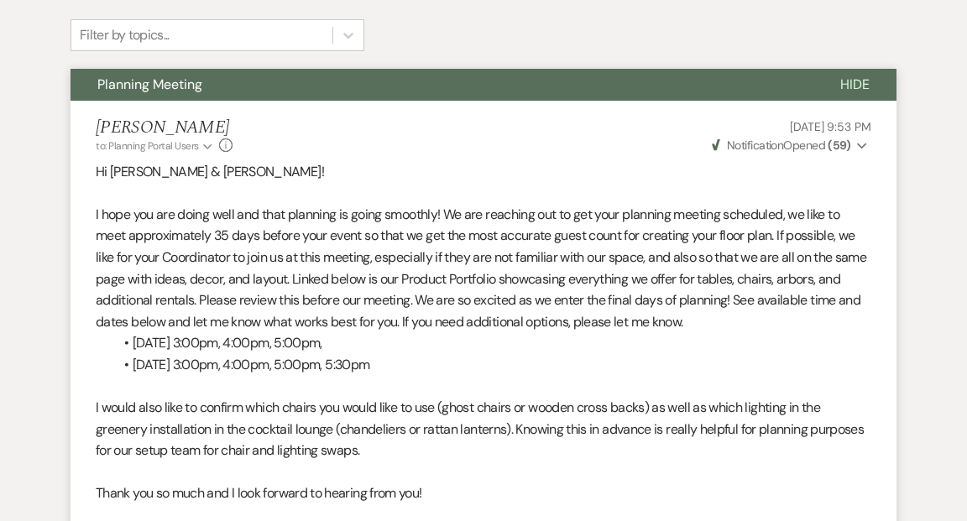
scroll to position [0, 0]
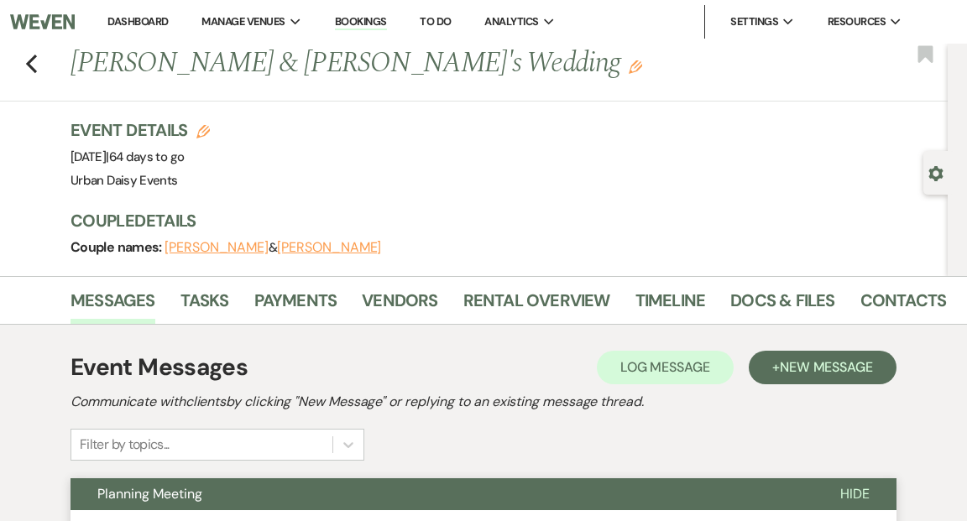
click at [149, 13] on li "Dashboard" at bounding box center [137, 22] width 77 height 34
click at [150, 21] on link "Dashboard" at bounding box center [137, 21] width 60 height 14
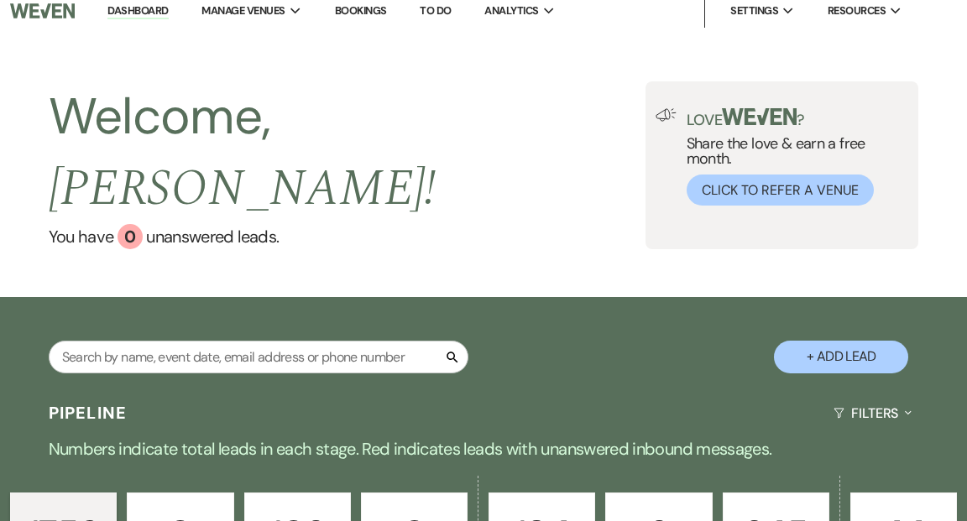
scroll to position [13, 0]
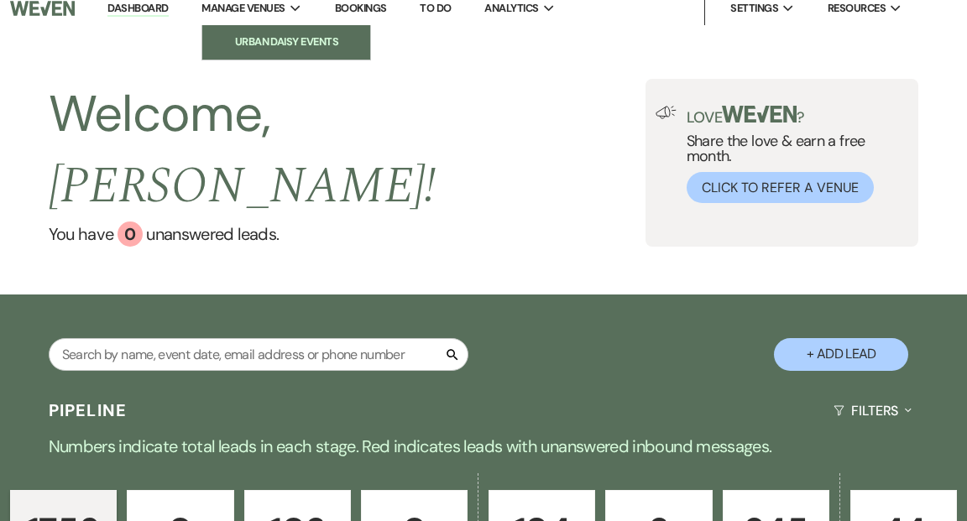
click at [269, 40] on li "Urban Daisy Events" at bounding box center [286, 42] width 151 height 17
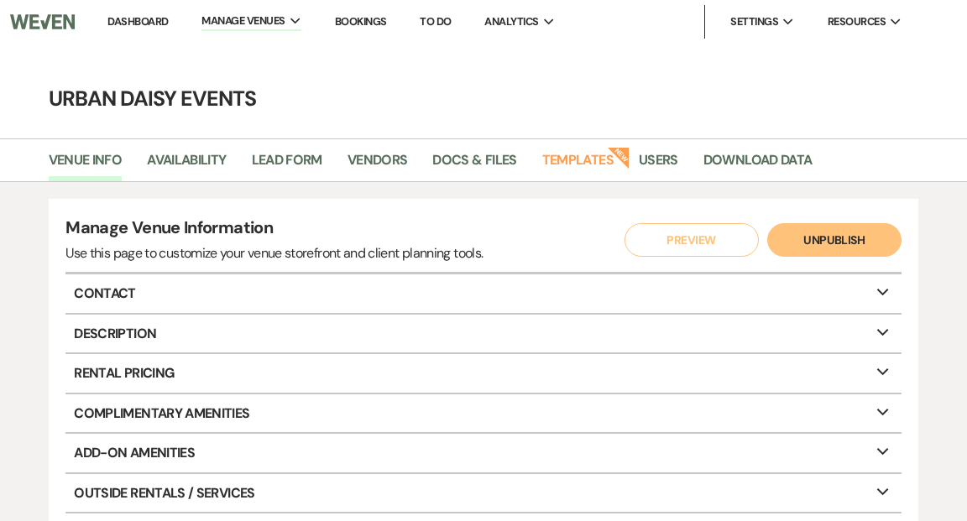
click at [152, 21] on link "Dashboard" at bounding box center [137, 21] width 60 height 14
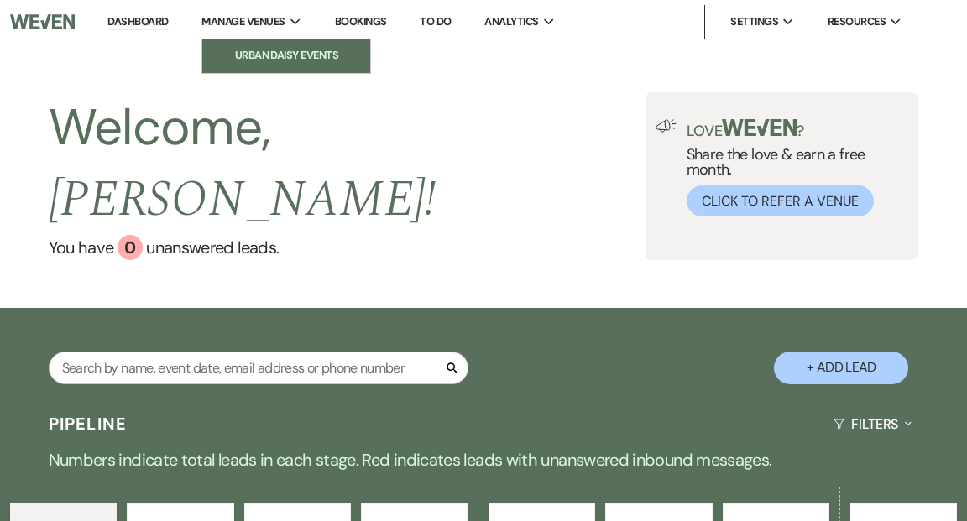
click at [247, 55] on li "Urban Daisy Events" at bounding box center [286, 55] width 151 height 17
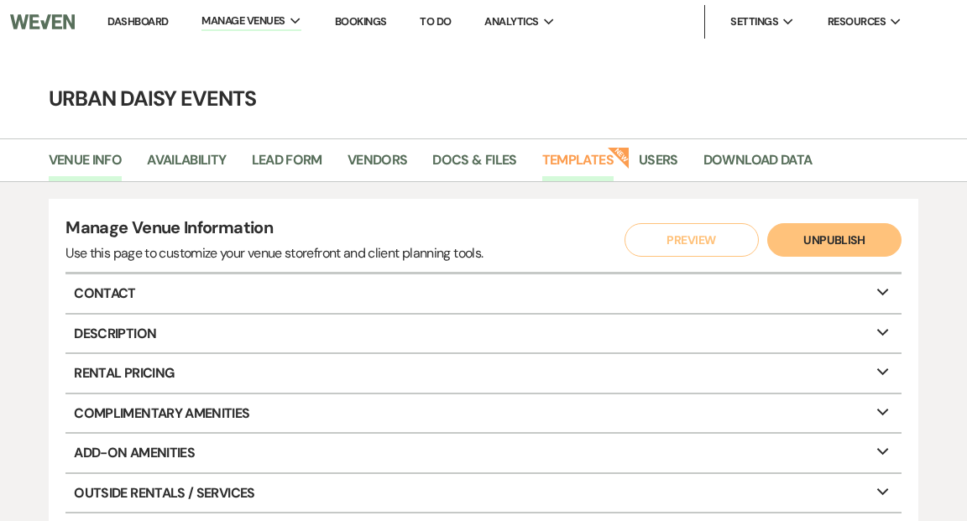
click at [580, 160] on link "Templates" at bounding box center [577, 165] width 71 height 32
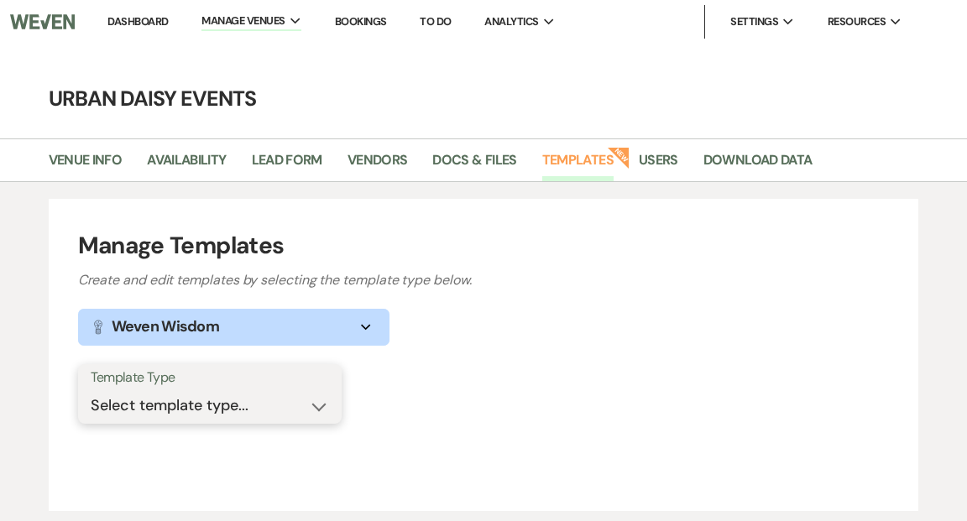
click at [320, 409] on select "Select template type... Task List Message Templates Payment Plan Inventory Item…" at bounding box center [210, 405] width 238 height 33
select select "Message Templates"
click at [91, 389] on select "Select template type... Task List Message Templates Payment Plan Inventory Item…" at bounding box center [210, 405] width 238 height 33
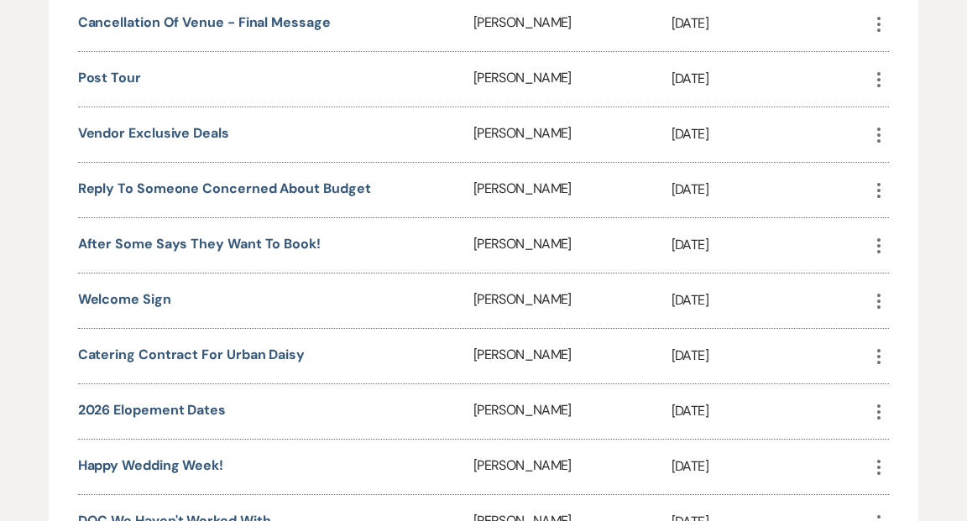
scroll to position [2005, 0]
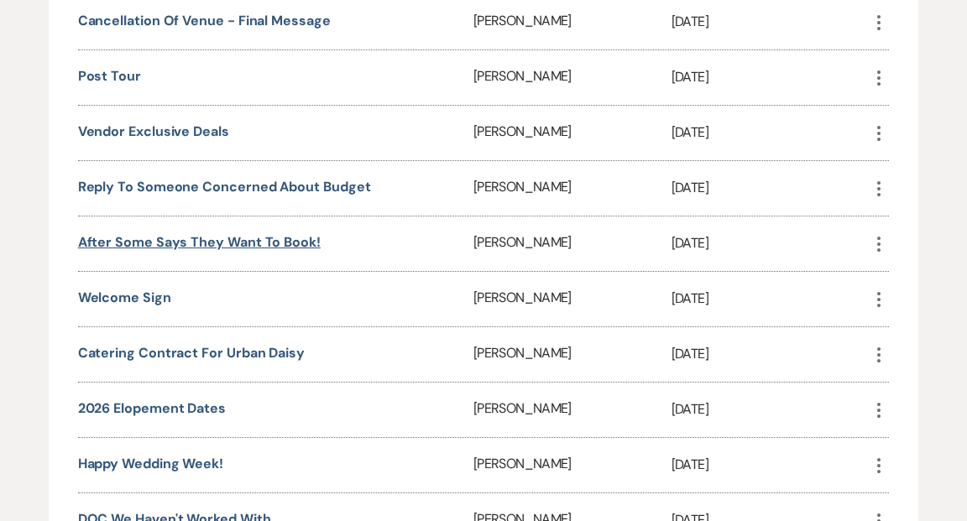
click at [282, 233] on link "After some says they want to book!" at bounding box center [199, 242] width 243 height 18
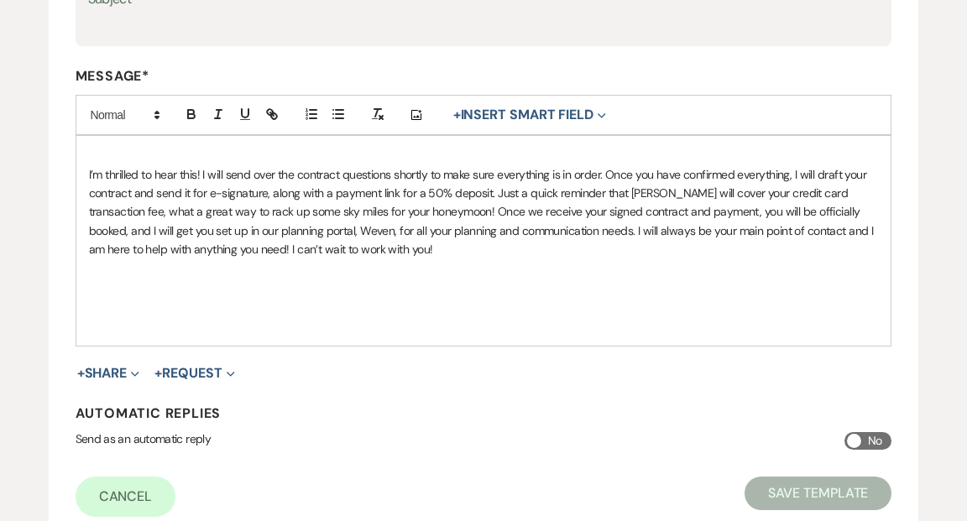
scroll to position [436, 0]
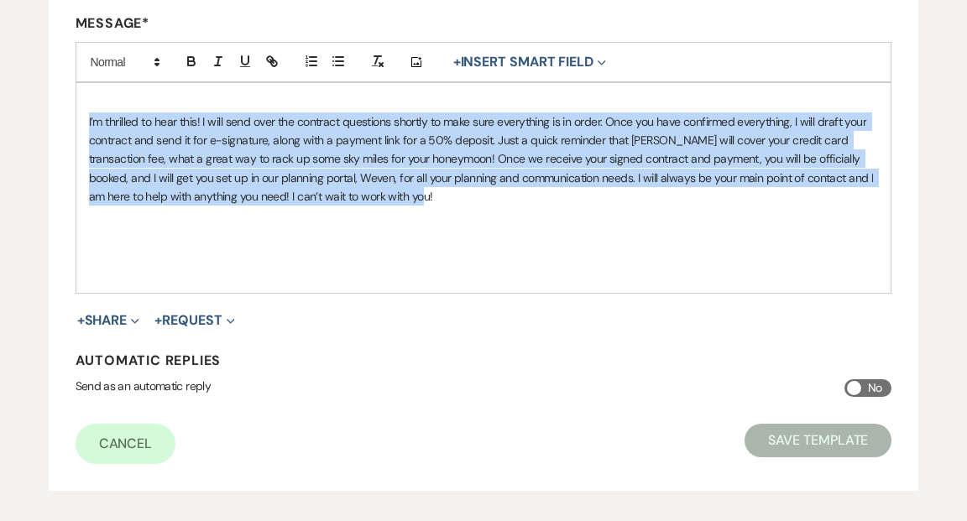
drag, startPoint x: 87, startPoint y: 118, endPoint x: 314, endPoint y: 238, distance: 256.5
click at [314, 238] on div "I’m thrilled to hear this! I will send over the contract questions shortly to m…" at bounding box center [483, 188] width 815 height 210
copy p "I’m thrilled to hear this! I will send over the contract questions shortly to m…"
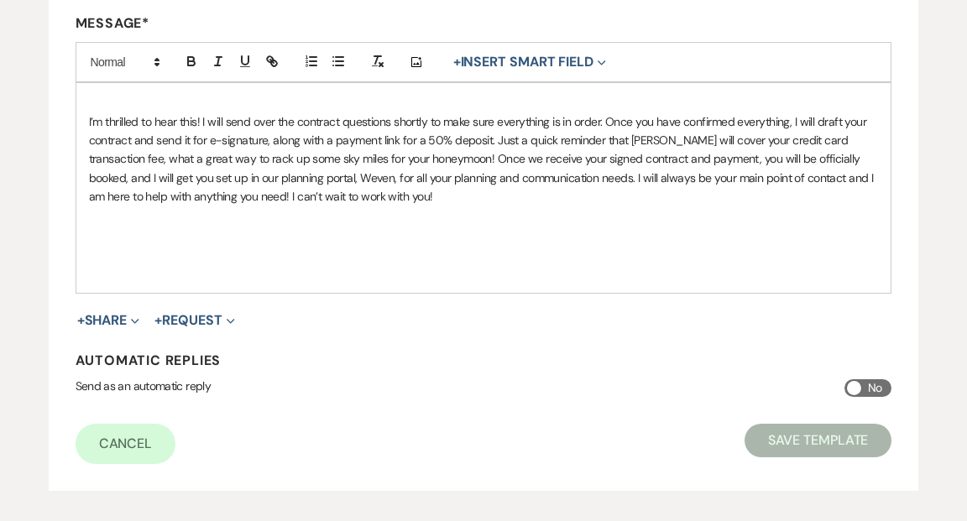
click at [26, 145] on div "Edit Message Template This template was created on [DATE] * Required Template N…" at bounding box center [483, 100] width 967 height 782
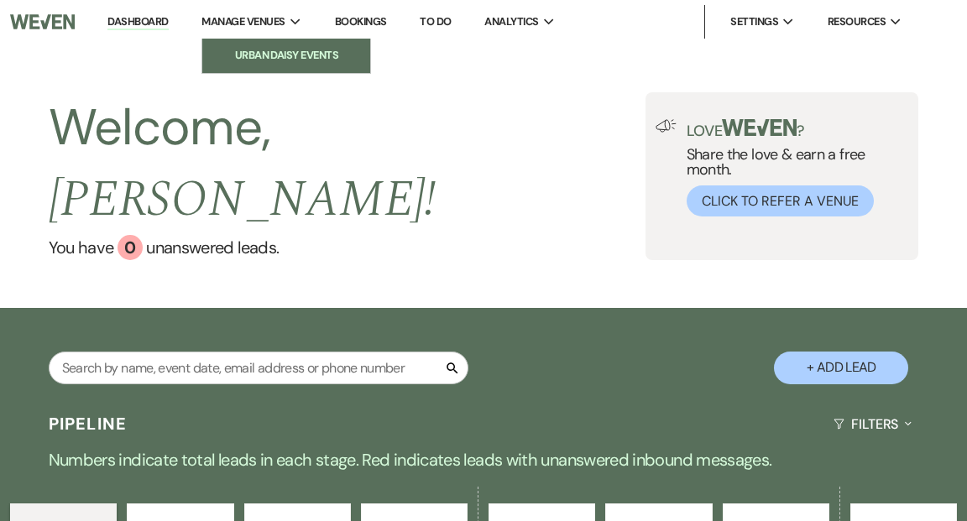
click at [281, 50] on li "Urban Daisy Events" at bounding box center [286, 55] width 151 height 17
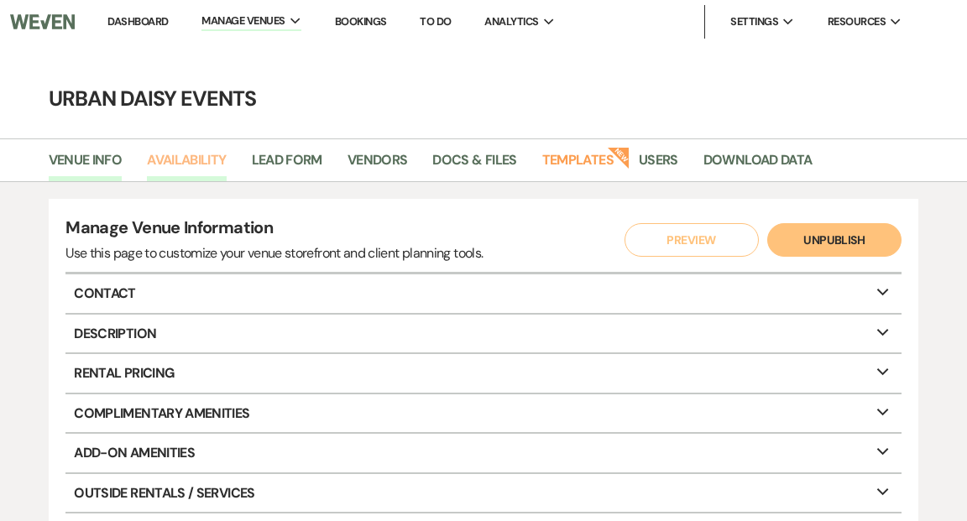
click at [212, 159] on link "Availability" at bounding box center [186, 165] width 79 height 32
select select "2"
select select "2026"
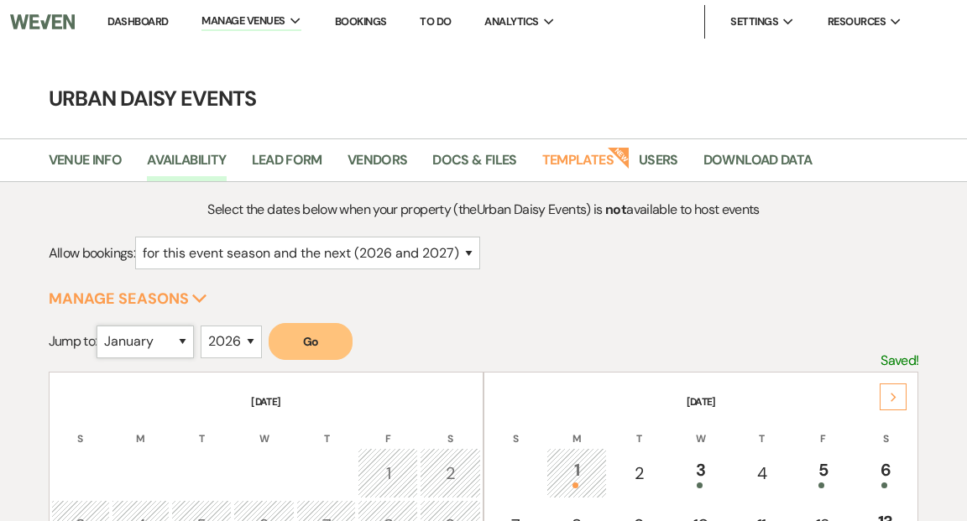
click at [186, 340] on select "January February March April May June July August September October November De…" at bounding box center [145, 342] width 97 height 33
select select "4"
click at [101, 326] on select "January February March April May June July August September October November De…" at bounding box center [145, 342] width 97 height 33
click at [253, 342] on select "2025 2026 2027 2028 2029" at bounding box center [231, 342] width 61 height 33
select select "2027"
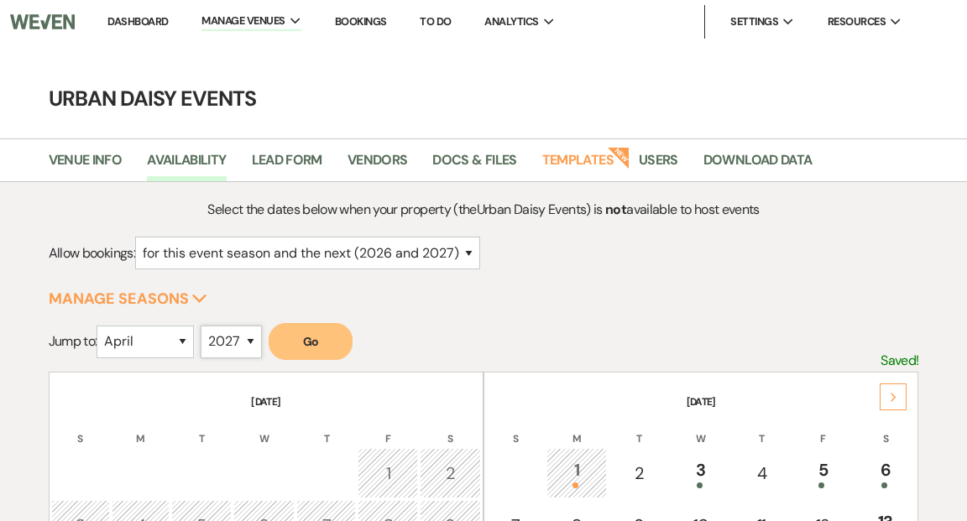
click at [205, 326] on select "2025 2026 2027 2028 2029" at bounding box center [231, 342] width 61 height 33
click at [333, 348] on button "Go" at bounding box center [311, 341] width 84 height 37
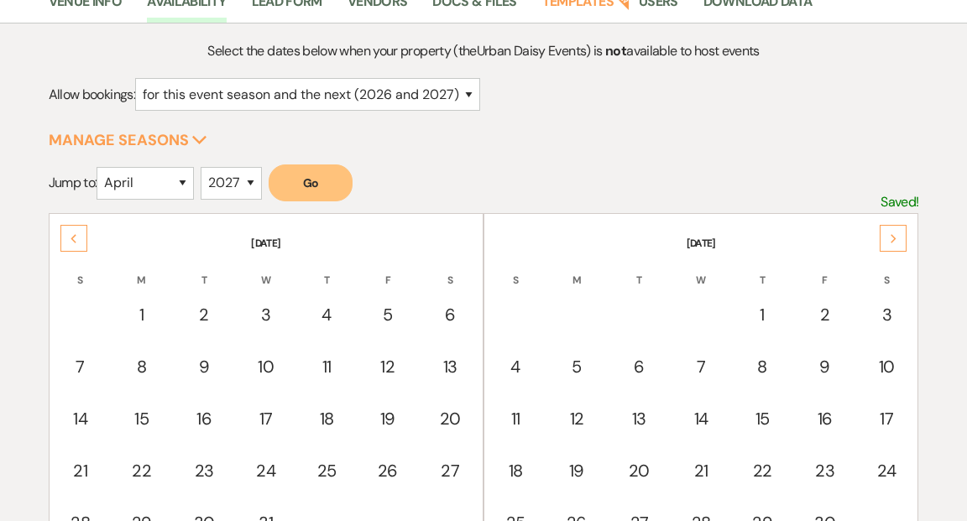
scroll to position [196, 0]
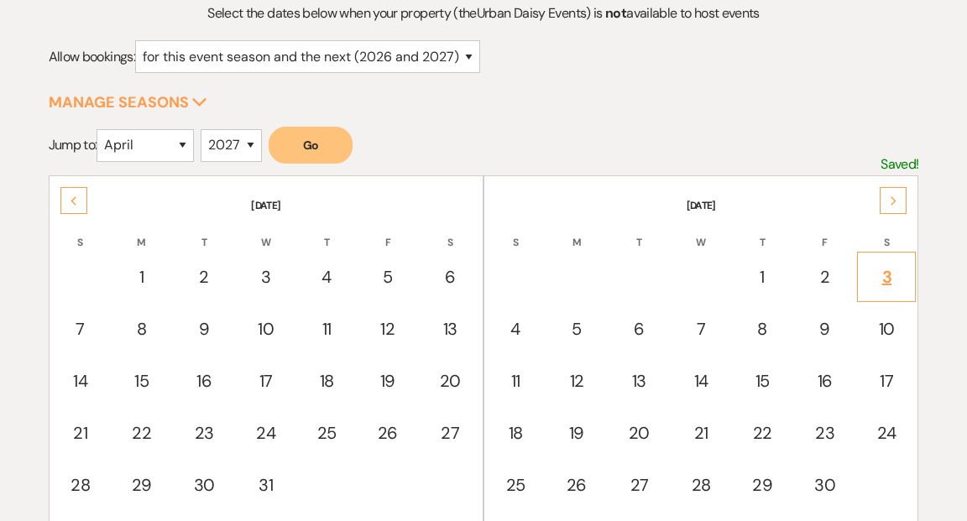
click at [889, 274] on div "3" at bounding box center [886, 276] width 40 height 25
select select "other"
select select "false"
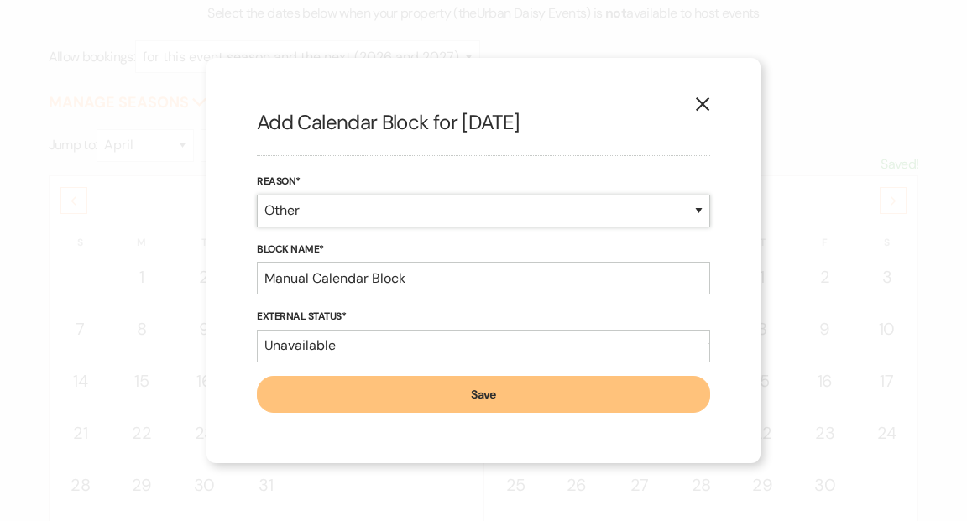
click at [697, 211] on select "Booked Event Hold Other" at bounding box center [483, 211] width 453 height 33
select select "hold"
click at [257, 227] on select "Booked Event Hold Other" at bounding box center [483, 211] width 453 height 33
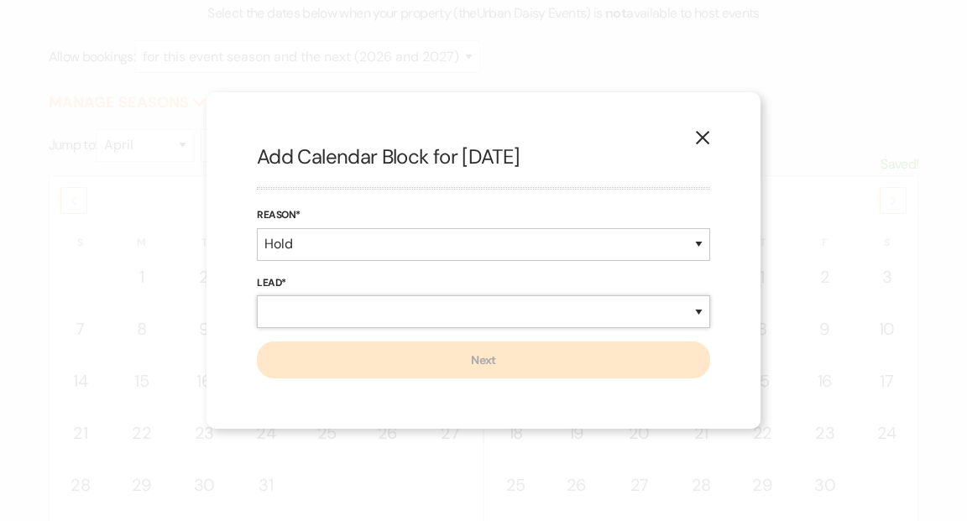
click at [698, 308] on select "New Lead Existing Lead" at bounding box center [483, 311] width 453 height 33
select select "newLead"
click at [257, 295] on select "New Lead Existing Lead" at bounding box center [483, 311] width 453 height 33
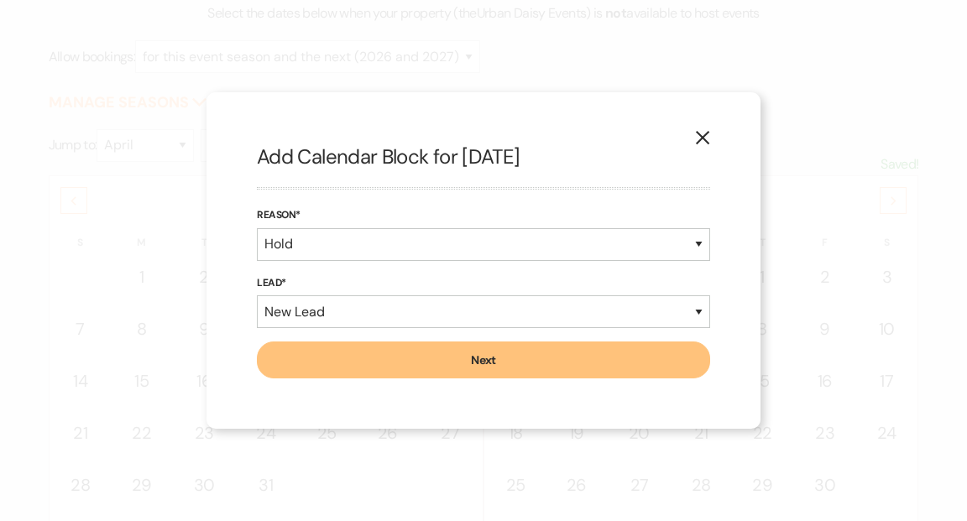
click at [540, 363] on button "Next" at bounding box center [483, 360] width 453 height 37
select select "635"
select select "false"
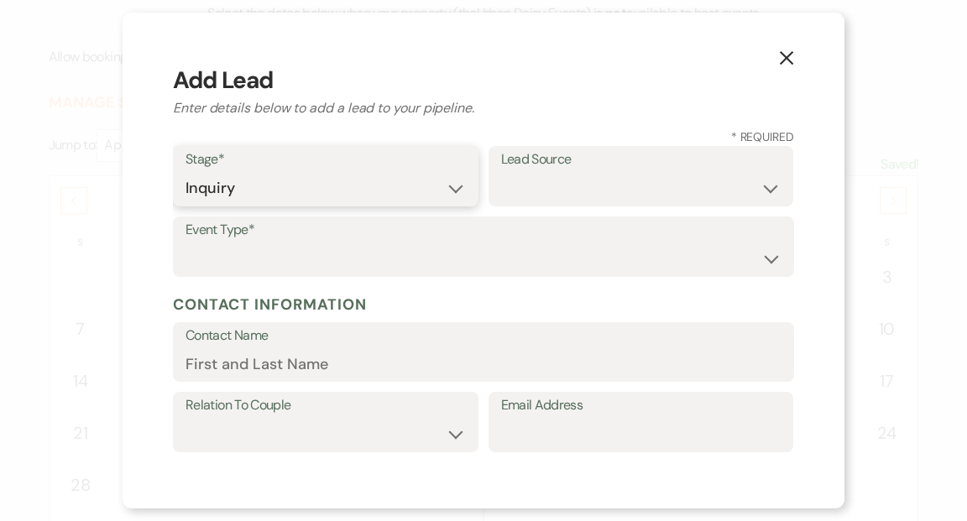
click at [455, 191] on select "Inquiry Follow Up Tour Requested Tour Confirmed Toured Proposal Sent Booked Lost" at bounding box center [326, 188] width 280 height 33
select select "5"
click at [186, 172] on select "Inquiry Follow Up Tour Requested Tour Confirmed Toured Proposal Sent Booked Lost" at bounding box center [326, 188] width 280 height 33
click at [769, 191] on select "Weven Venue Website Instagram Facebook Pinterest Google The Knot Wedding Wire H…" at bounding box center [641, 188] width 280 height 33
select select "6"
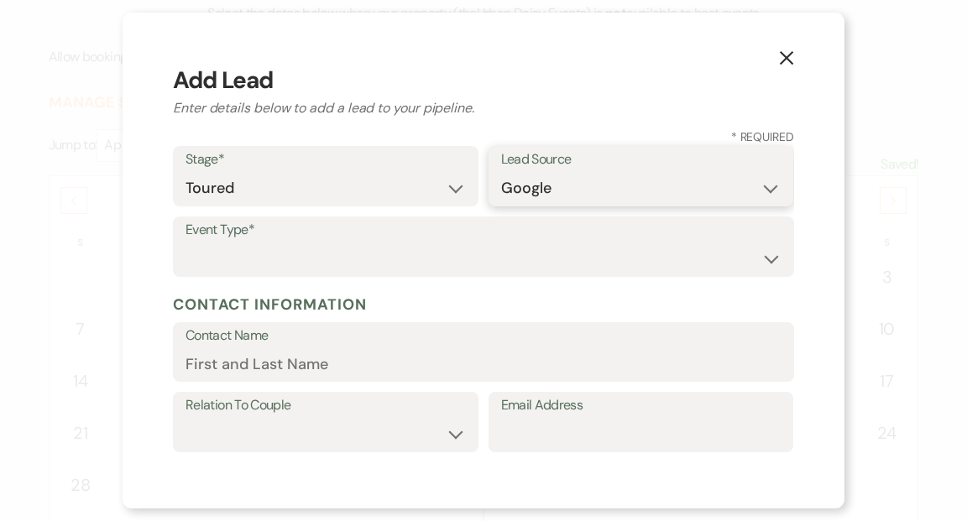
click at [501, 172] on select "Weven Venue Website Instagram Facebook Pinterest Google The Knot Wedding Wire H…" at bounding box center [641, 188] width 280 height 33
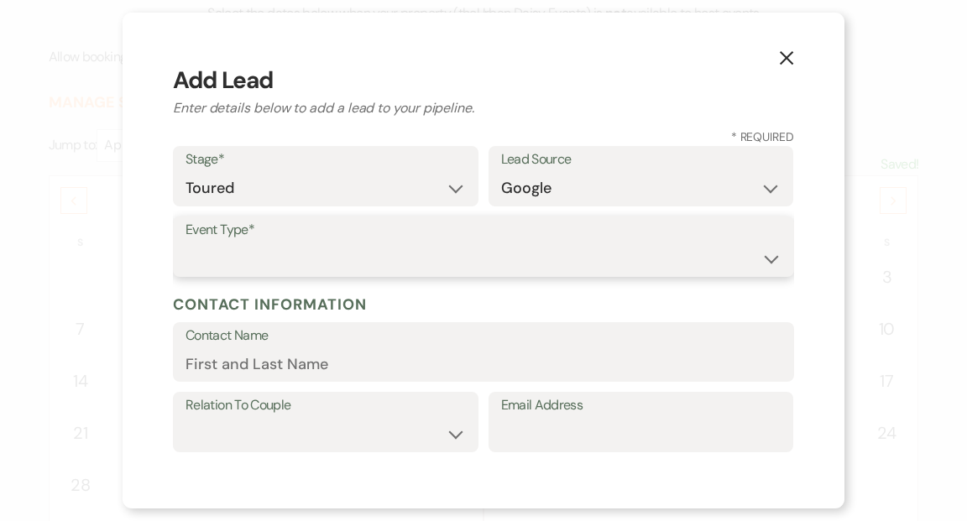
click at [771, 259] on select "Wedding Anniversary Party Baby Shower Bachelorette / Bachelor Party Birthday Pa…" at bounding box center [484, 259] width 596 height 33
select select "1"
click at [186, 243] on select "Wedding Anniversary Party Baby Shower Bachelorette / Bachelor Party Birthday Pa…" at bounding box center [484, 259] width 596 height 33
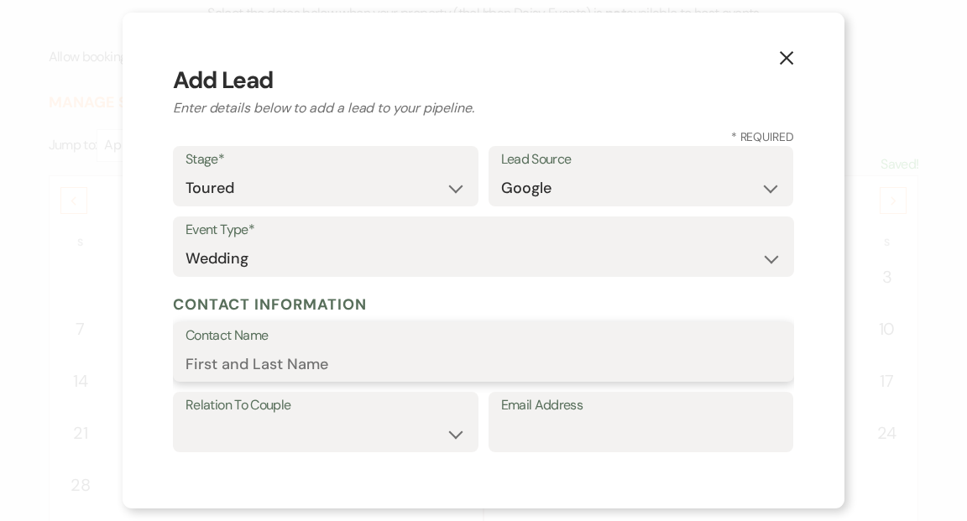
click at [398, 364] on input "Contact Name" at bounding box center [484, 364] width 596 height 33
type input "[PERSON_NAME]"
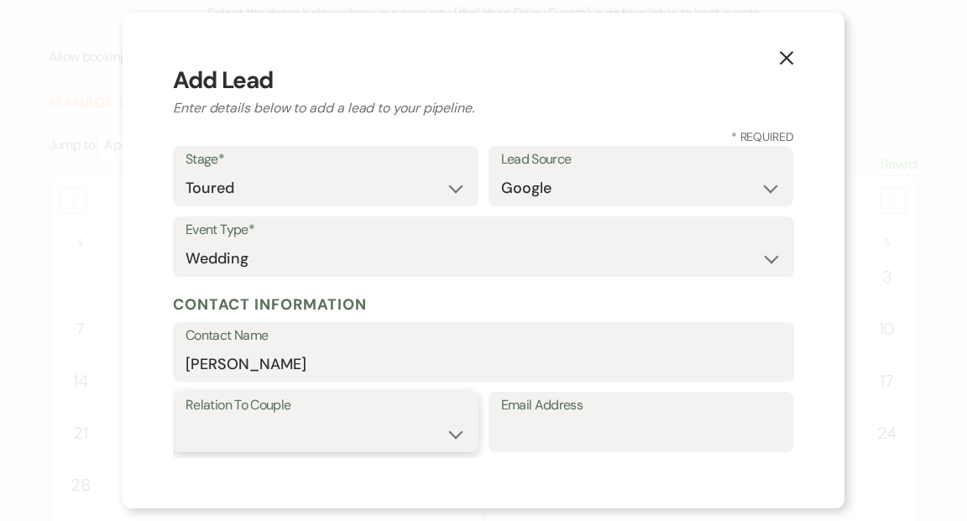
click at [455, 438] on select "Couple Planner Parent of Couple Family Member Friend Other" at bounding box center [326, 434] width 280 height 33
select select "1"
click at [186, 418] on select "Couple Planner Parent of Couple Family Member Friend Other" at bounding box center [326, 434] width 280 height 33
click at [538, 431] on input "Email Address" at bounding box center [641, 434] width 280 height 33
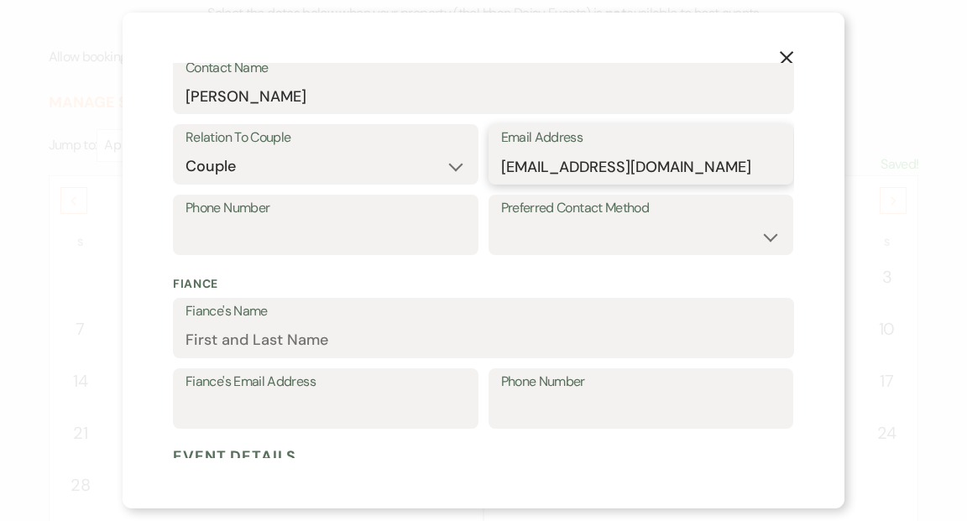
scroll to position [279, 0]
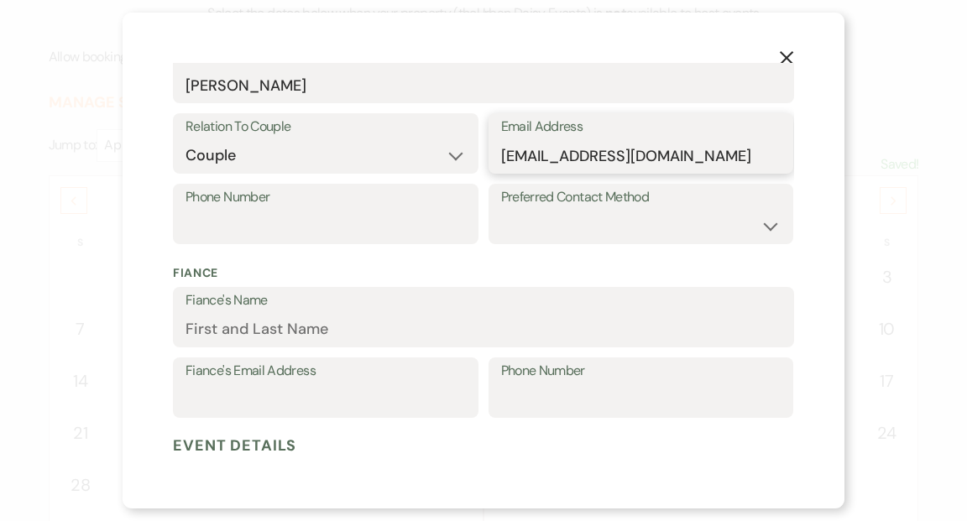
type input "[EMAIL_ADDRESS][DOMAIN_NAME]"
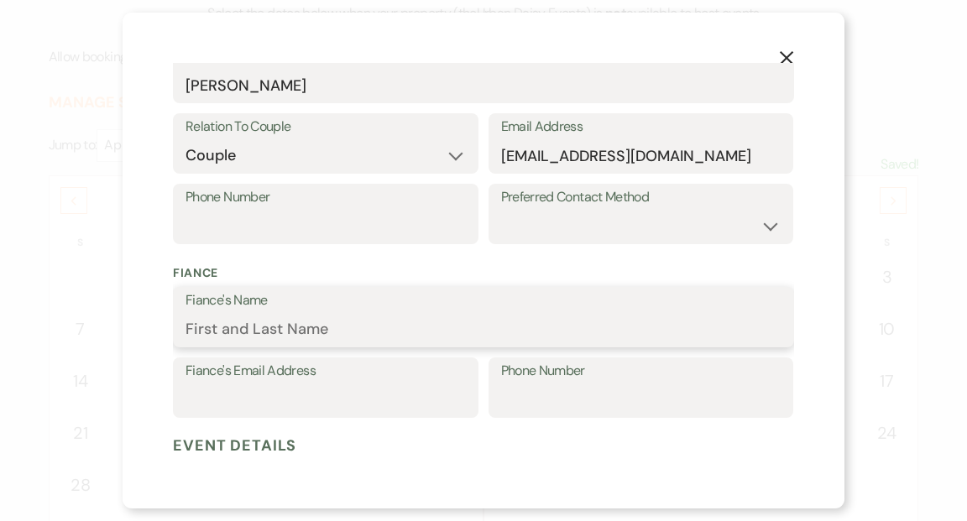
click at [381, 331] on input "Fiance's Name" at bounding box center [484, 329] width 596 height 33
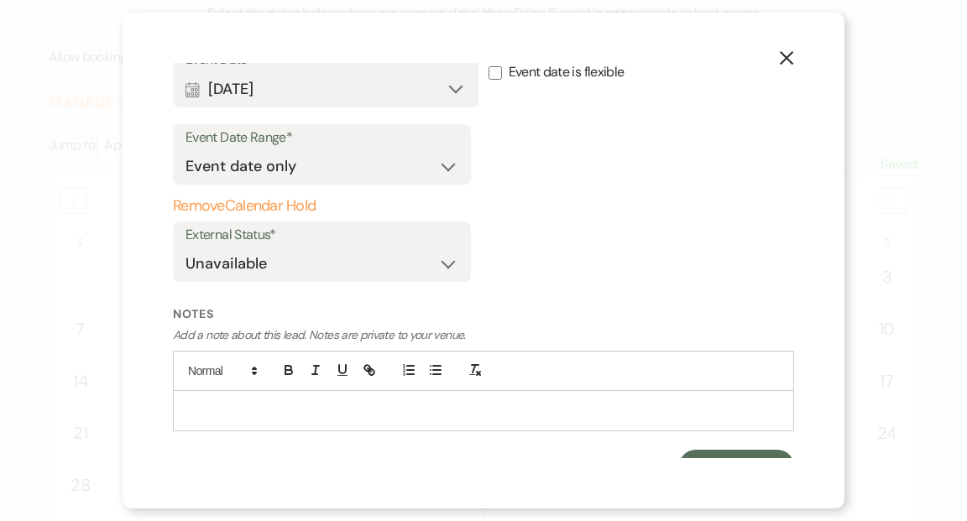
scroll to position [788, 0]
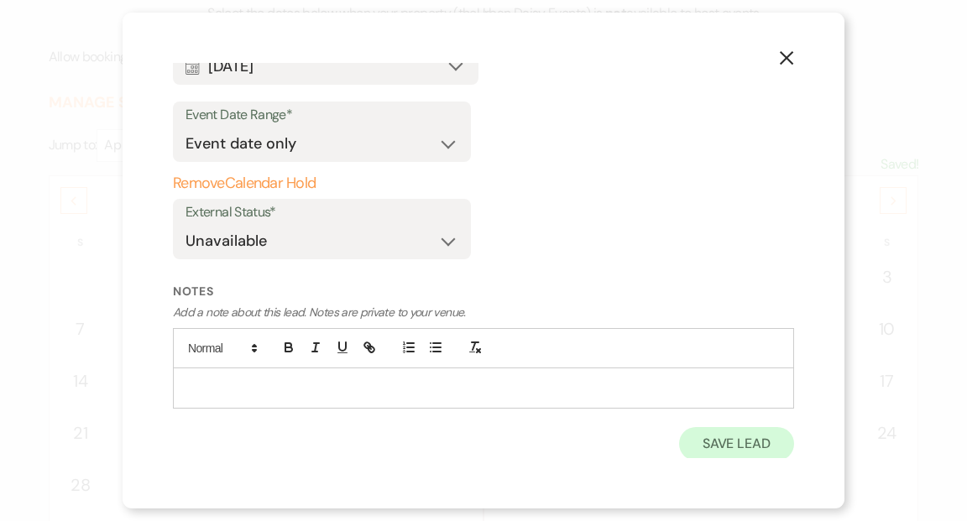
type input "[PERSON_NAME]"
click at [714, 442] on button "Save Lead" at bounding box center [736, 444] width 115 height 34
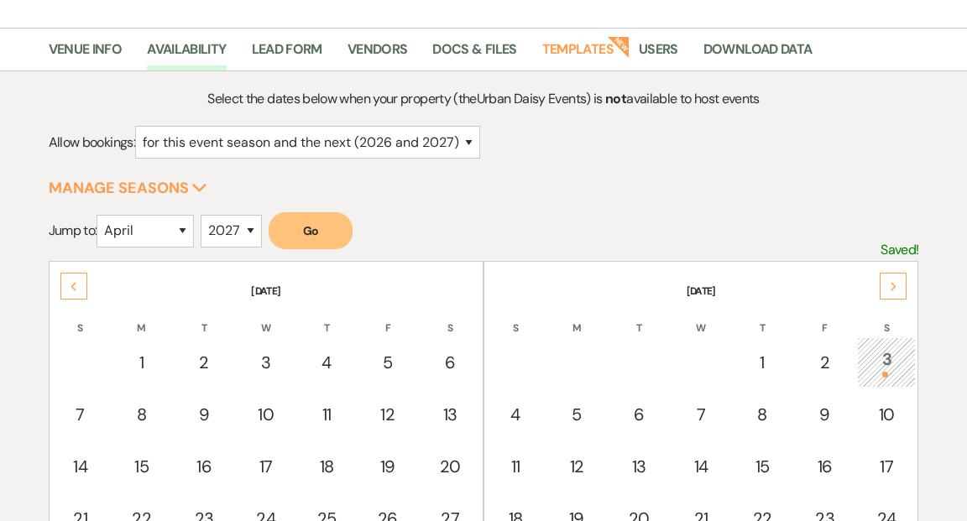
scroll to position [0, 0]
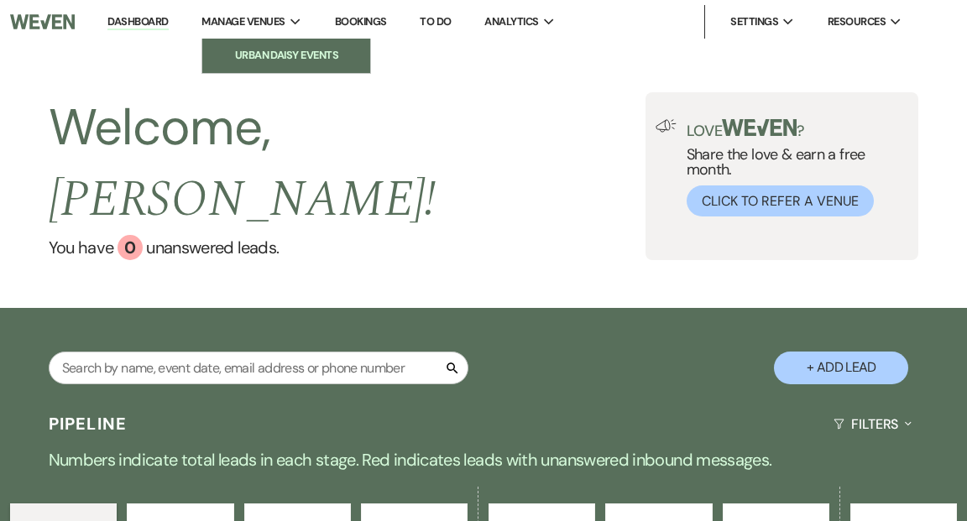
click at [277, 50] on li "Urban Daisy Events" at bounding box center [286, 55] width 151 height 17
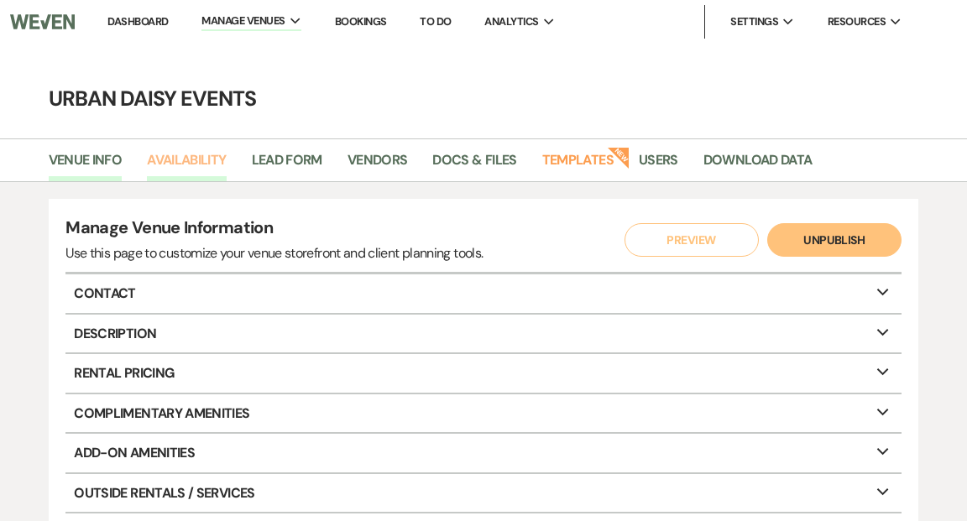
click at [199, 158] on link "Availability" at bounding box center [186, 165] width 79 height 32
select select "2"
select select "2026"
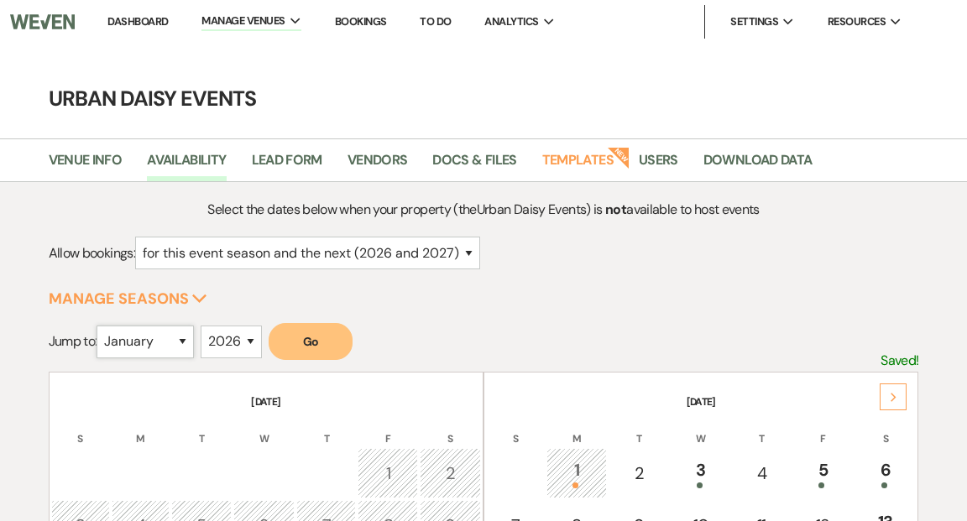
click at [187, 344] on select "January February March April May June July August September October November De…" at bounding box center [145, 342] width 97 height 33
select select "10"
click at [101, 326] on select "January February March April May June July August September October November De…" at bounding box center [145, 342] width 97 height 33
click at [251, 340] on select "2025 2026 2027 2028 2029" at bounding box center [231, 342] width 61 height 33
select select "2025"
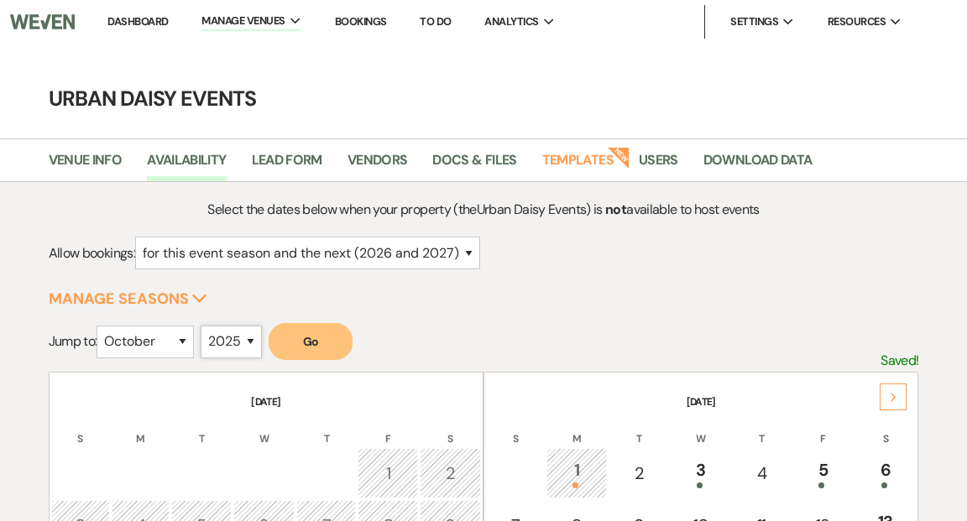
click at [205, 326] on select "2025 2026 2027 2028 2029" at bounding box center [231, 342] width 61 height 33
click at [322, 341] on button "Go" at bounding box center [311, 341] width 84 height 37
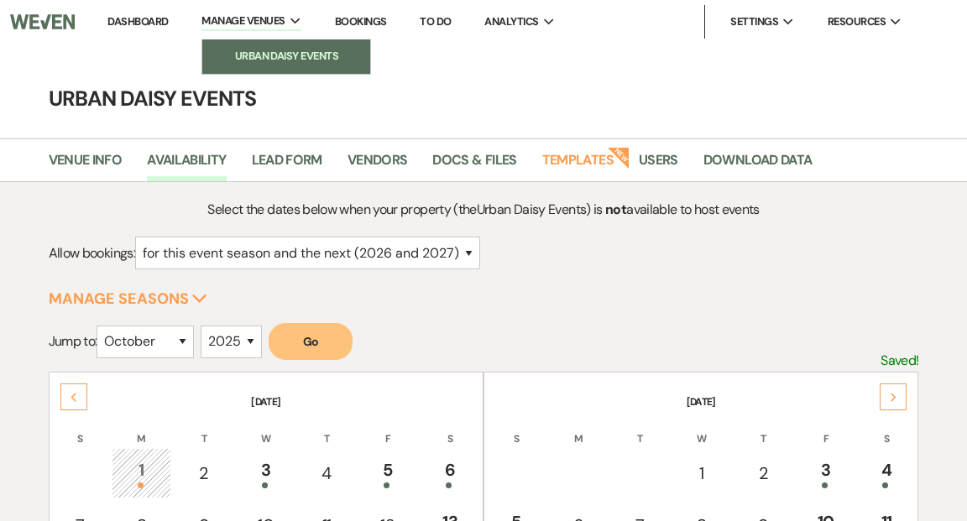
click at [292, 53] on li "Urban Daisy Events" at bounding box center [286, 56] width 151 height 17
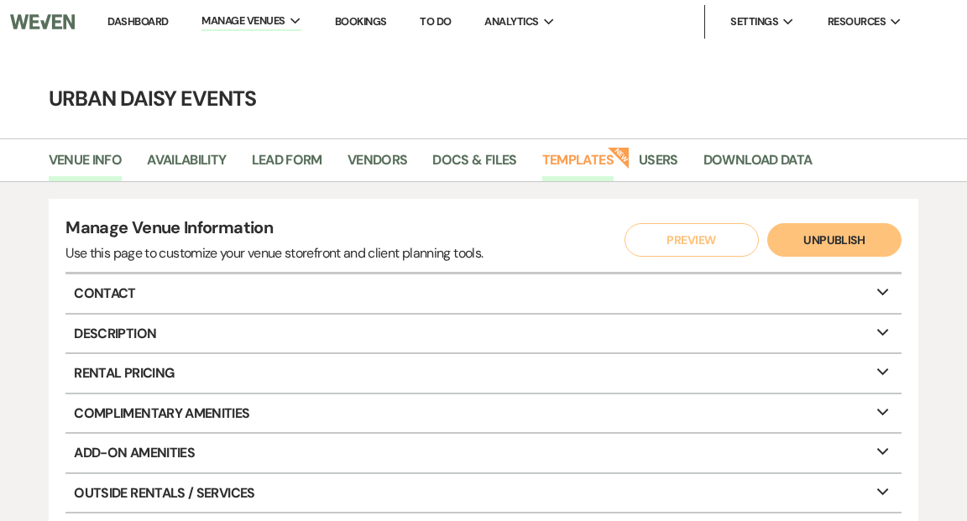
click at [583, 159] on link "Templates" at bounding box center [577, 165] width 71 height 32
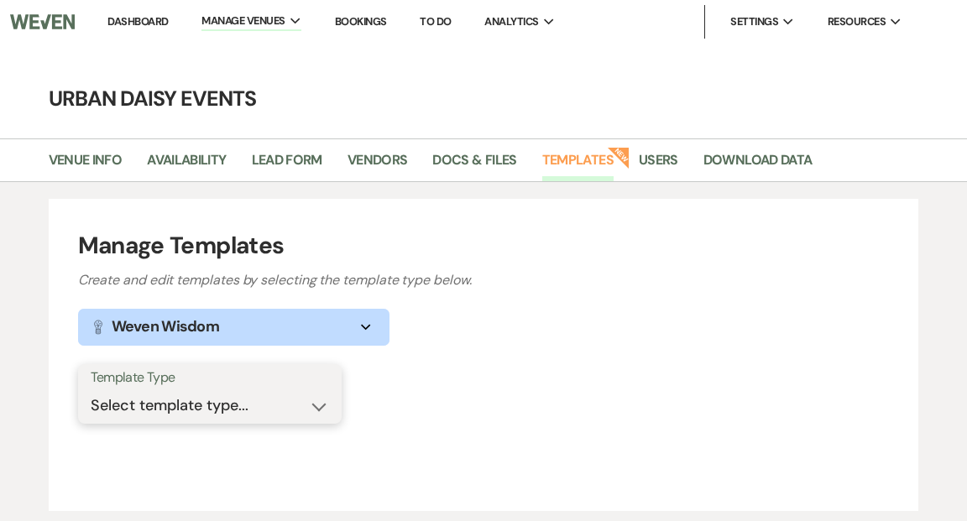
click at [315, 408] on select "Select template type... Task List Message Templates Payment Plan Inventory Item…" at bounding box center [210, 405] width 238 height 33
select select "Message Templates"
click at [91, 389] on select "Select template type... Task List Message Templates Payment Plan Inventory Item…" at bounding box center [210, 405] width 238 height 33
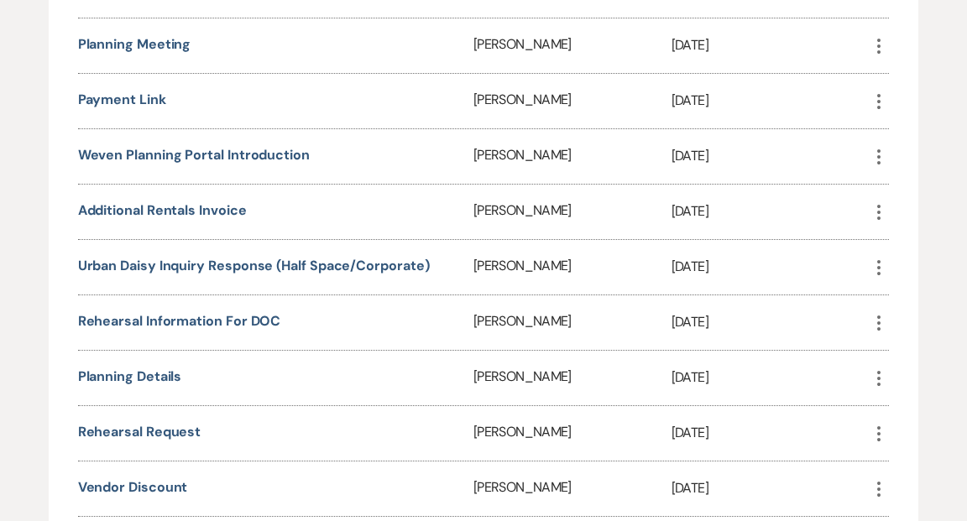
scroll to position [929, 0]
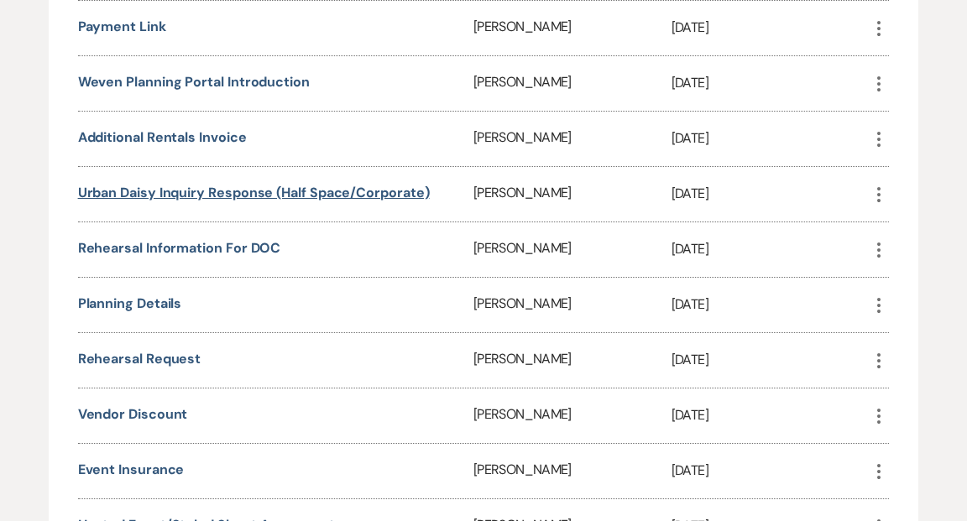
click at [391, 184] on link "Urban Daisy Inquiry Response (Half Space/Corporate)" at bounding box center [254, 193] width 352 height 18
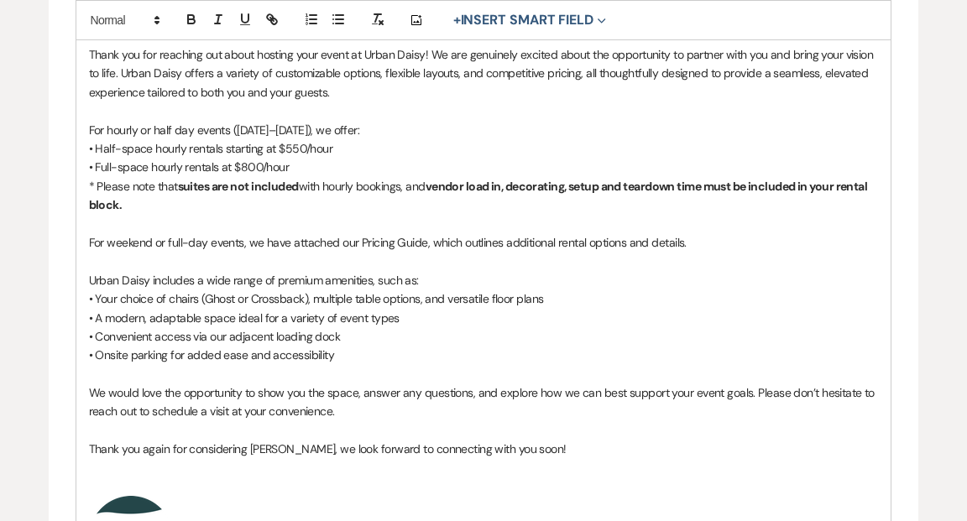
scroll to position [524, 0]
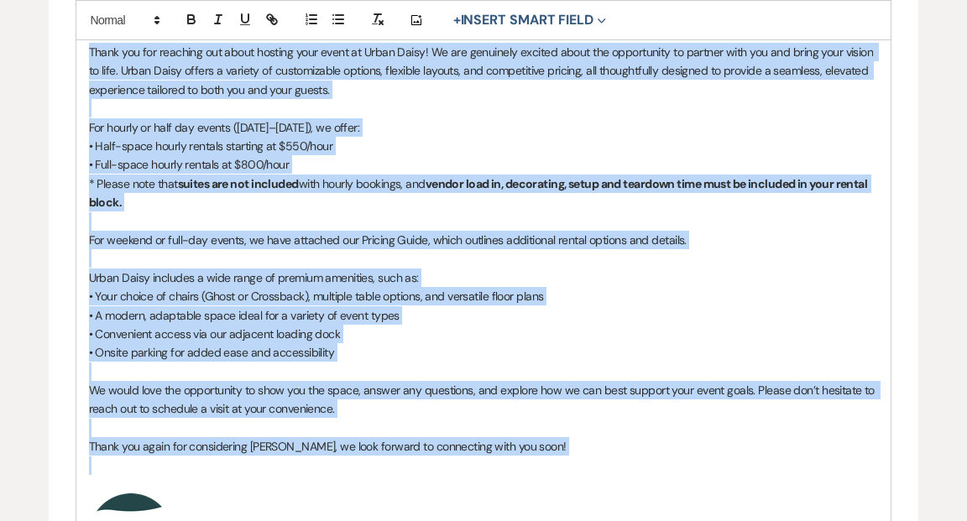
drag, startPoint x: 89, startPoint y: 50, endPoint x: 718, endPoint y: 460, distance: 750.4
click at [718, 460] on div "Hi {{clientFirstName}}! Thank you for reaching out about hosting your event at …" at bounding box center [483, 291] width 815 height 593
copy div "Thank you for reaching out about hosting your event at Urban Daisy! We are genu…"
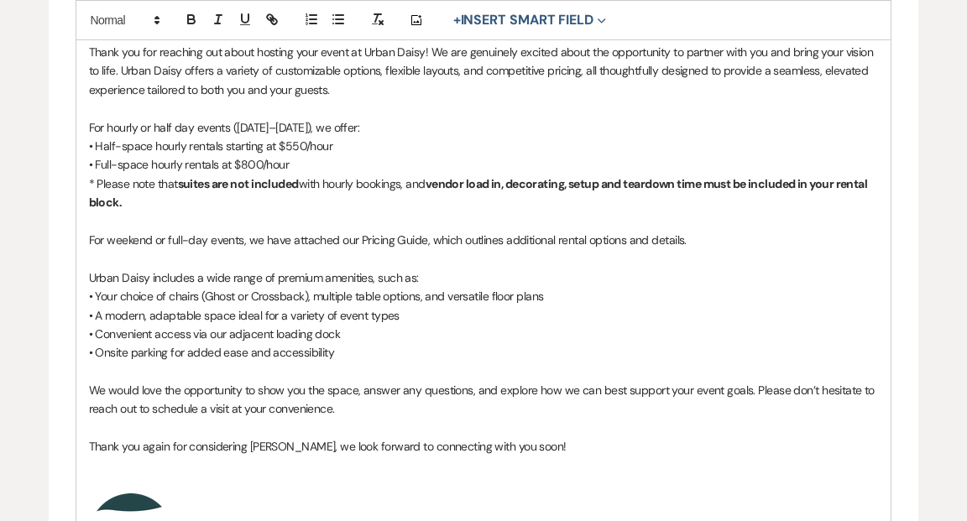
click at [29, 332] on div "Edit Message Template This template was created on May 9, 2023 * Required Templ…" at bounding box center [483, 203] width 967 height 1165
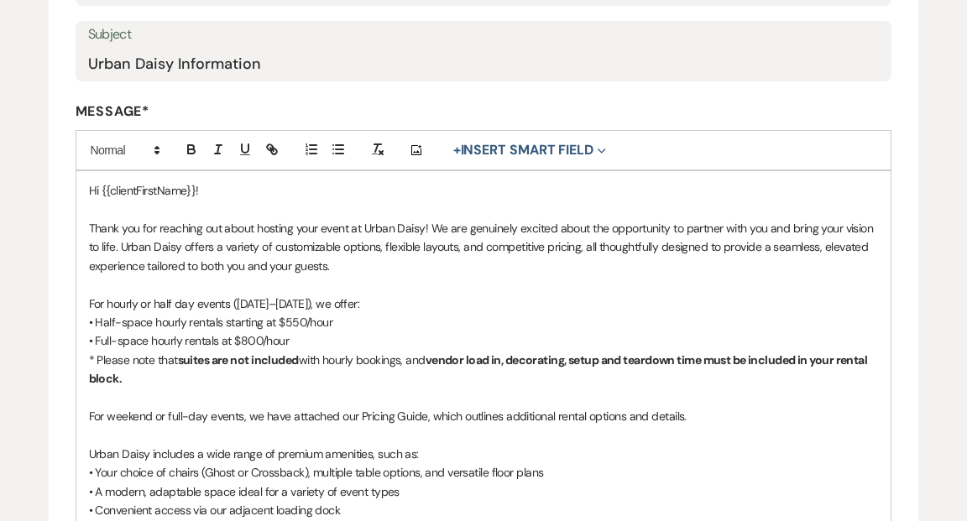
scroll to position [316, 0]
